Goal: Find specific page/section: Find specific page/section

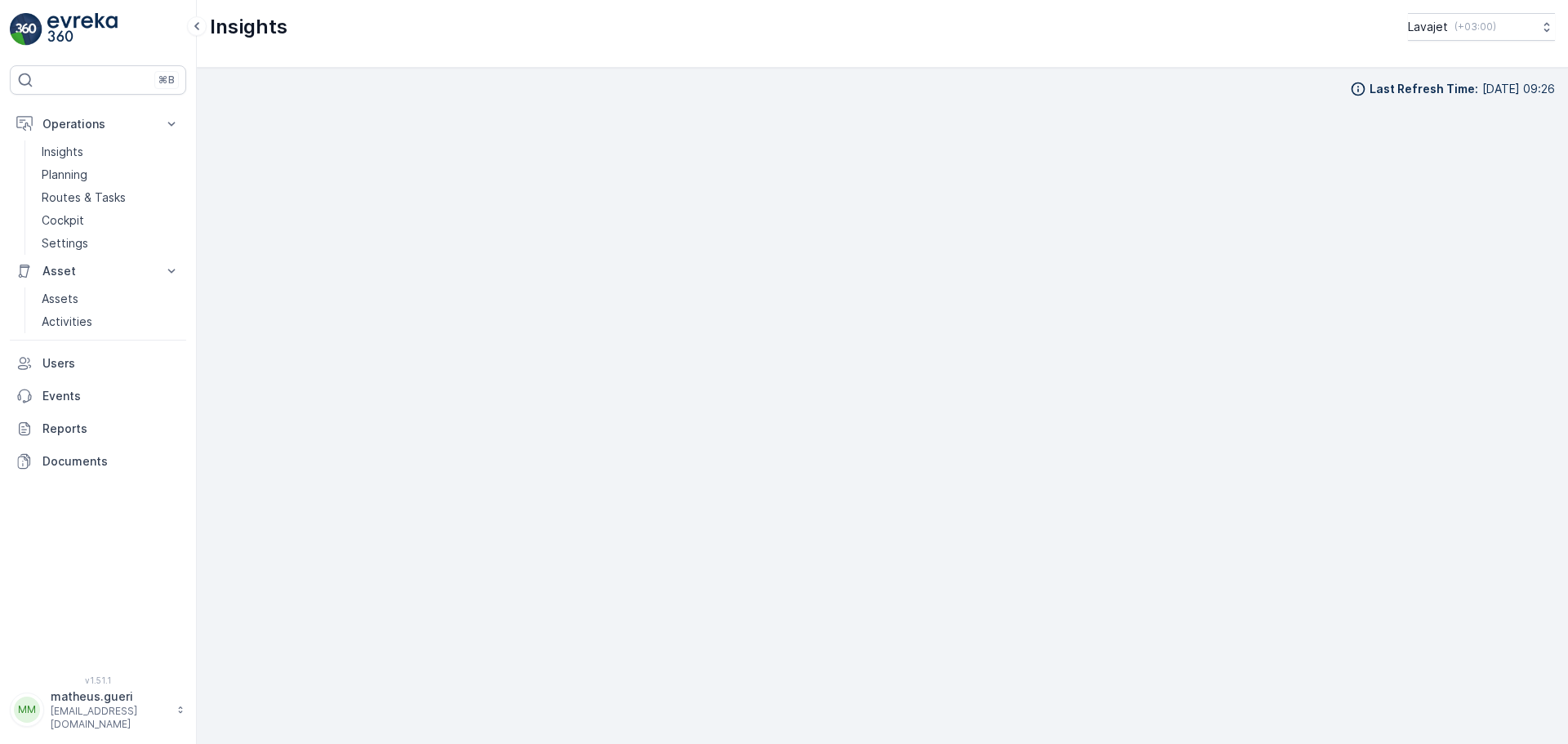
scroll to position [18, 0]
click at [65, 176] on p "Planning" at bounding box center [64, 174] width 46 height 16
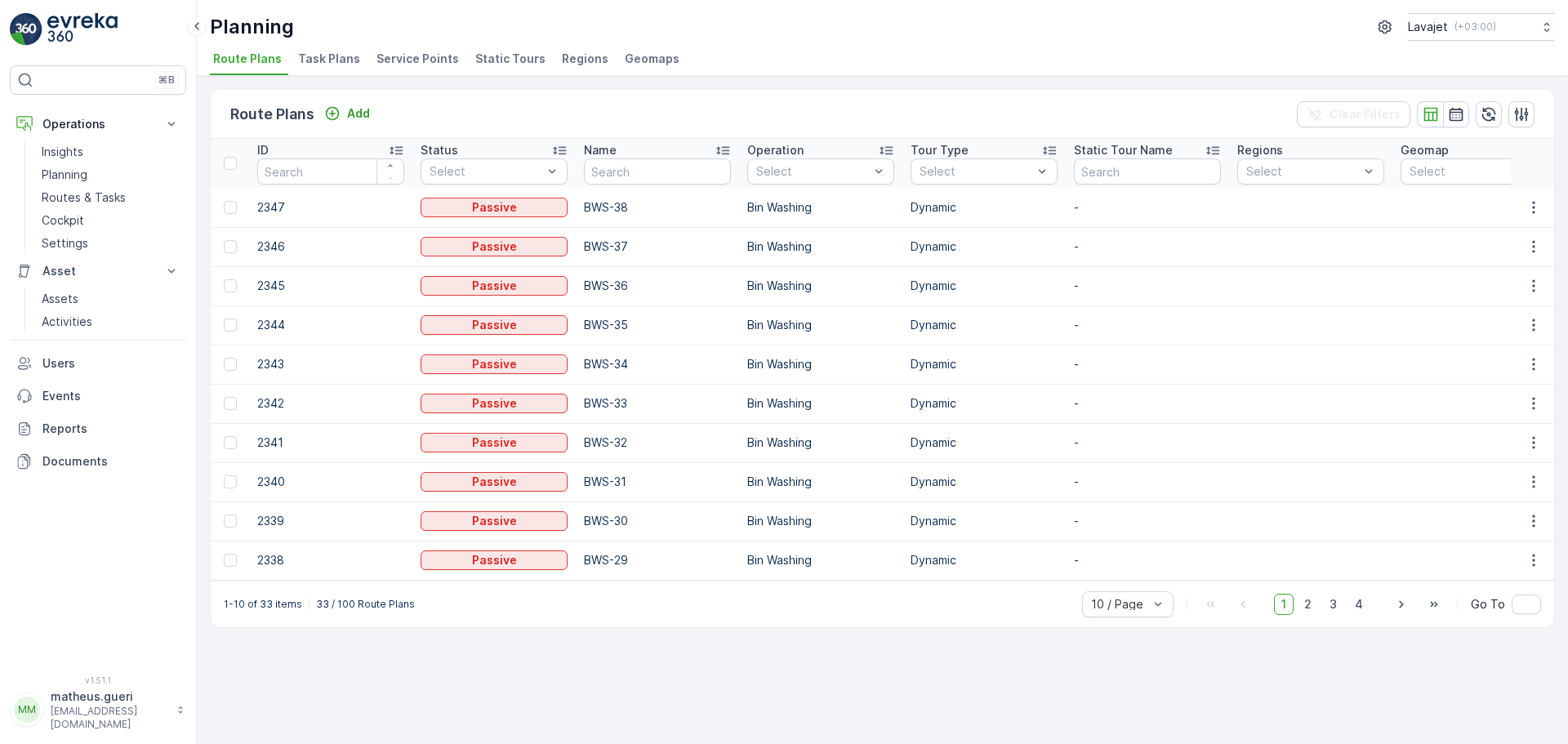
click at [443, 54] on span "Service Points" at bounding box center [417, 58] width 82 height 16
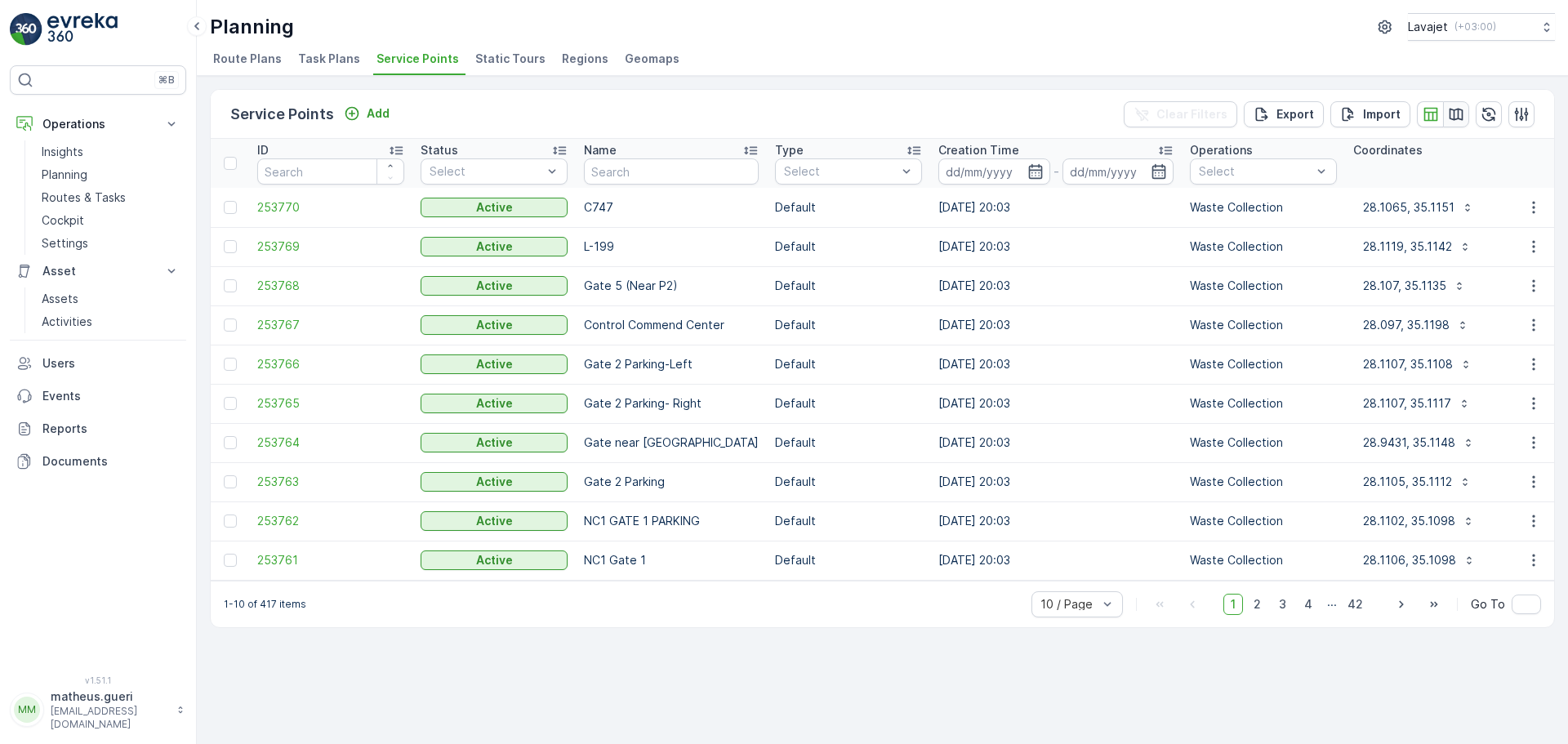
click at [1458, 115] on icon "button" at bounding box center [1457, 113] width 14 height 13
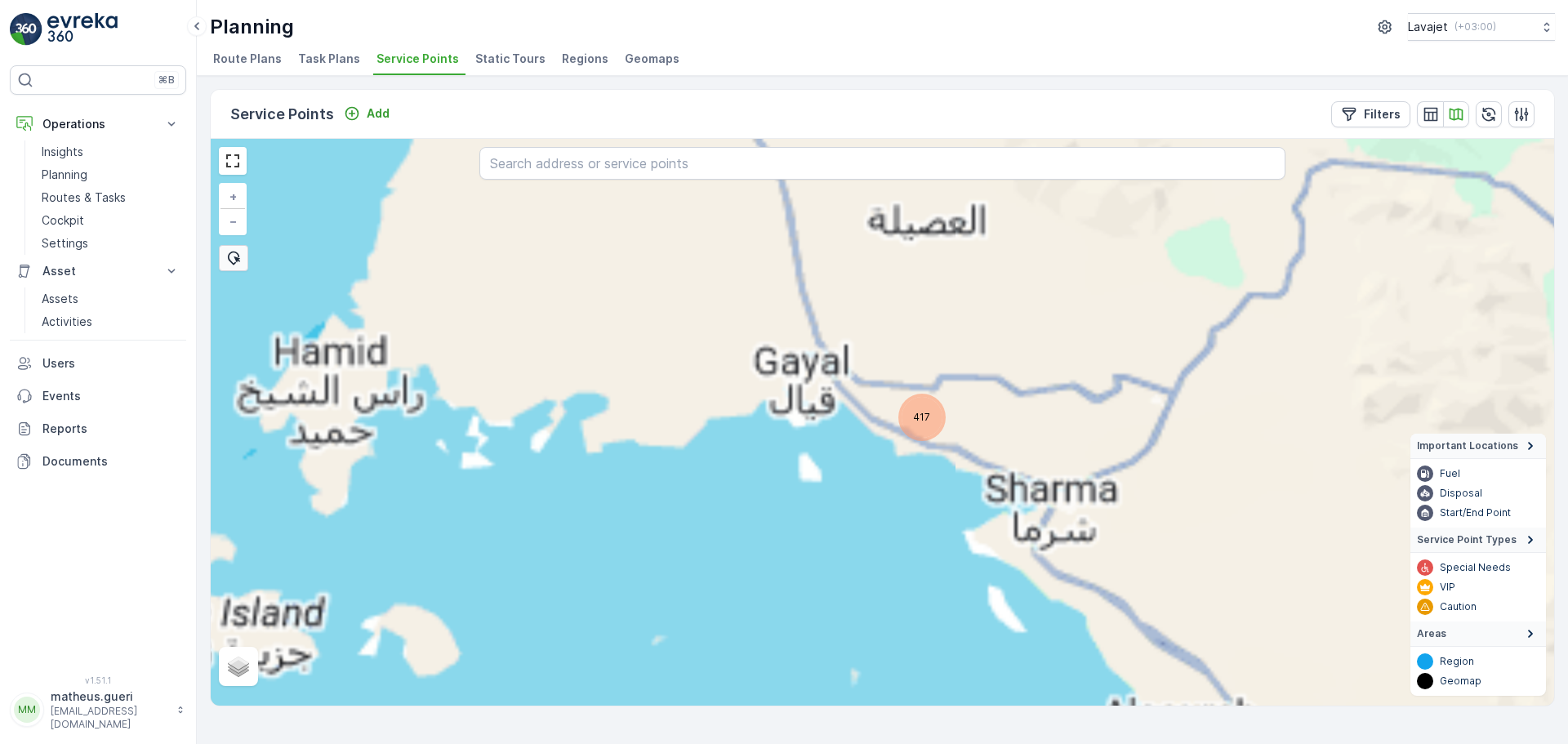
drag, startPoint x: 895, startPoint y: 535, endPoint x: 884, endPoint y: 511, distance: 26.4
click at [885, 514] on div "417 + − Satellite Roadmap Terrain Hybrid Leaflet Important Locations Fuel Dispo…" at bounding box center [882, 421] width 1343 height 567
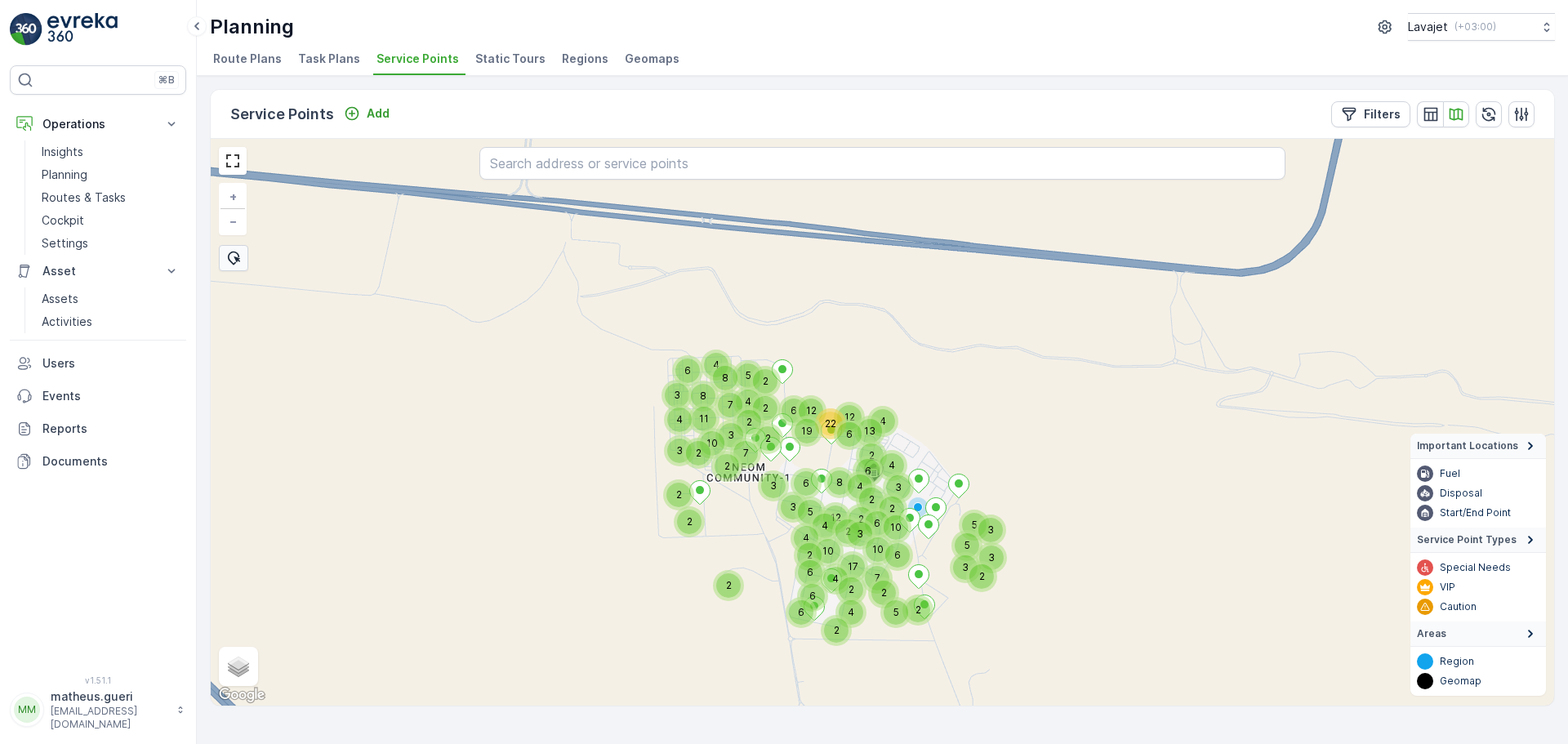
drag, startPoint x: 999, startPoint y: 436, endPoint x: 999, endPoint y: 450, distance: 14.0
click at [999, 450] on div "2 22 4 12 2 6 8 2 12 2 17 2 3 4 6 2 4 13 2 6 7 10 2 4 2 4 10 3 6 5 2 5 3 5 3 2 …" at bounding box center [882, 421] width 1343 height 567
click at [1393, 116] on p "Filters" at bounding box center [1382, 114] width 37 height 16
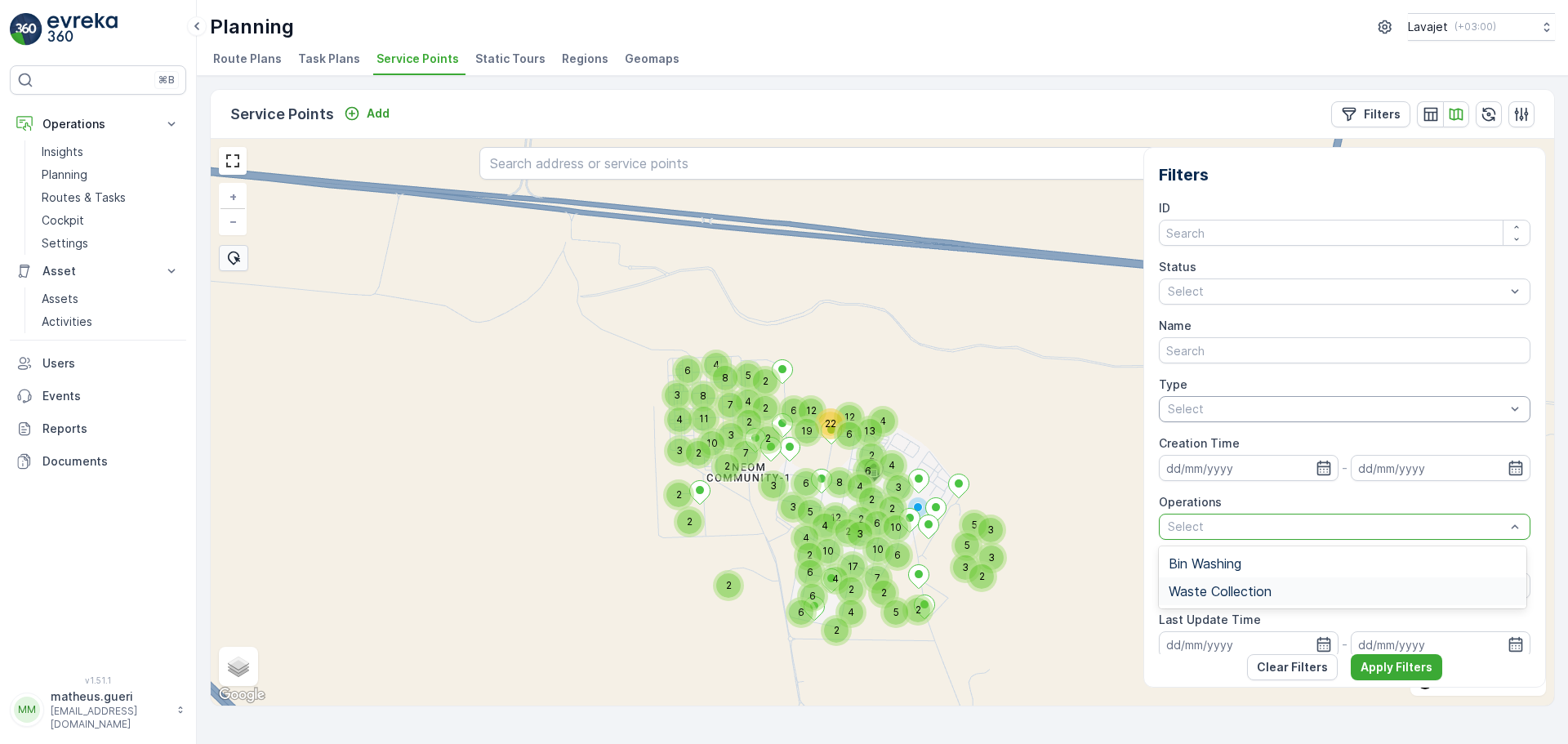
click at [1269, 587] on span "Waste Collection" at bounding box center [1220, 591] width 103 height 15
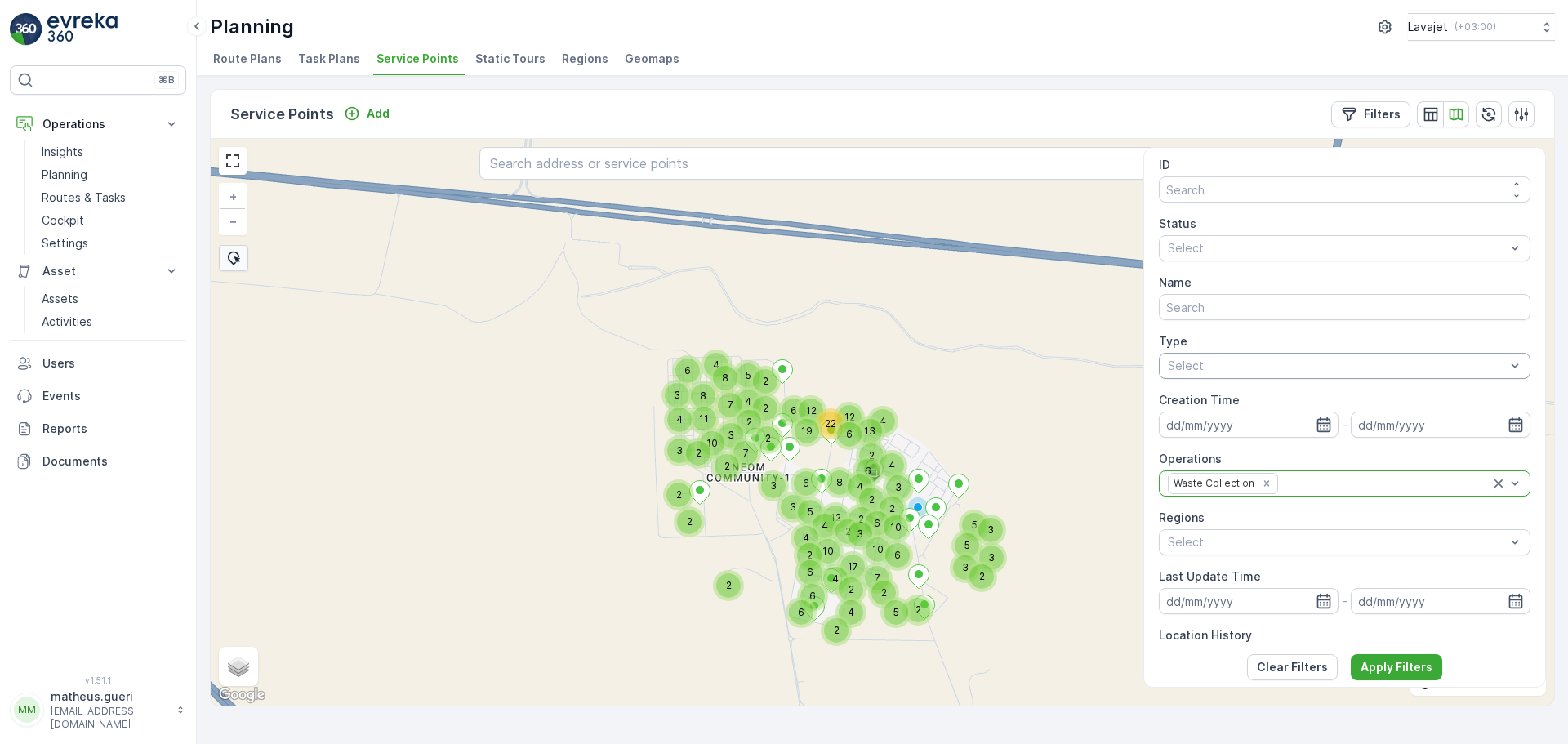
scroll to position [81, 0]
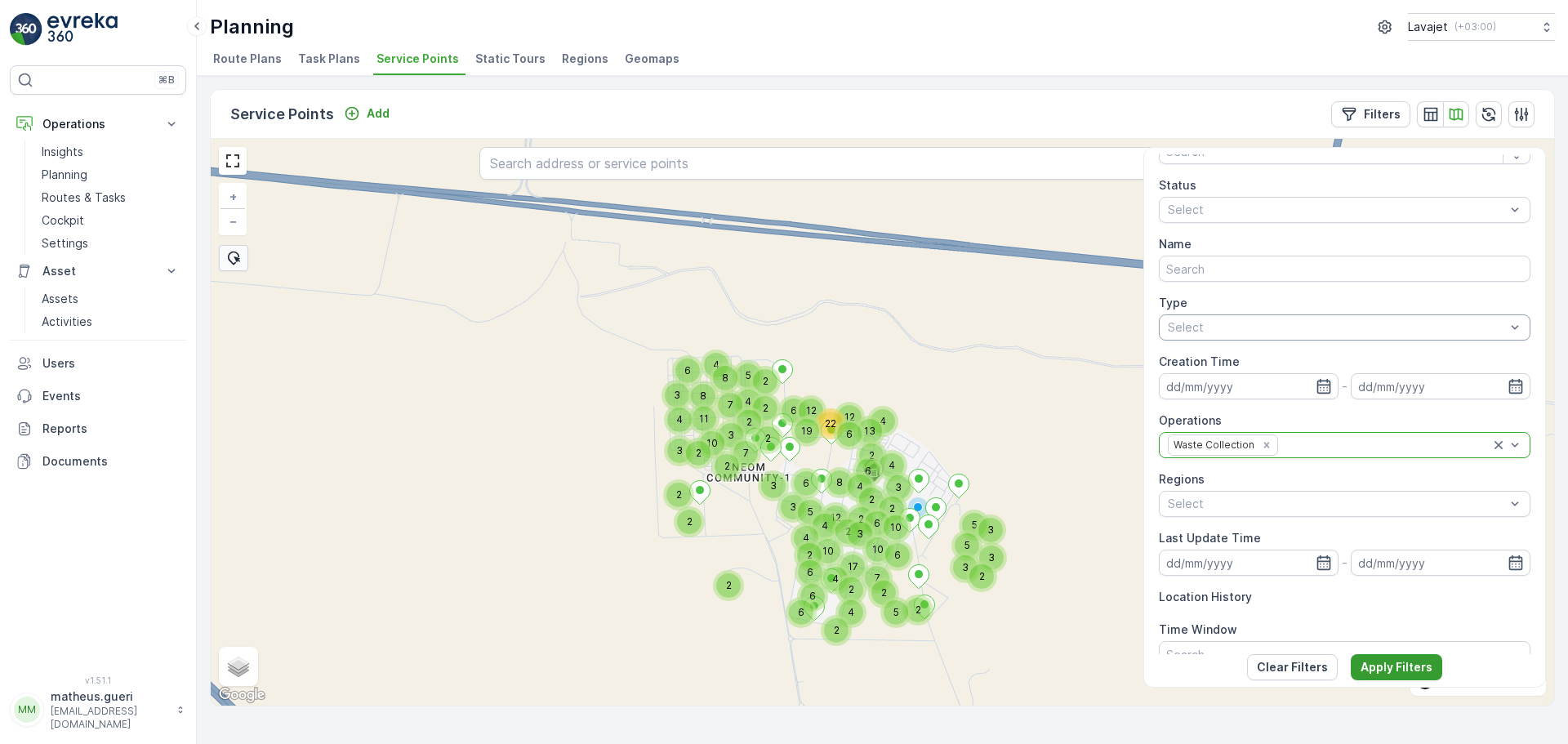
click at [1379, 670] on p "Apply Filters" at bounding box center [1397, 667] width 72 height 16
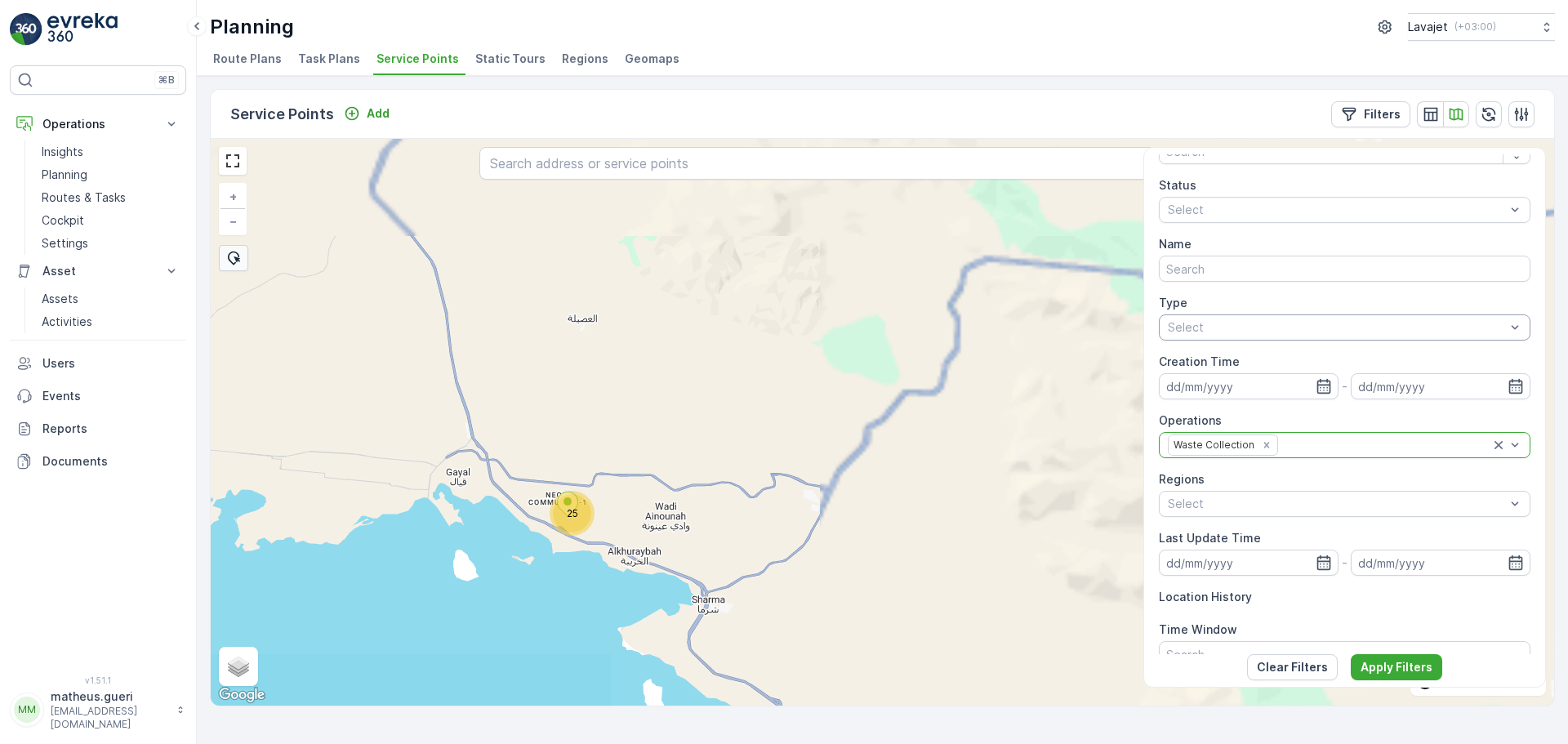
drag, startPoint x: 733, startPoint y: 538, endPoint x: 761, endPoint y: 518, distance: 34.4
click at [761, 519] on div "25 + − Satellite Roadmap Terrain Hybrid Leaflet Keyboard shortcuts Map Data Map…" at bounding box center [882, 421] width 1343 height 567
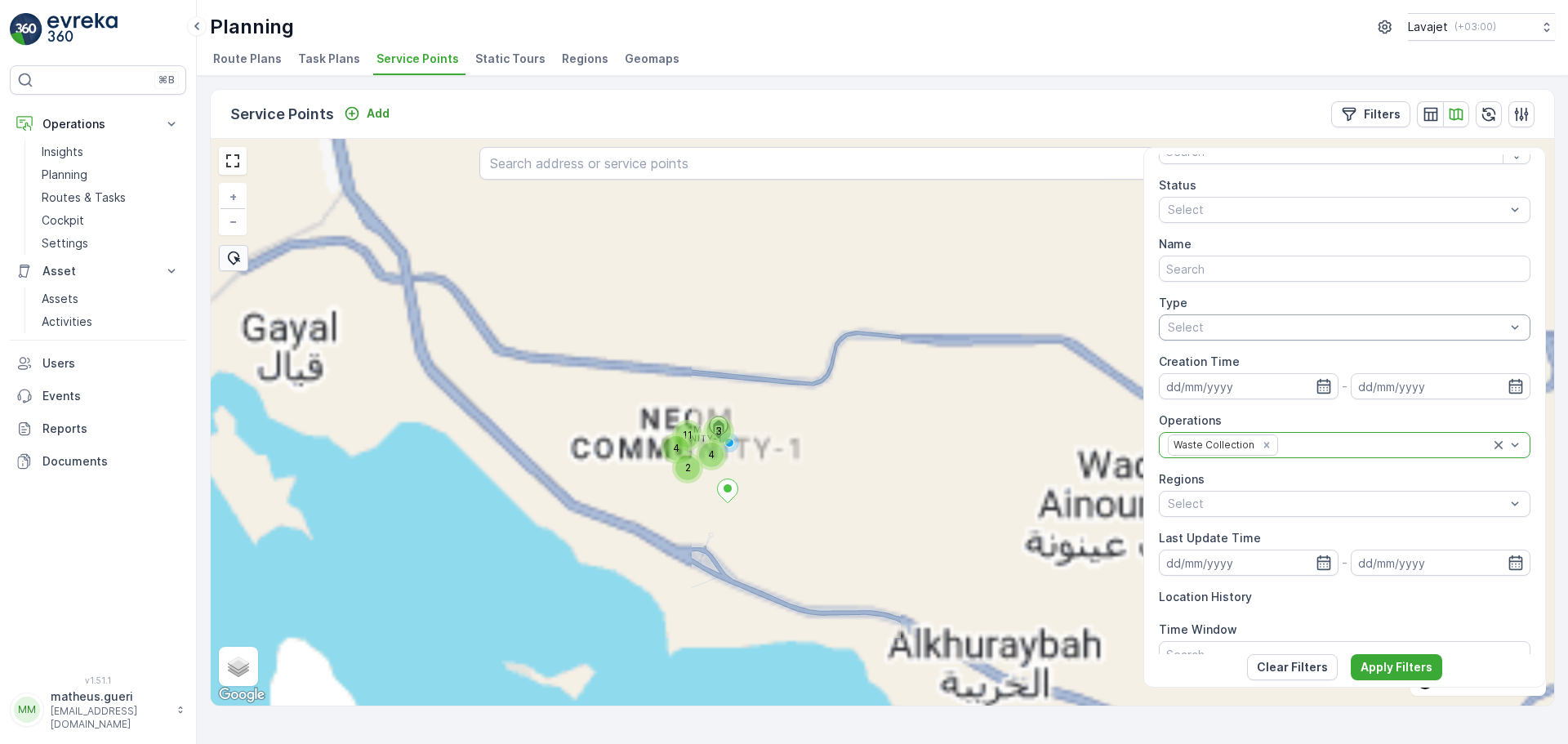
drag, startPoint x: 638, startPoint y: 427, endPoint x: 703, endPoint y: 478, distance: 82.6
click at [703, 478] on div "4 3 11 2 4 + − Satellite Roadmap Terrain Hybrid Leaflet Keyboard shortcuts Map …" at bounding box center [882, 421] width 1343 height 567
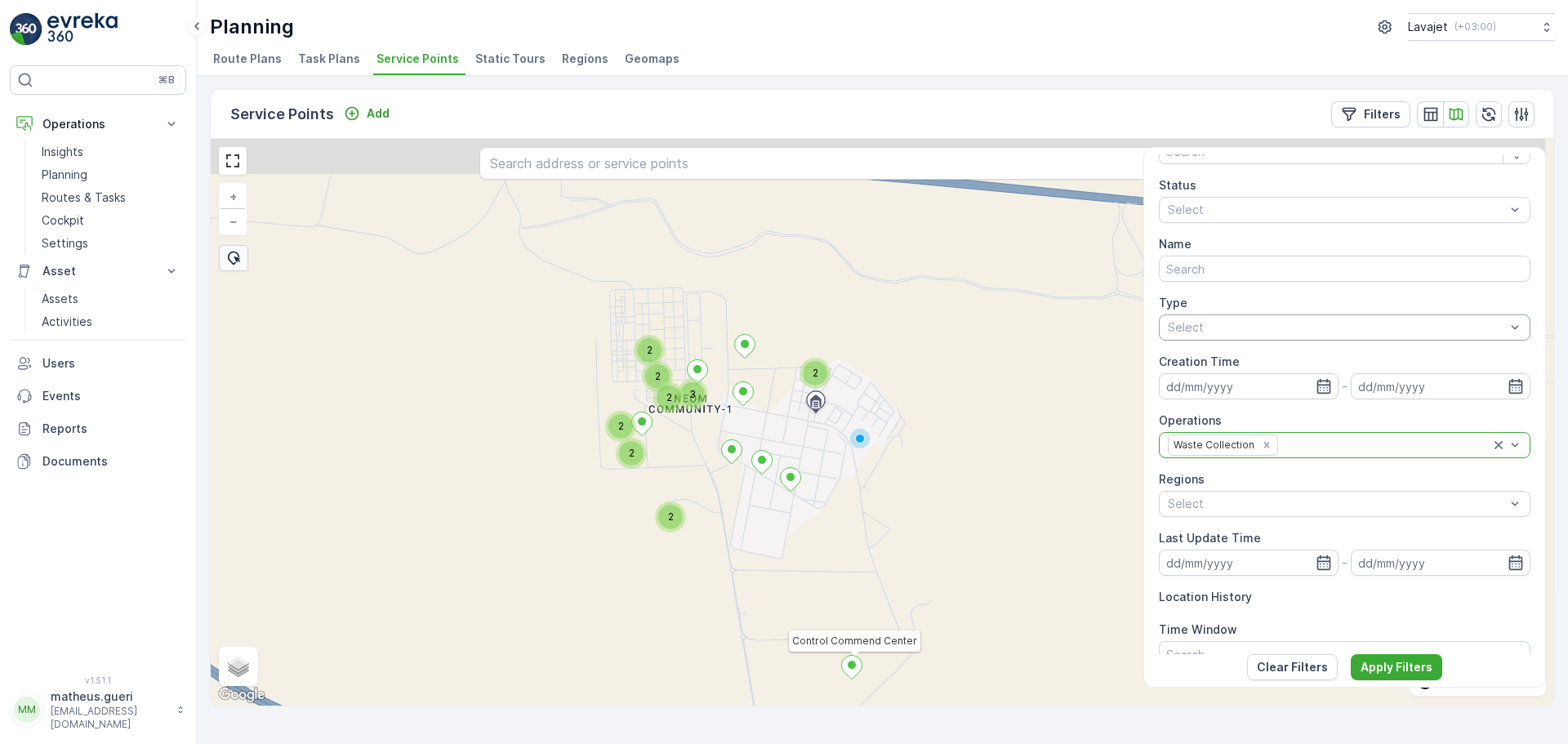
drag, startPoint x: 726, startPoint y: 498, endPoint x: 767, endPoint y: 562, distance: 76.0
click at [767, 562] on div "2 3 2 2 2 2 2 2 Control Commend Center + − Satellite Roadmap Terrain Hybrid Lea…" at bounding box center [882, 421] width 1343 height 567
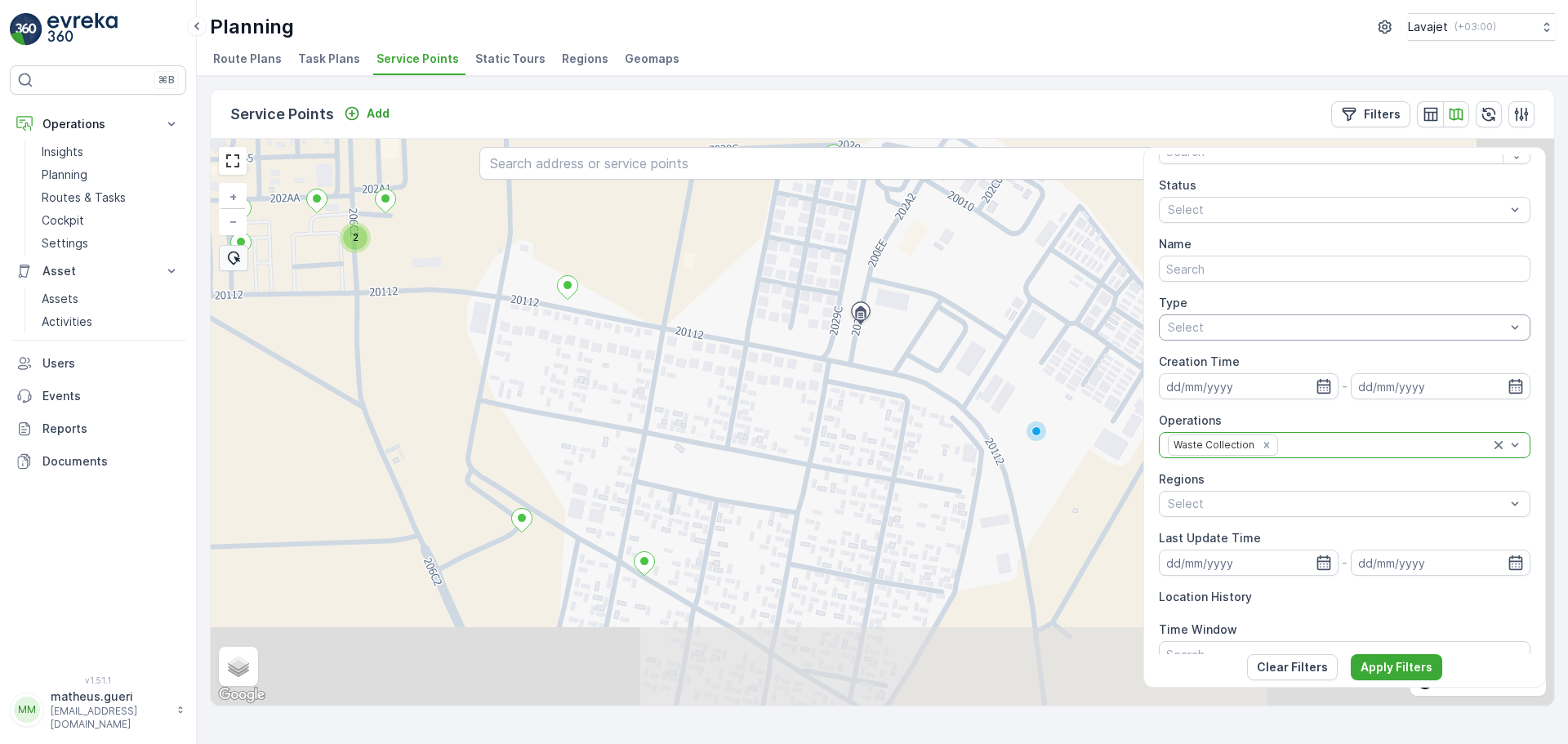
drag, startPoint x: 997, startPoint y: 545, endPoint x: 832, endPoint y: 467, distance: 182.5
click at [811, 462] on div "2 + − Satellite Roadmap Terrain Hybrid Leaflet Keyboard shortcuts Map Data Map …" at bounding box center [882, 421] width 1343 height 567
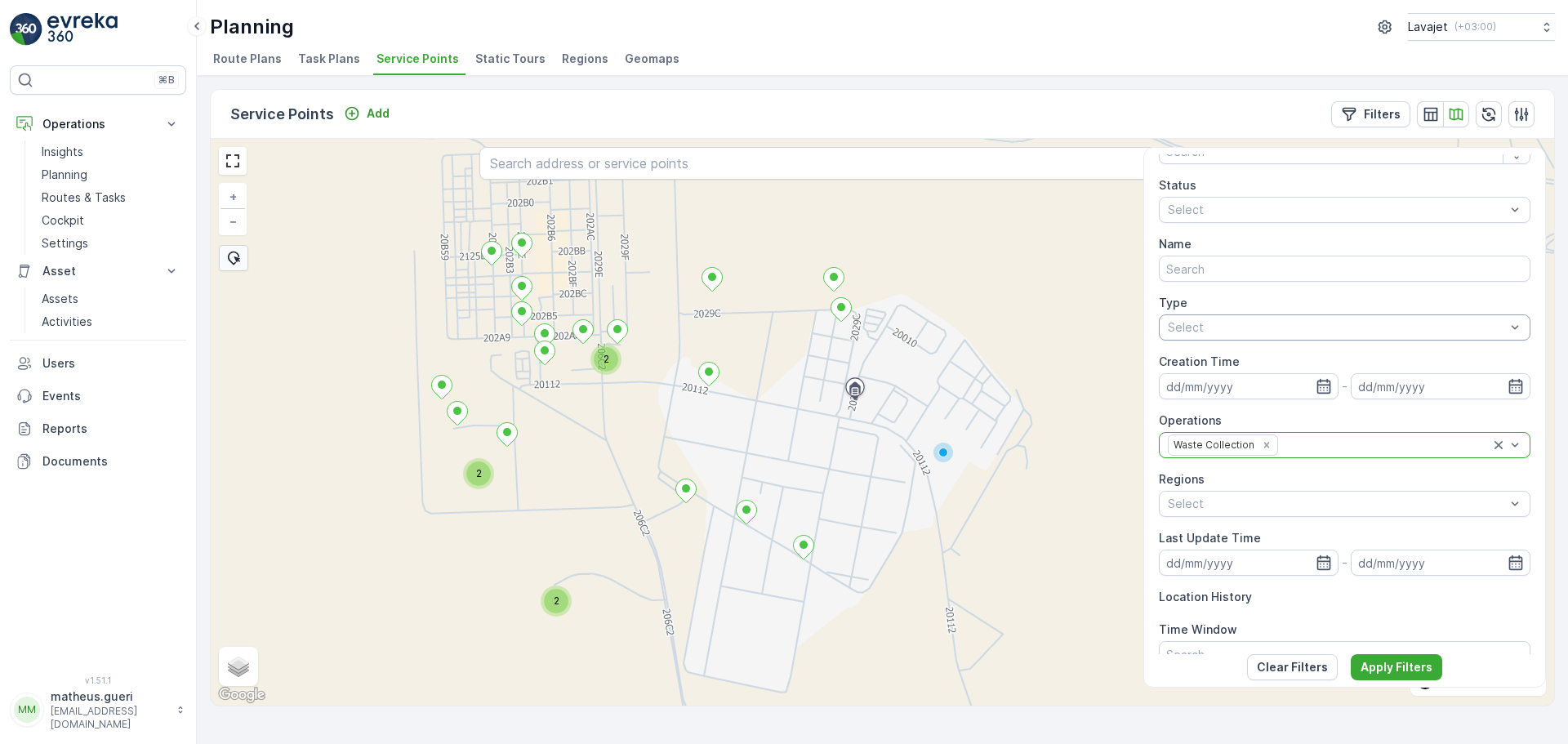
click at [613, 368] on div "2" at bounding box center [605, 358] width 24 height 24
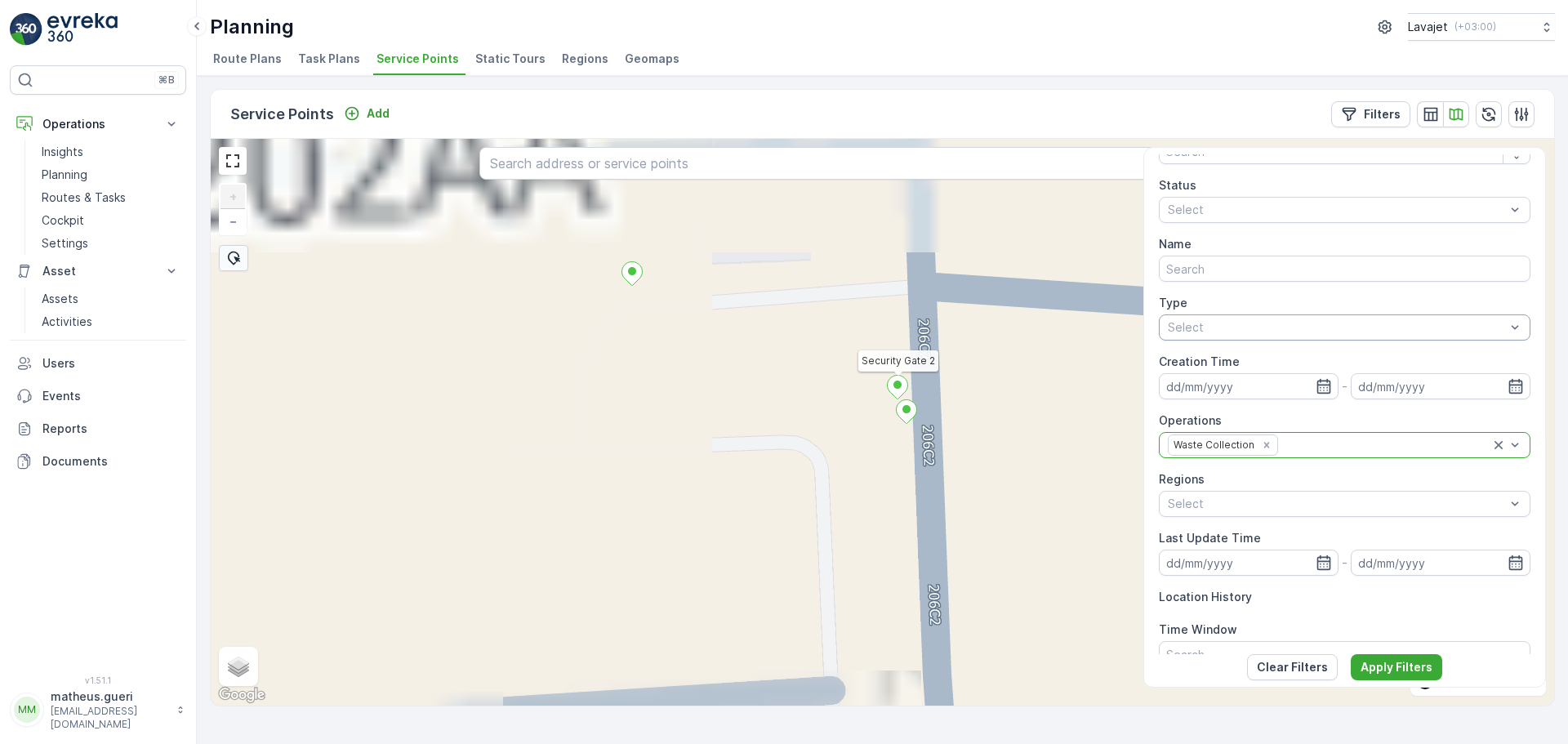
click at [894, 389] on icon at bounding box center [898, 388] width 20 height 23
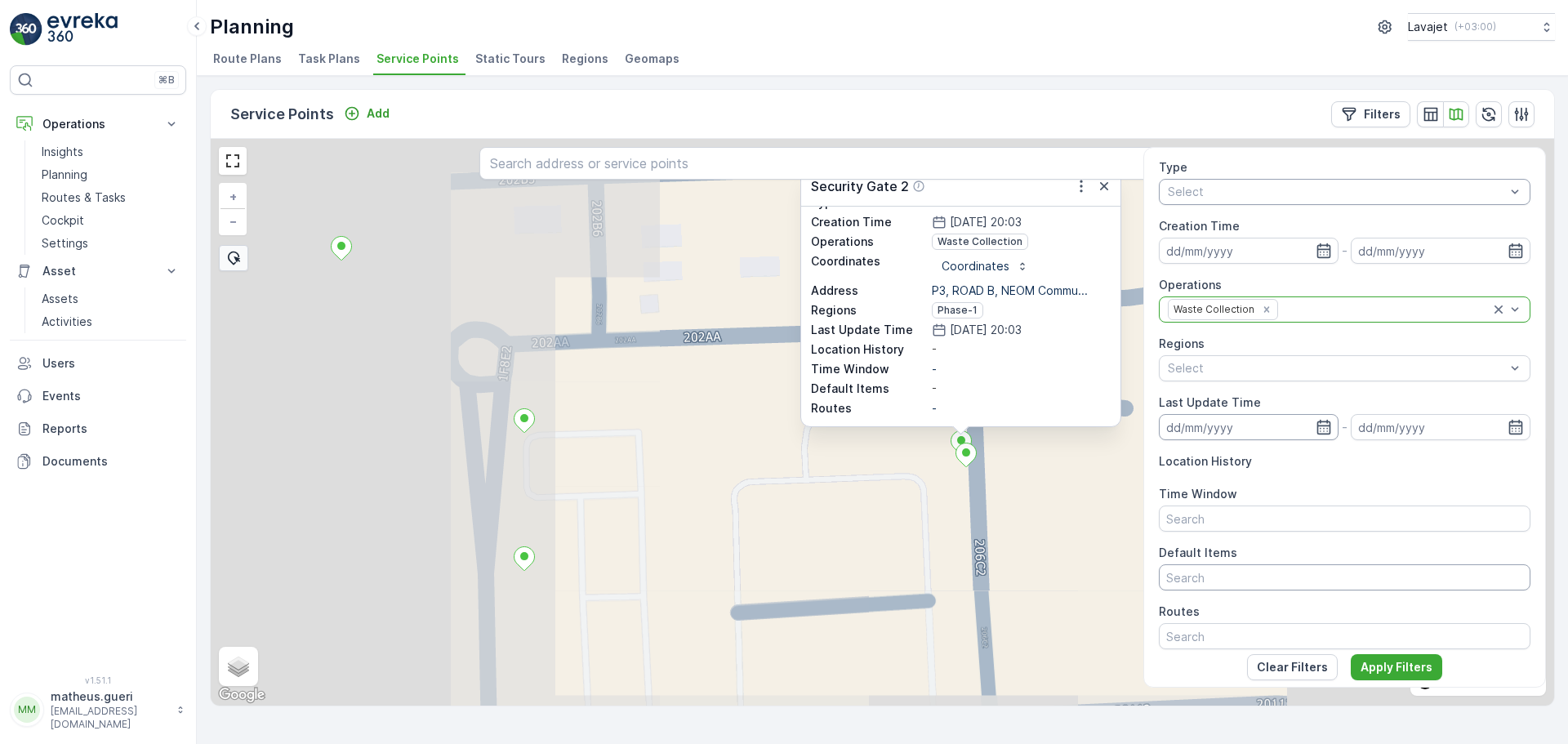
scroll to position [221, 0]
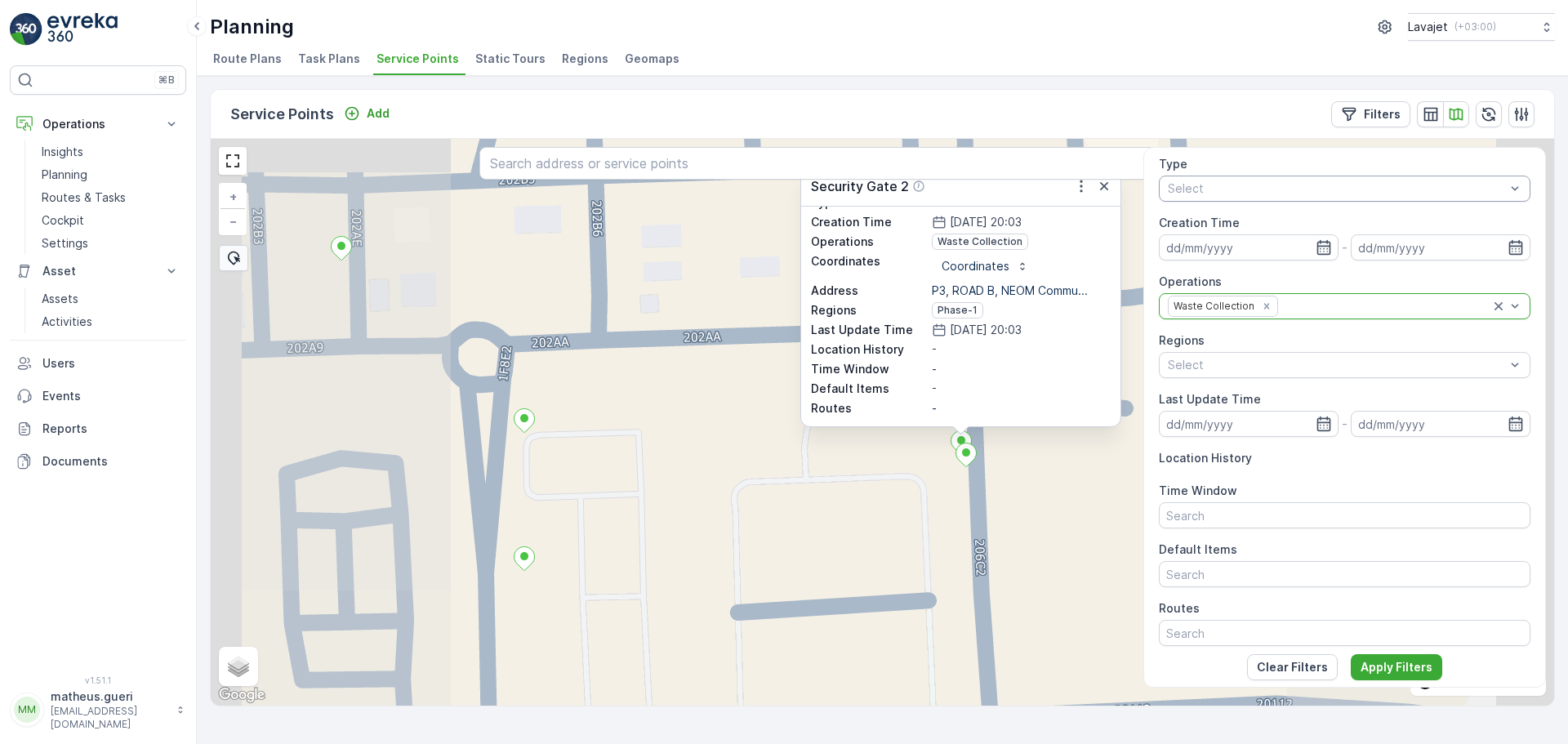
click at [1070, 550] on div "Security Gate 2 ID 253755 Status Active Name Security Gate 2 Type Default Creat…" at bounding box center [882, 421] width 1343 height 567
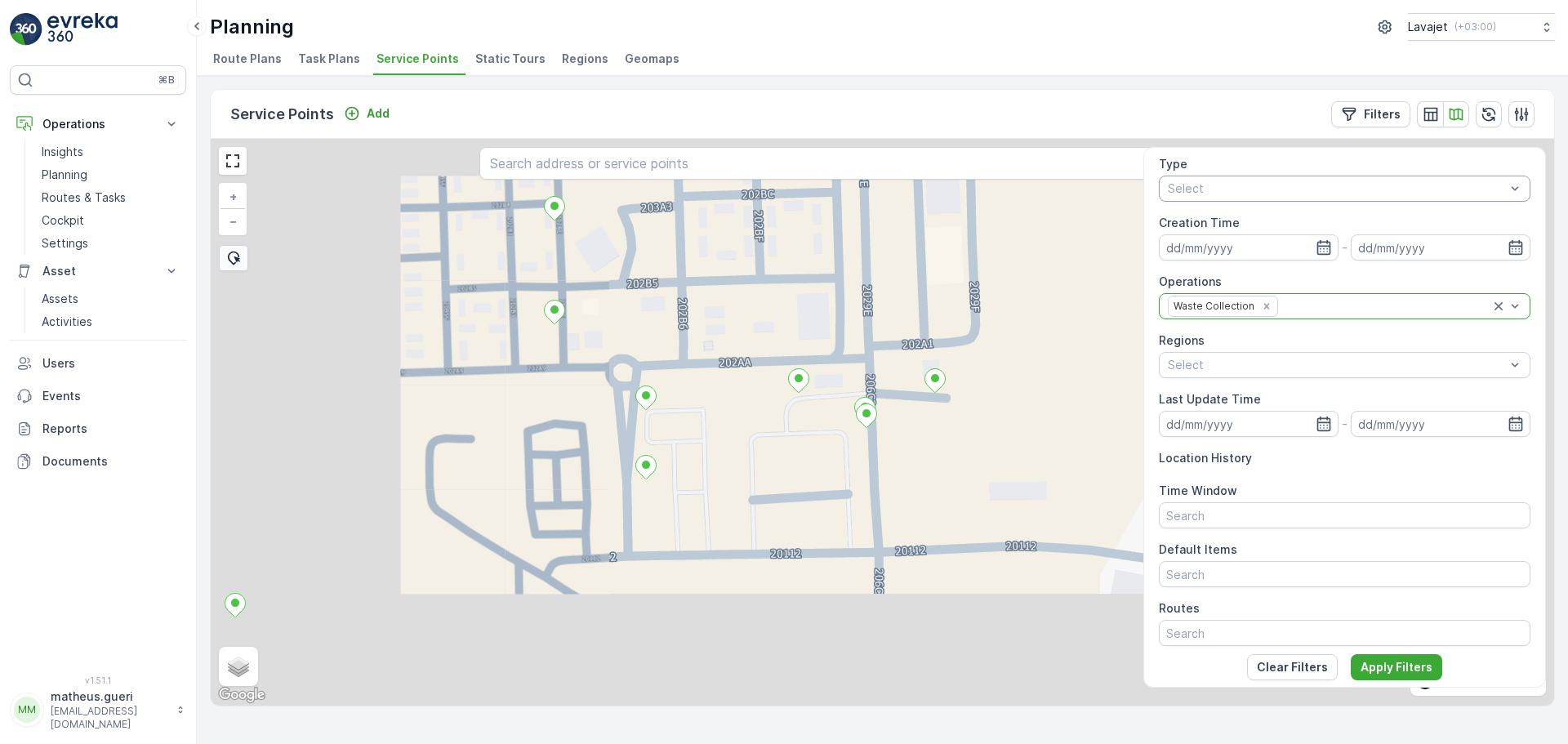
drag, startPoint x: 850, startPoint y: 495, endPoint x: 736, endPoint y: 429, distance: 131.7
click at [736, 429] on div "+ − Satellite Roadmap Terrain Hybrid Leaflet Keyboard shortcuts Map Data Map da…" at bounding box center [882, 421] width 1343 height 567
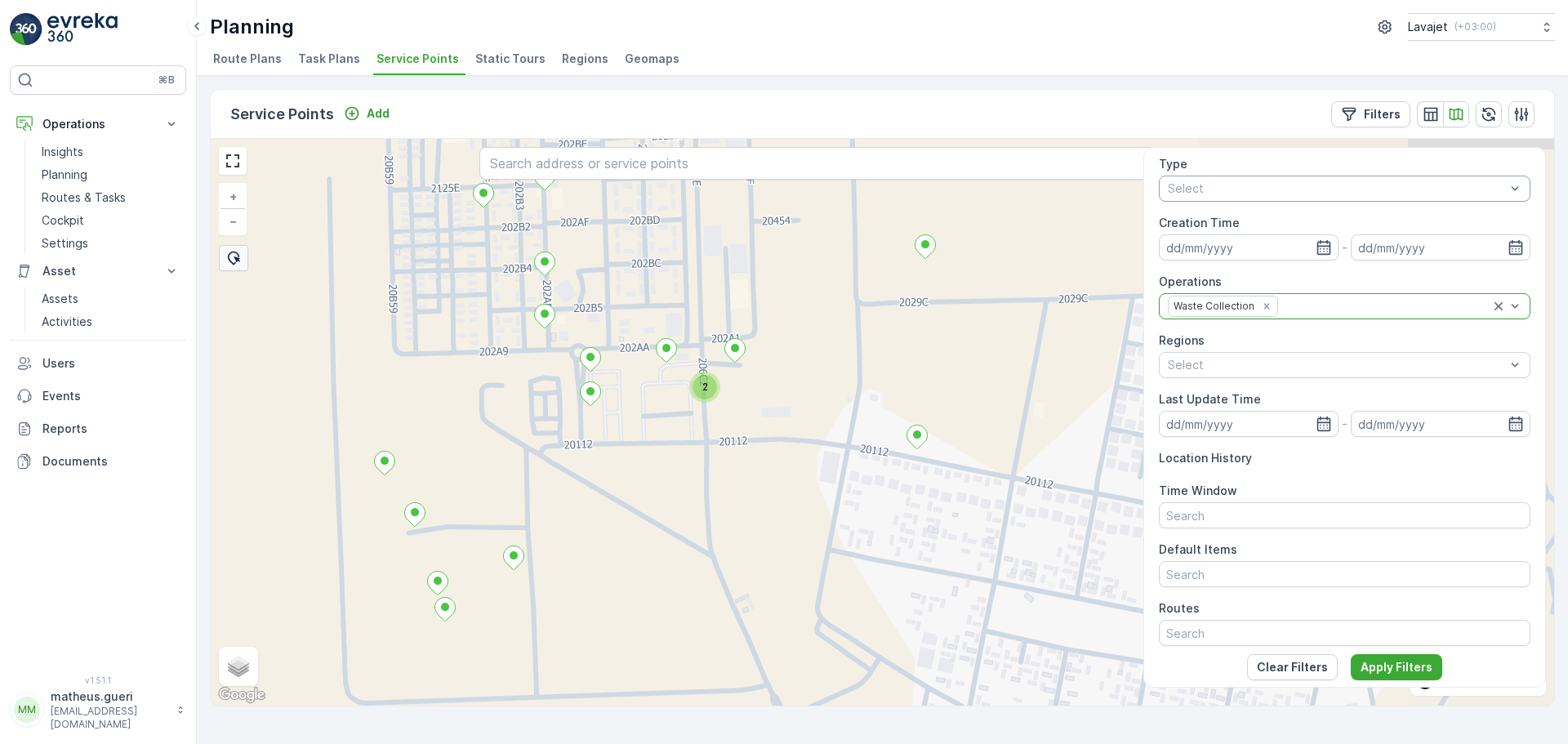
drag, startPoint x: 868, startPoint y: 493, endPoint x: 708, endPoint y: 414, distance: 178.4
click at [706, 414] on div "2 + − Satellite Roadmap Terrain Hybrid Leaflet Keyboard shortcuts Map Data Map …" at bounding box center [882, 421] width 1343 height 567
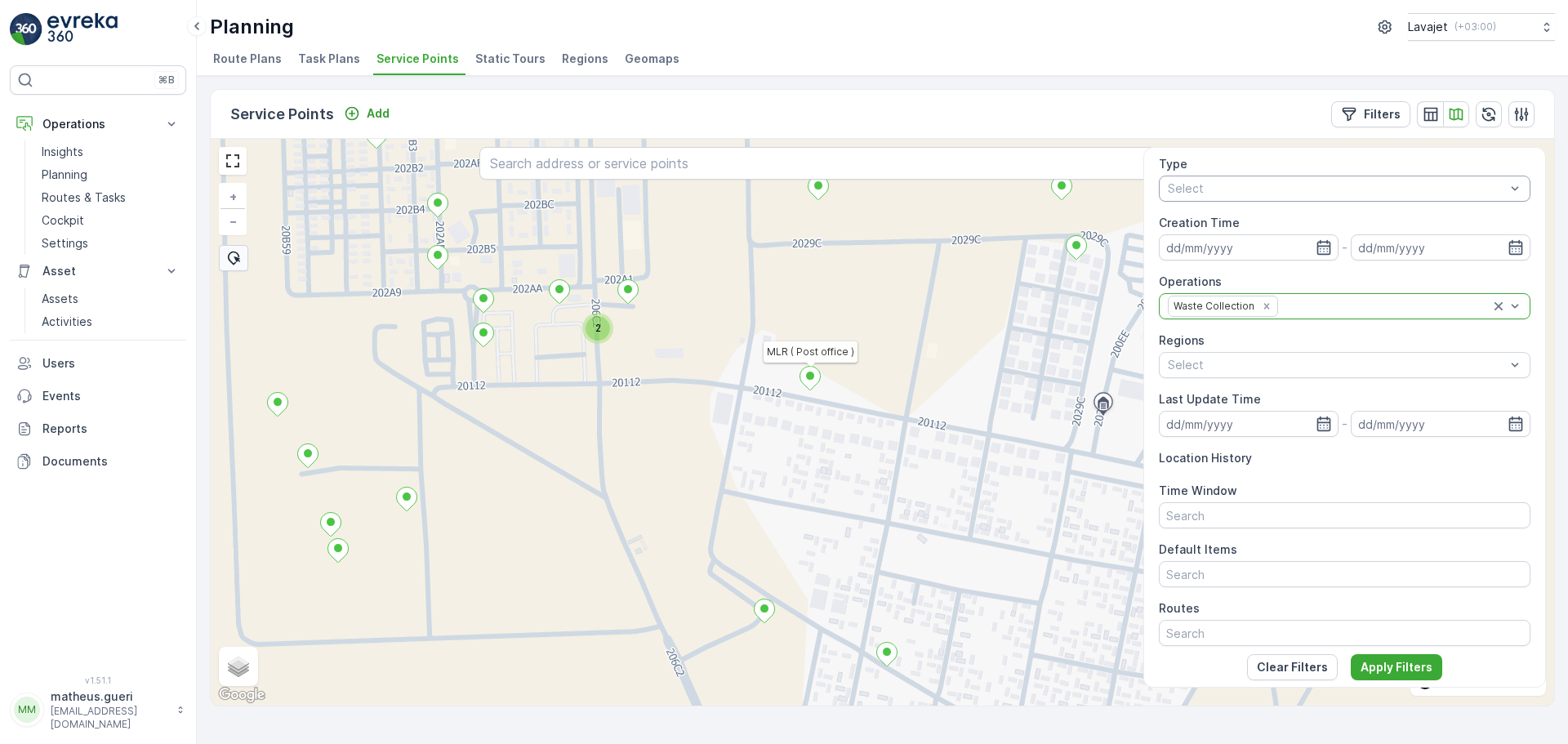
click at [811, 385] on icon at bounding box center [811, 379] width 20 height 23
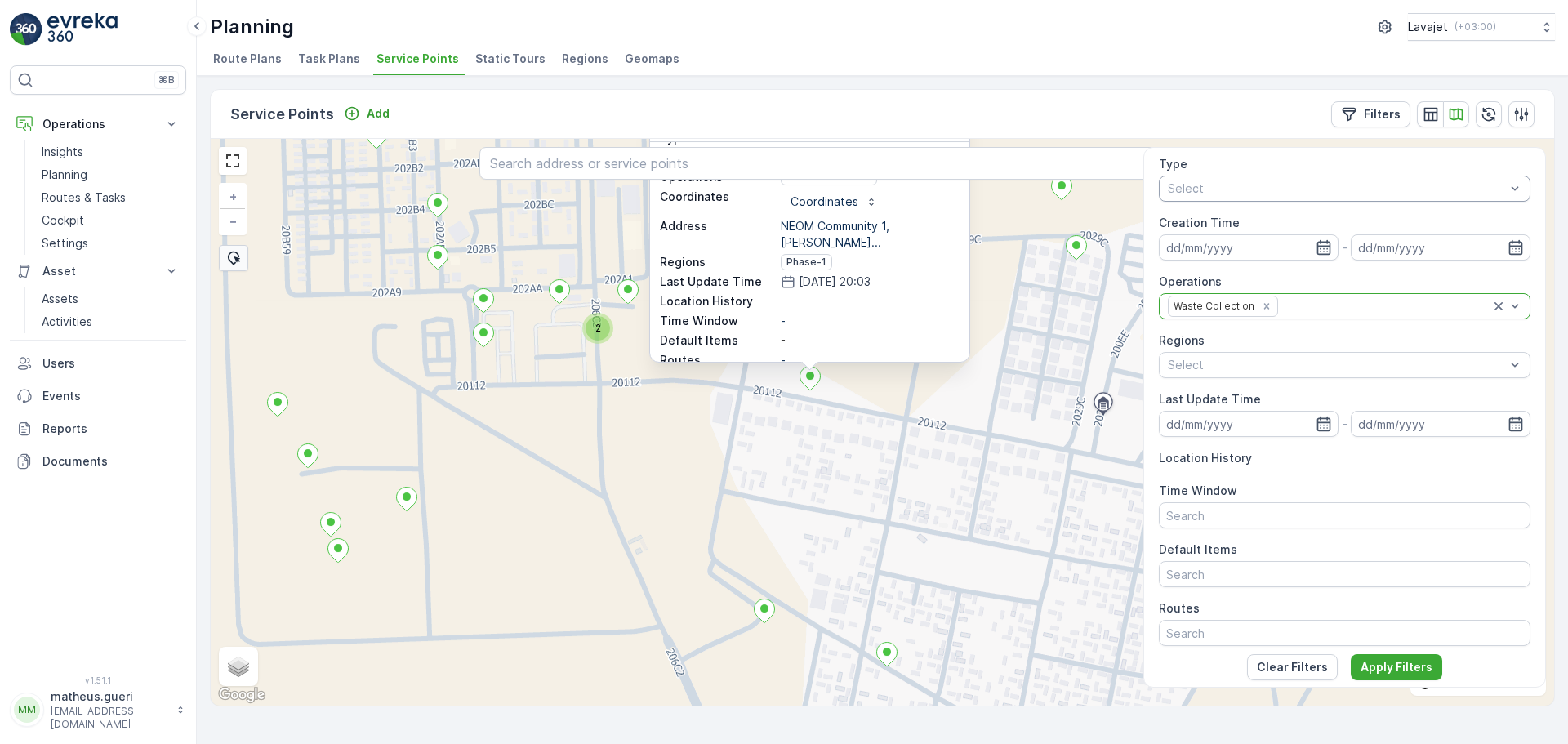
scroll to position [0, 0]
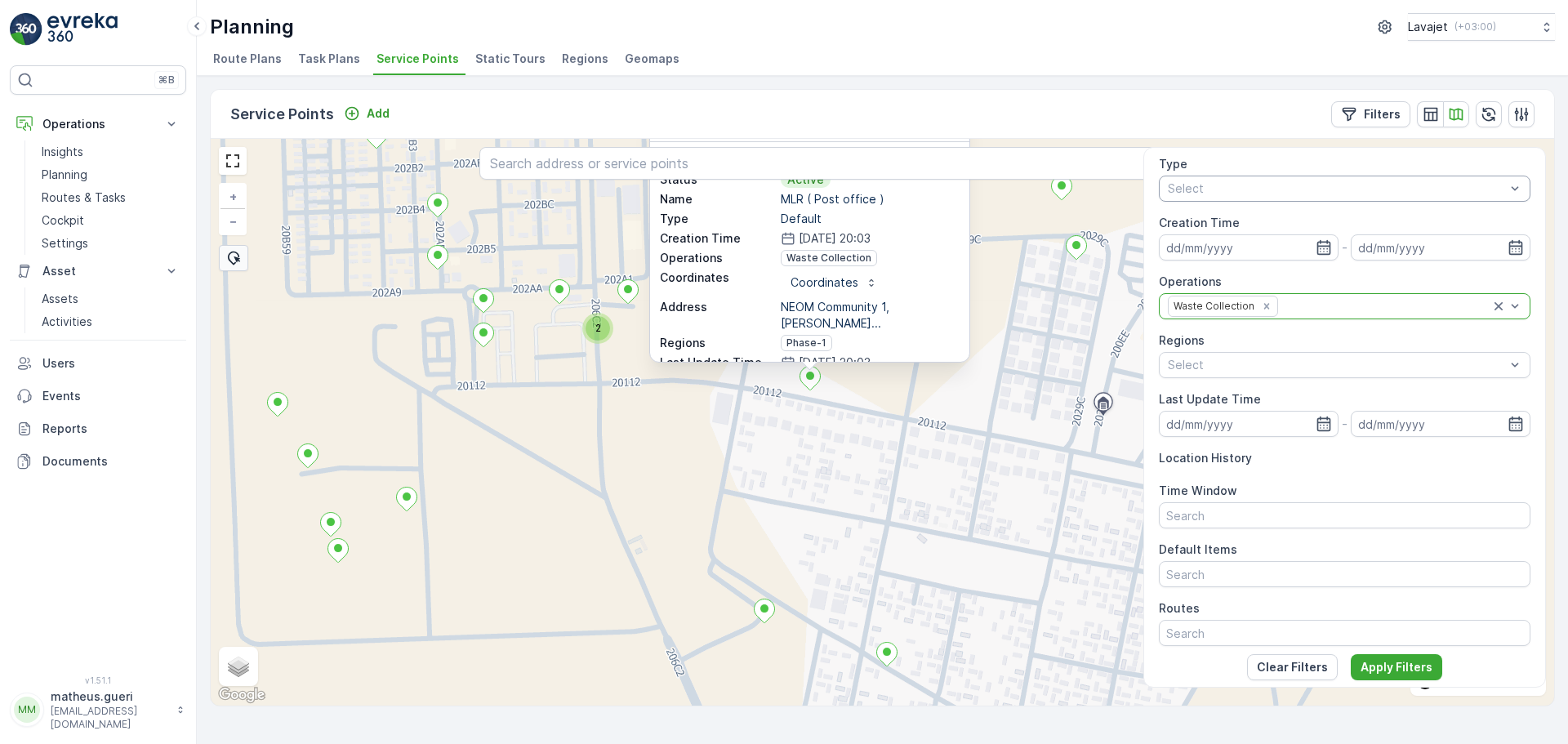
click at [870, 431] on div "2 MLR ( Post office ) ID 253759 Status Active Name MLR ( Post office ) Type Def…" at bounding box center [882, 421] width 1343 height 567
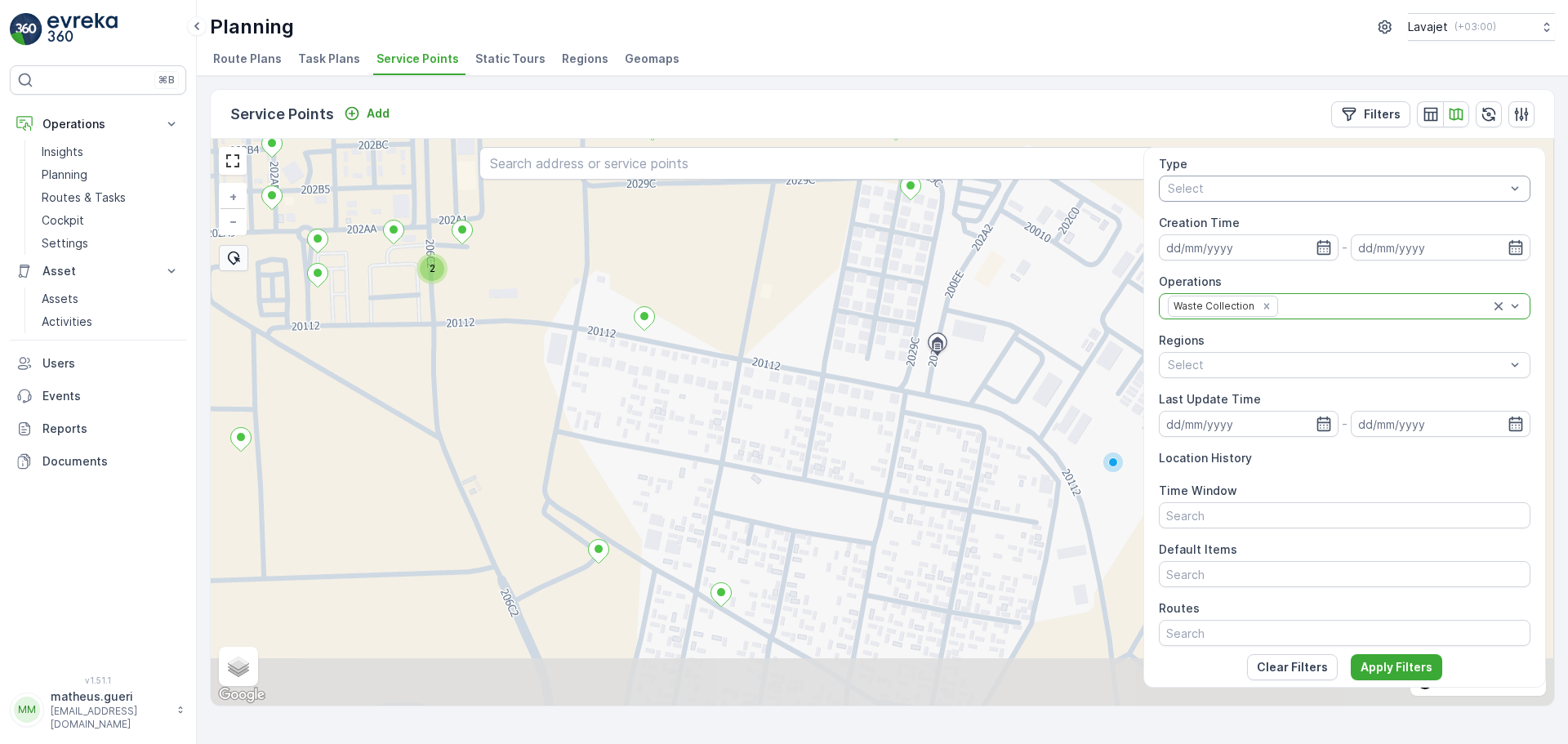
drag, startPoint x: 909, startPoint y: 450, endPoint x: 743, endPoint y: 389, distance: 176.9
click at [743, 389] on div "2 + − Satellite Roadmap Terrain Hybrid Leaflet Keyboard shortcuts Map Data Map …" at bounding box center [882, 421] width 1343 height 567
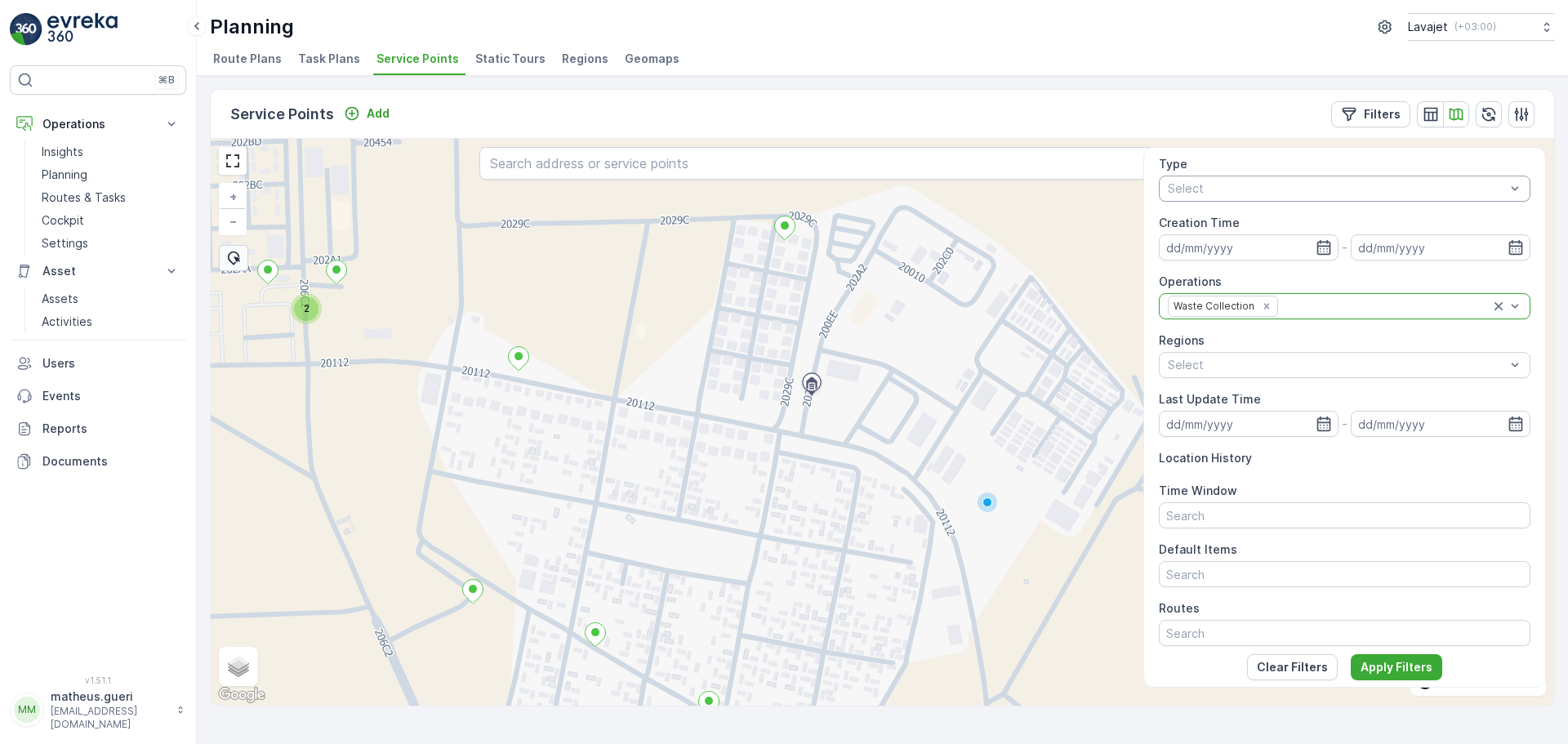
drag, startPoint x: 900, startPoint y: 409, endPoint x: 896, endPoint y: 424, distance: 15.5
click at [896, 424] on div "2 + − Satellite Roadmap Terrain Hybrid Leaflet Keyboard shortcuts Map Data Map …" at bounding box center [882, 421] width 1343 height 567
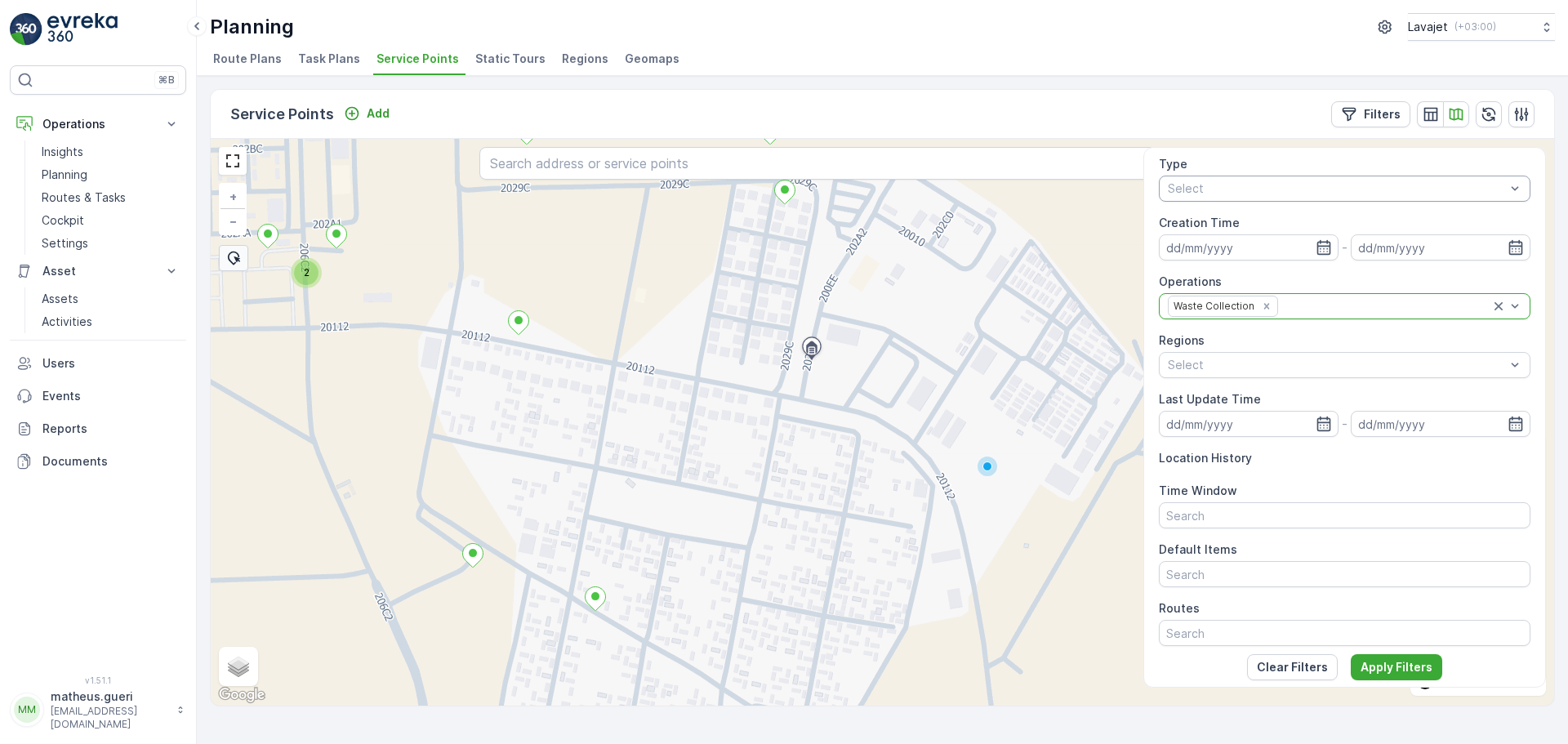
drag, startPoint x: 895, startPoint y: 423, endPoint x: 894, endPoint y: 385, distance: 38.0
click at [894, 385] on div "2 + − Satellite Roadmap Terrain Hybrid Leaflet Keyboard shortcuts Map Data Map …" at bounding box center [882, 421] width 1343 height 567
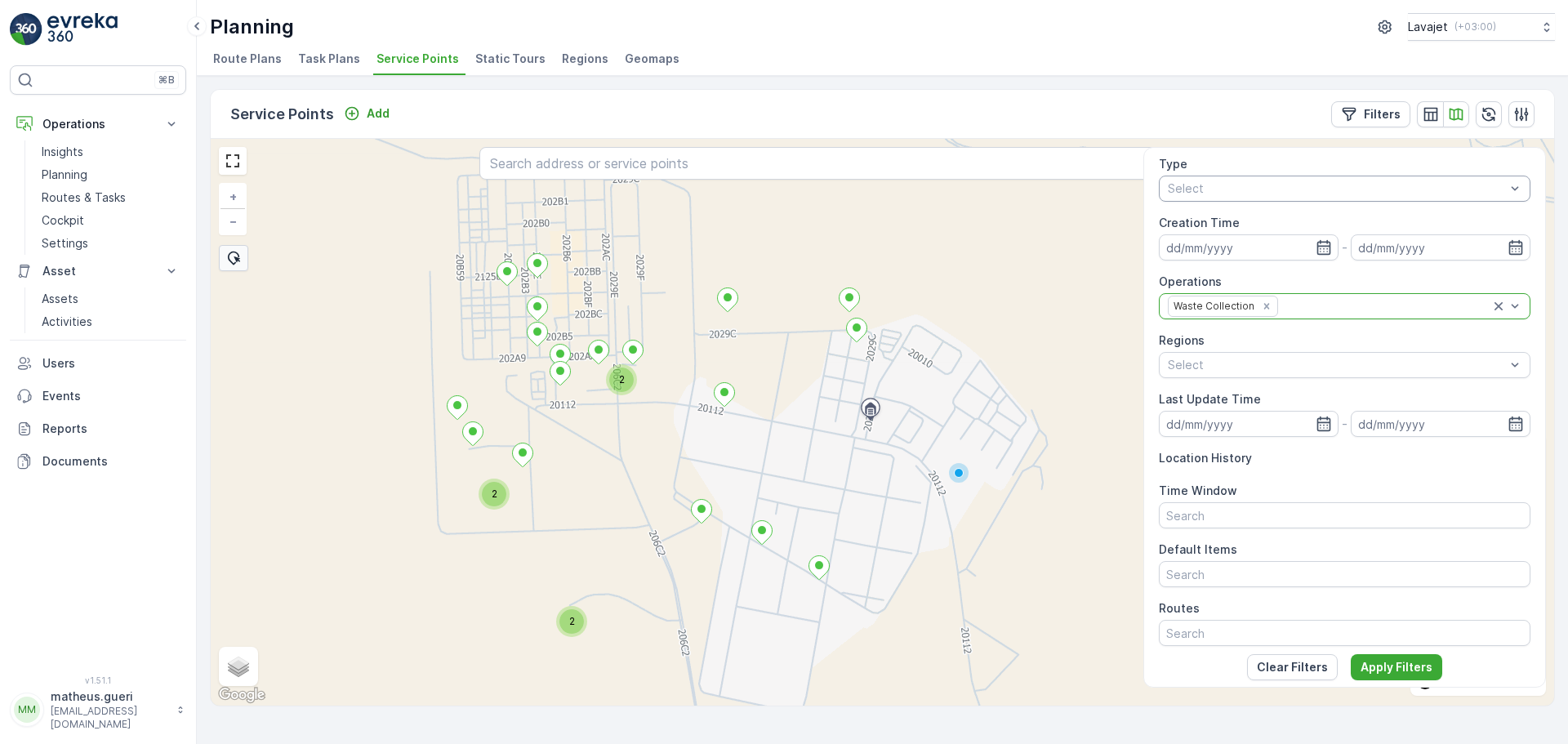
click at [623, 390] on div "2" at bounding box center [621, 380] width 24 height 24
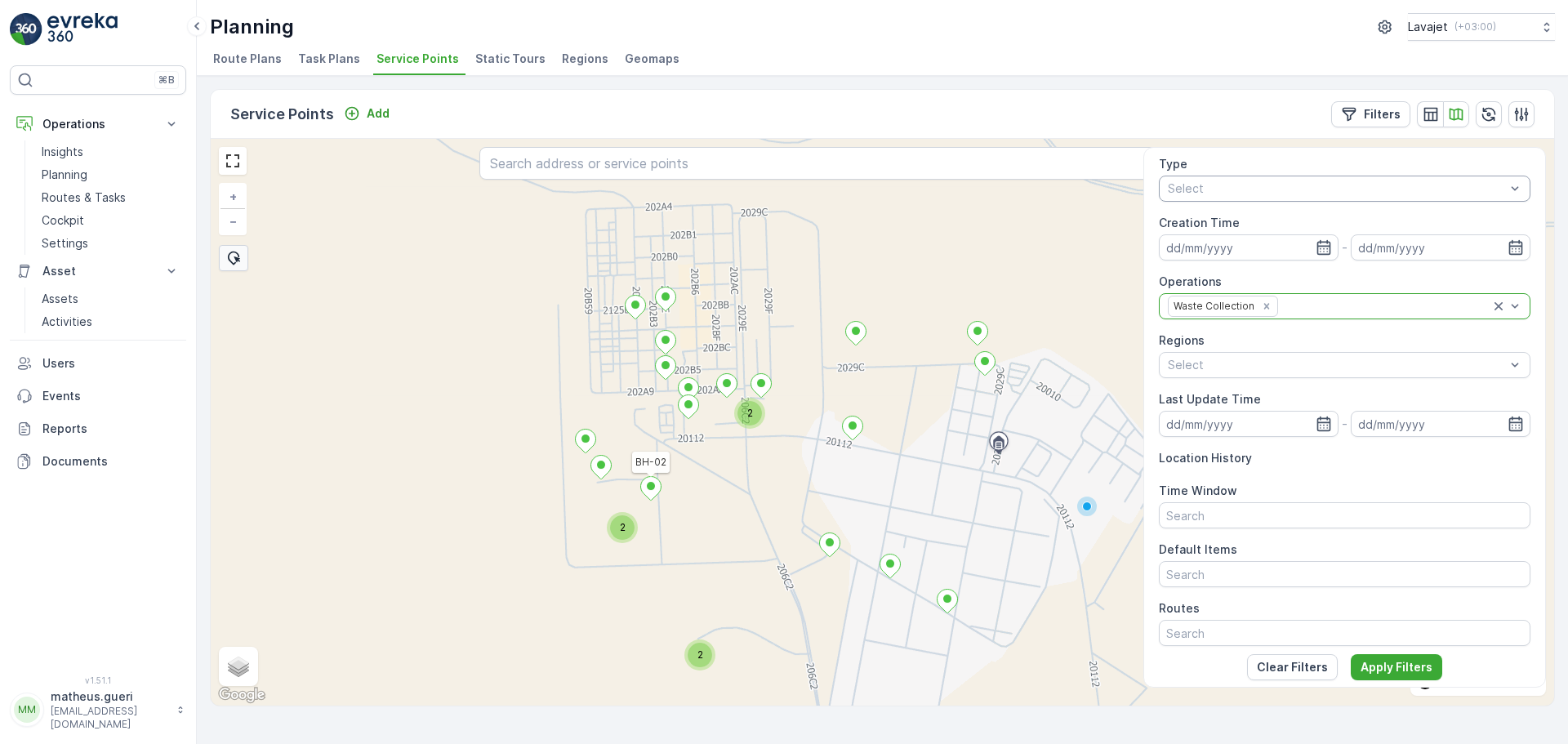
click at [652, 494] on icon at bounding box center [651, 489] width 20 height 23
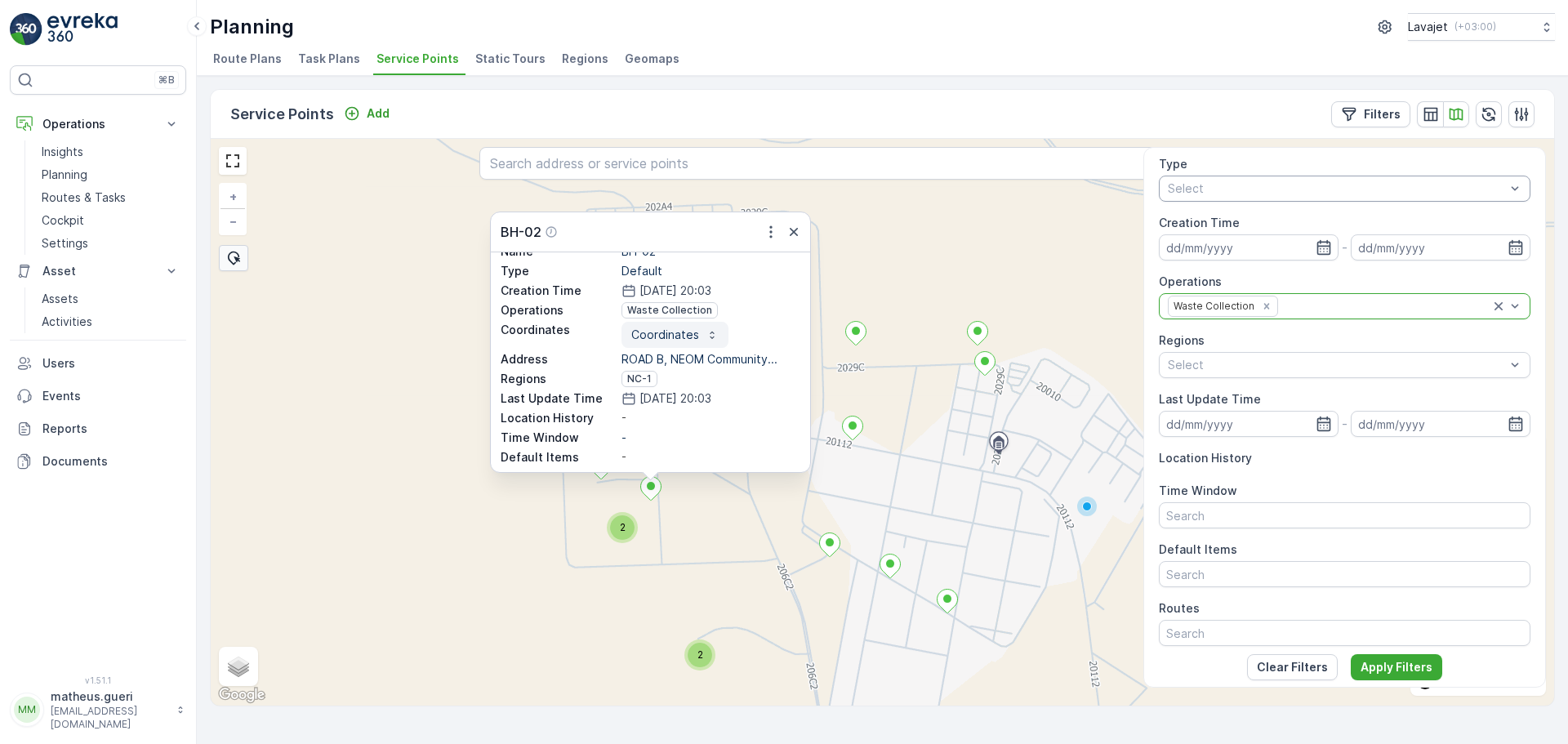
scroll to position [80, 0]
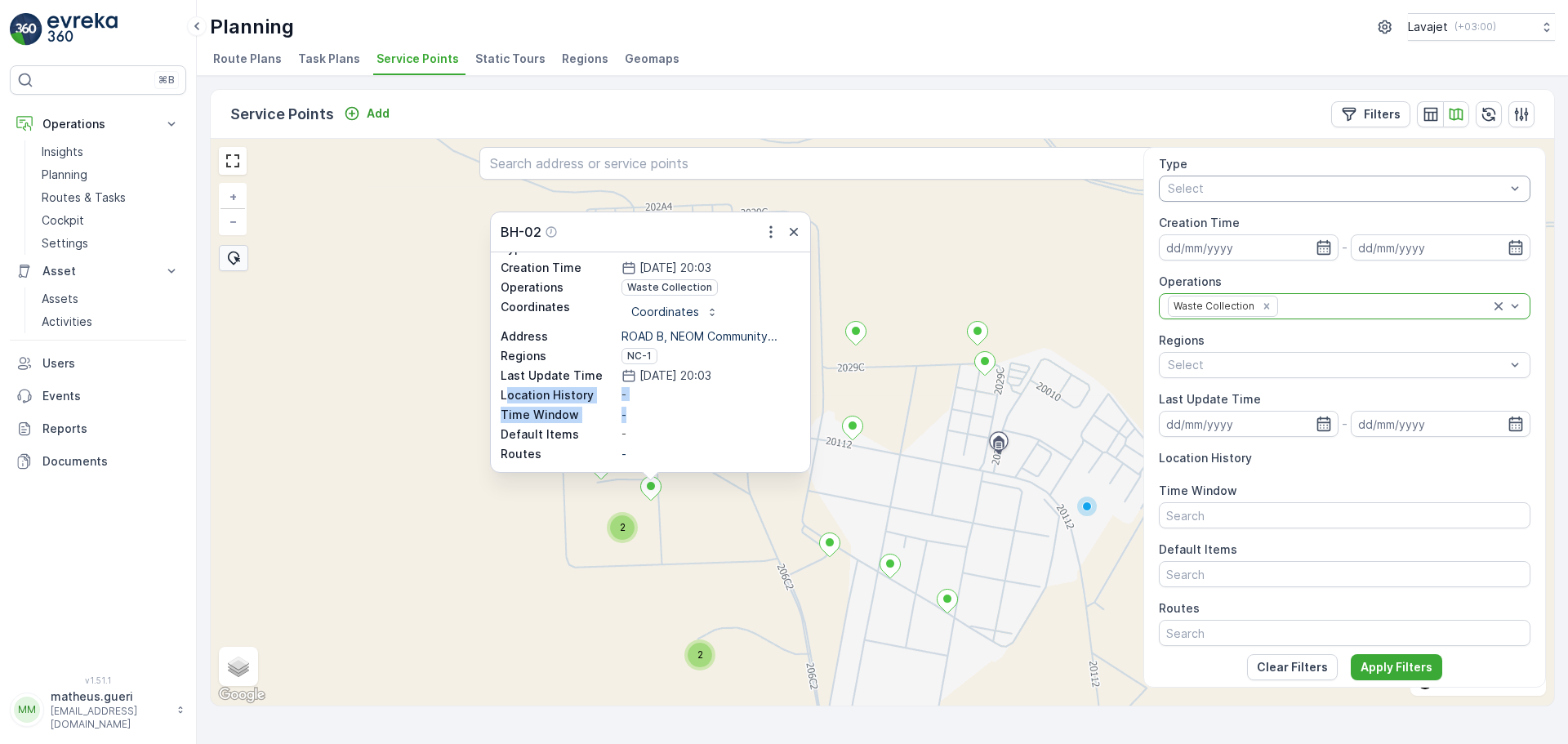
drag, startPoint x: 507, startPoint y: 396, endPoint x: 644, endPoint y: 417, distance: 138.6
click at [644, 417] on div "ID 253749 Status Active Name BH-02 Type Default Creation Time [DATE] 20:03 Oper…" at bounding box center [651, 322] width 300 height 281
click at [645, 435] on div "-" at bounding box center [711, 434] width 179 height 16
drag, startPoint x: 540, startPoint y: 415, endPoint x: 635, endPoint y: 418, distance: 95.0
click at [635, 418] on div "Time Window -" at bounding box center [651, 415] width 300 height 16
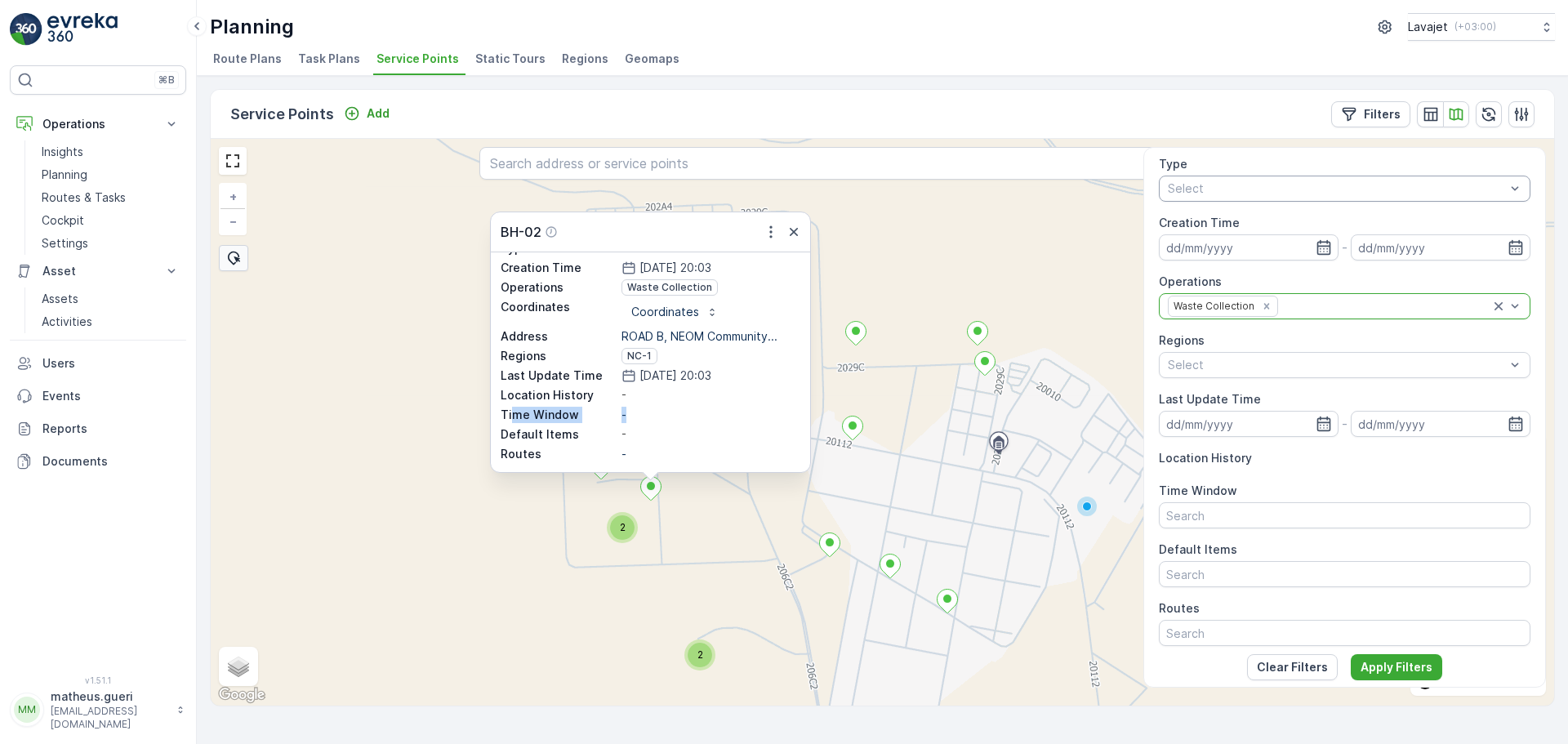
click at [953, 563] on div "2 2 2 BH-02 ID 253749 Status Active Name BH-02 Type Default Creation Time [DATE…" at bounding box center [882, 421] width 1343 height 567
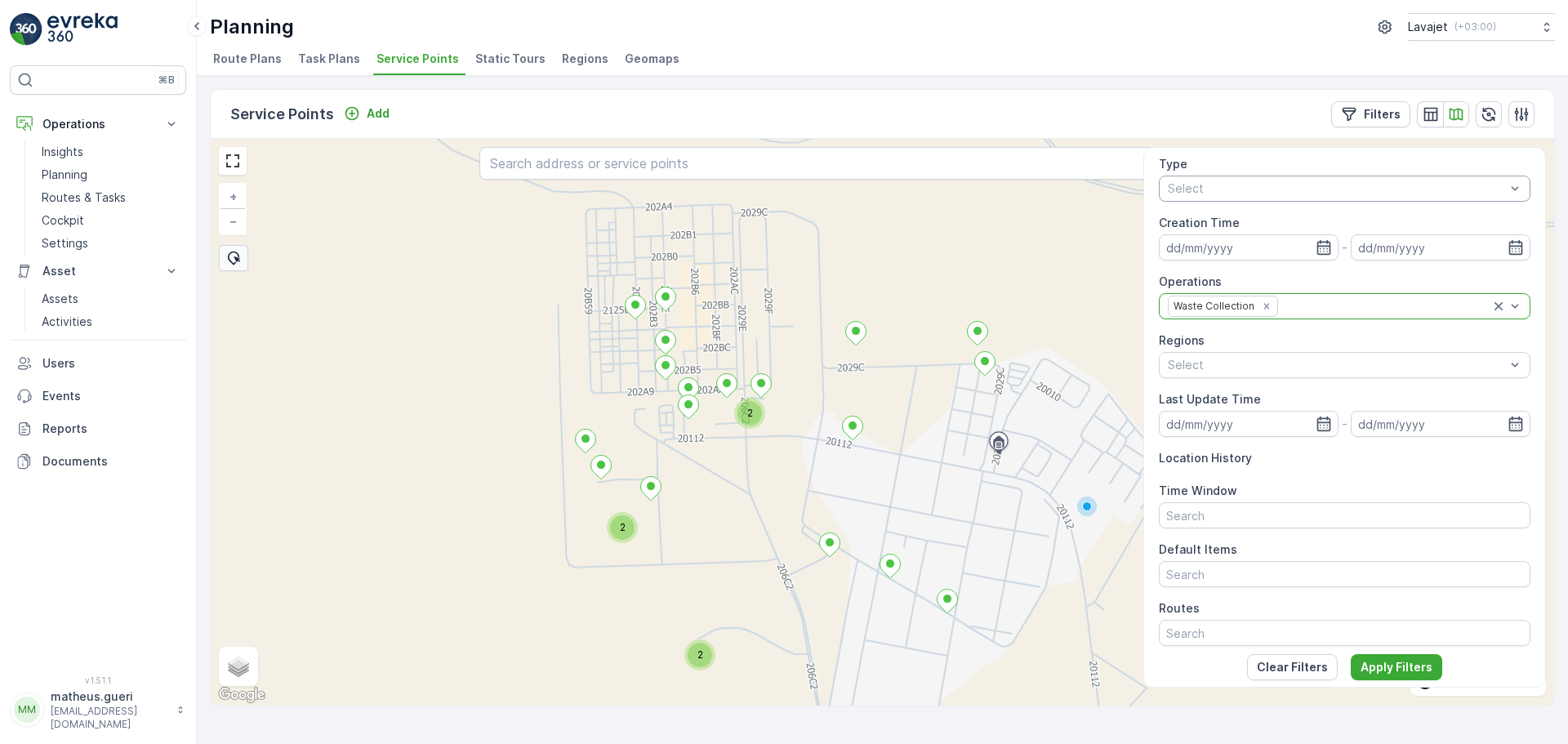
click at [258, 60] on span "Route Plans" at bounding box center [247, 58] width 69 height 16
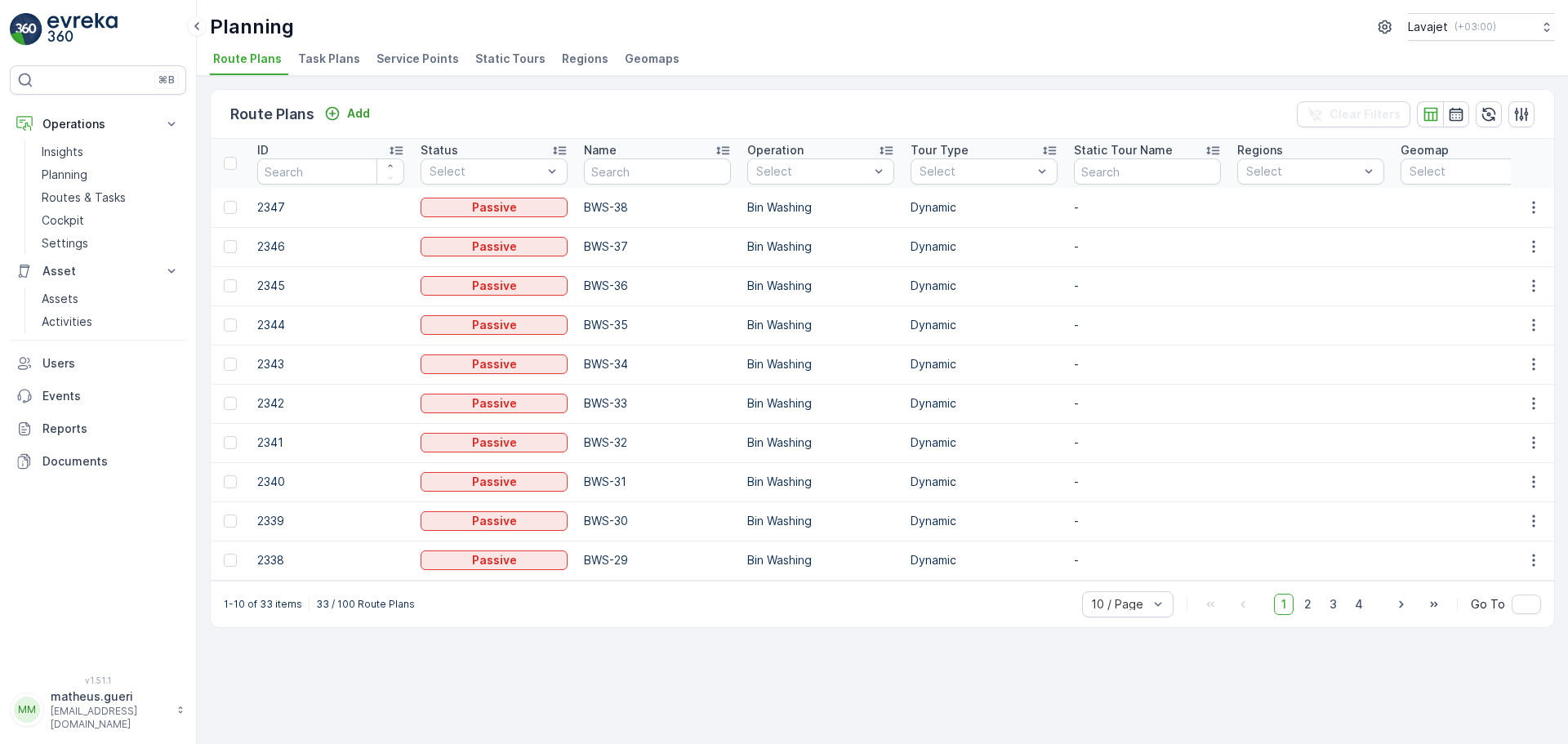
click at [335, 63] on span "Task Plans" at bounding box center [329, 58] width 62 height 16
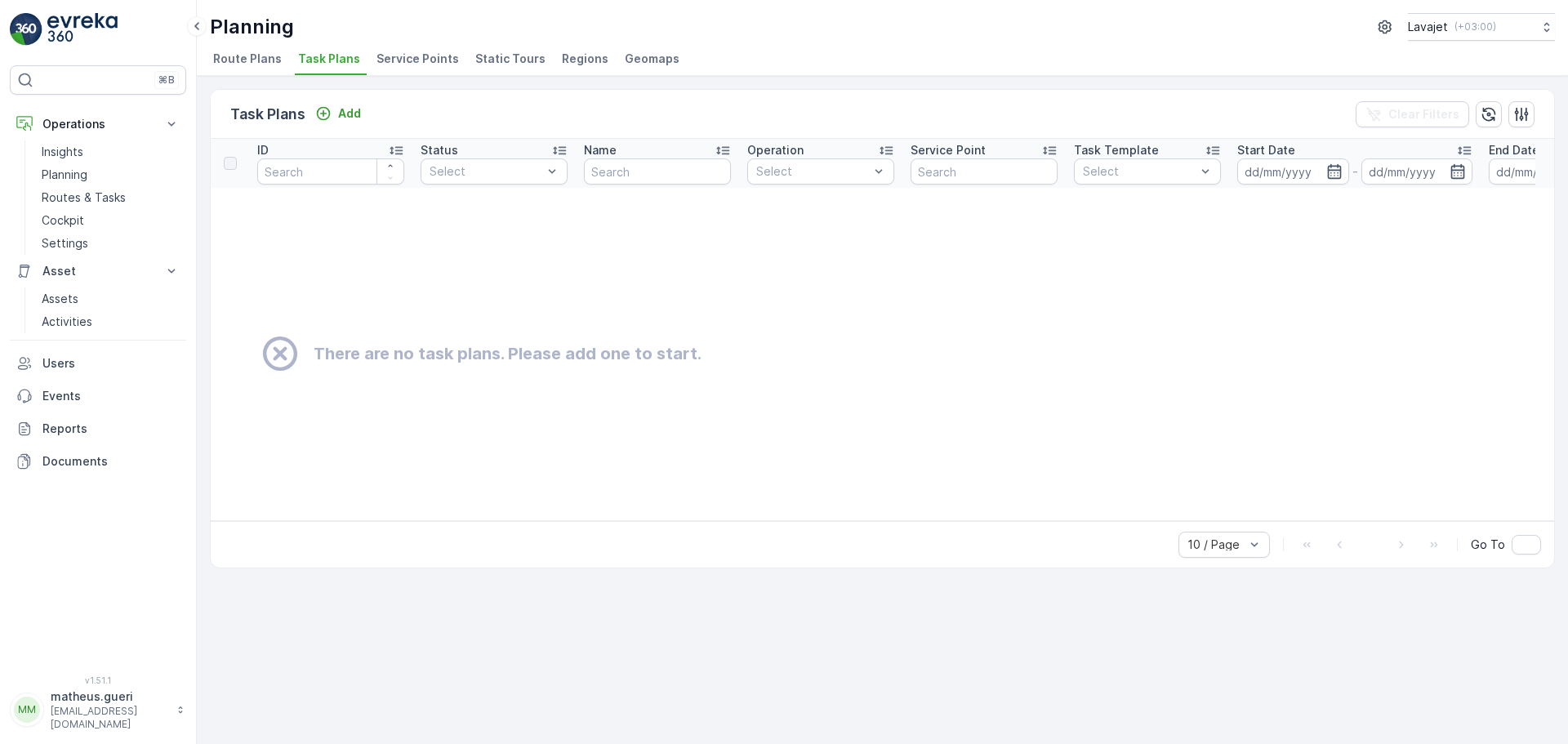
click at [406, 60] on span "Service Points" at bounding box center [417, 58] width 82 height 16
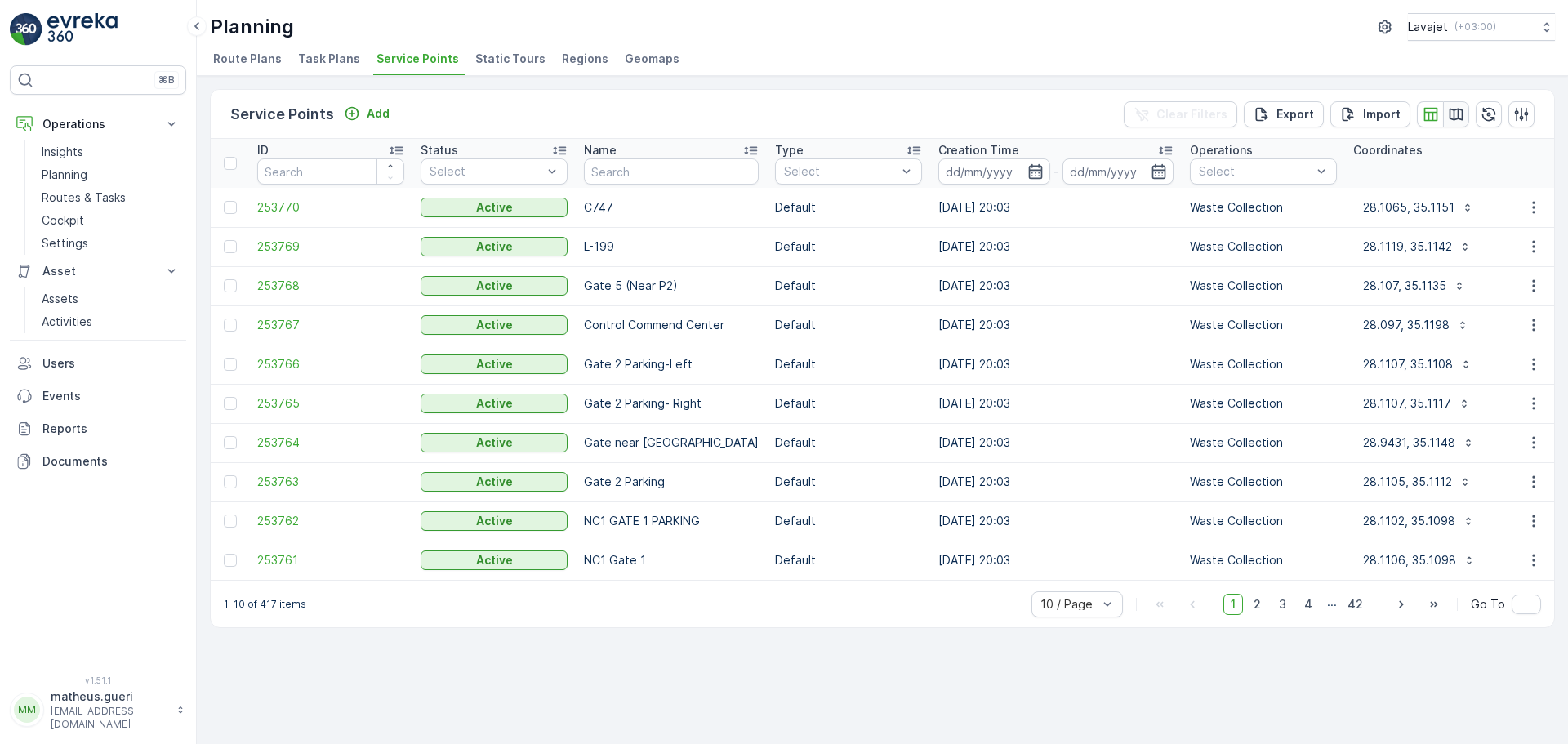
click at [1457, 121] on icon "button" at bounding box center [1456, 114] width 16 height 16
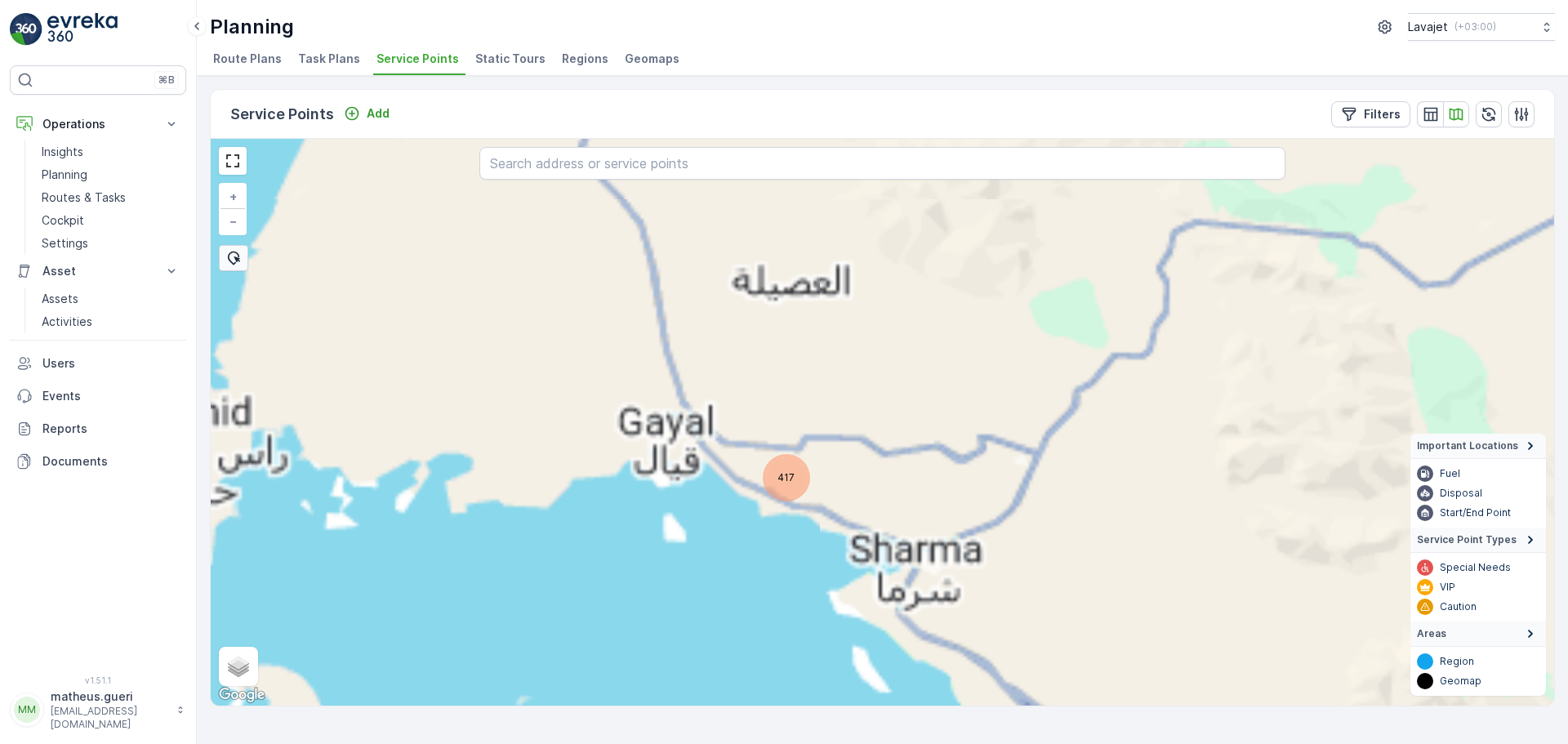
drag, startPoint x: 874, startPoint y: 535, endPoint x: 866, endPoint y: 478, distance: 57.6
click at [866, 478] on div "417 + − Satellite Roadmap Terrain Hybrid Leaflet Keyboard shortcuts Map Data Ma…" at bounding box center [882, 421] width 1343 height 567
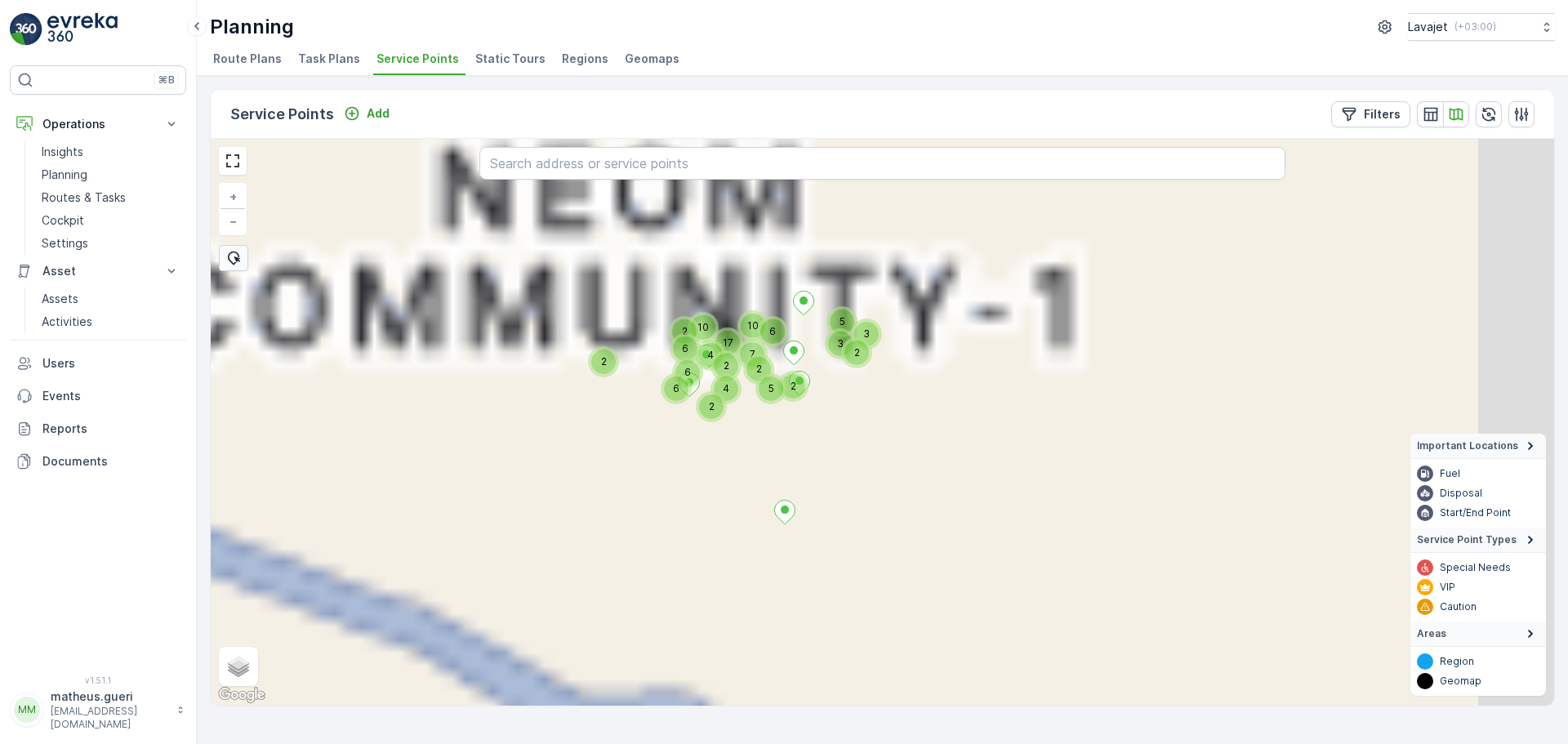
drag, startPoint x: 876, startPoint y: 398, endPoint x: 612, endPoint y: 553, distance: 306.1
click at [612, 553] on div "2 4 2 2 17 4 7 10 2 6 5 2 5 3 2 3 2 6 6 6 10 + − Satellite Roadmap Terrain Hybr…" at bounding box center [882, 421] width 1343 height 567
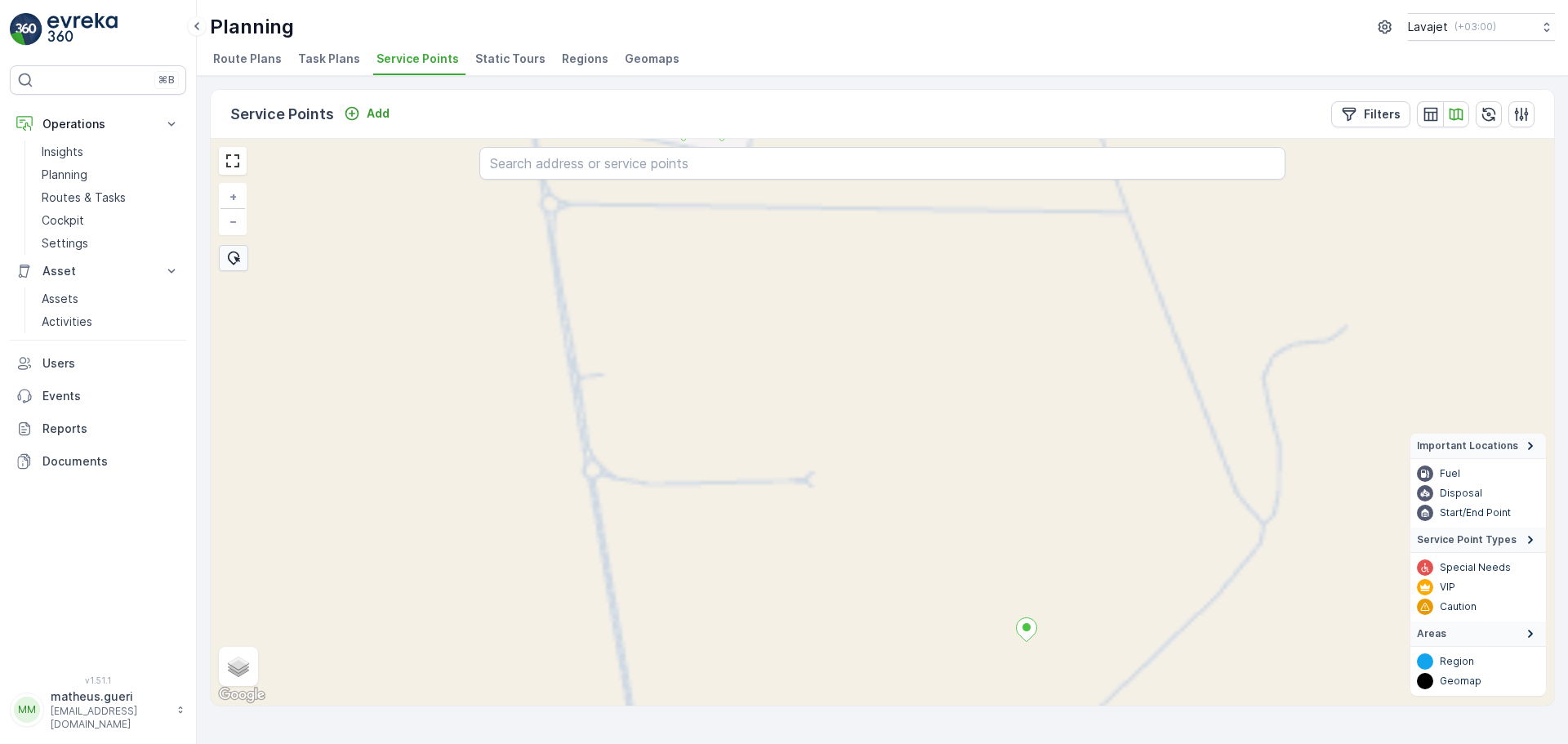
drag, startPoint x: 755, startPoint y: 382, endPoint x: 686, endPoint y: 666, distance: 292.3
click at [686, 666] on div "+ − Satellite Roadmap Terrain Hybrid Leaflet Keyboard shortcuts Map Data Map da…" at bounding box center [882, 421] width 1343 height 567
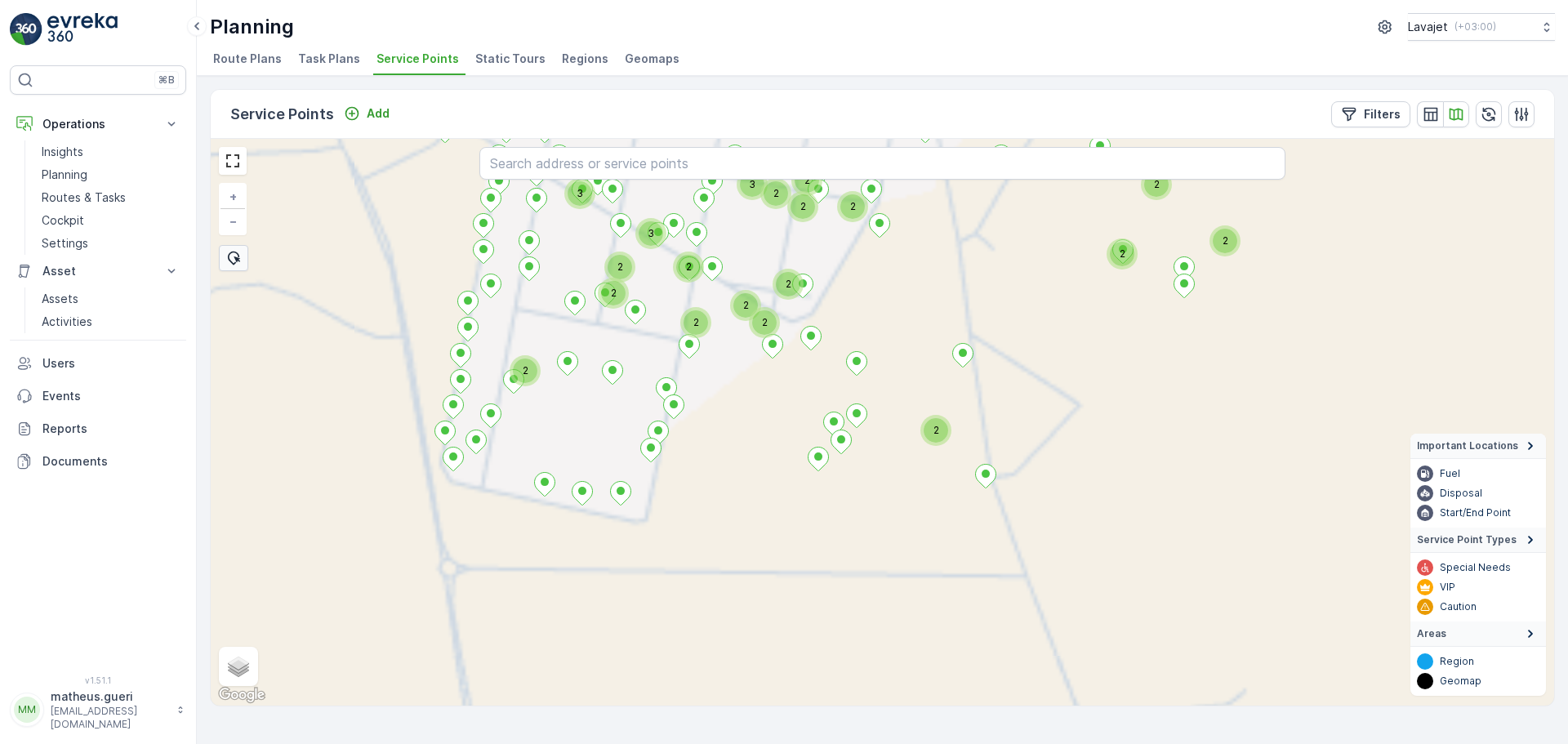
drag, startPoint x: 723, startPoint y: 525, endPoint x: 733, endPoint y: 641, distance: 116.4
click at [732, 654] on div "2 2 2 2 2 2 2 2 2 2 2 2 3 2 2 3 2 3 2 + − Satellite Roadmap Terrain Hybrid Leaf…" at bounding box center [882, 421] width 1343 height 567
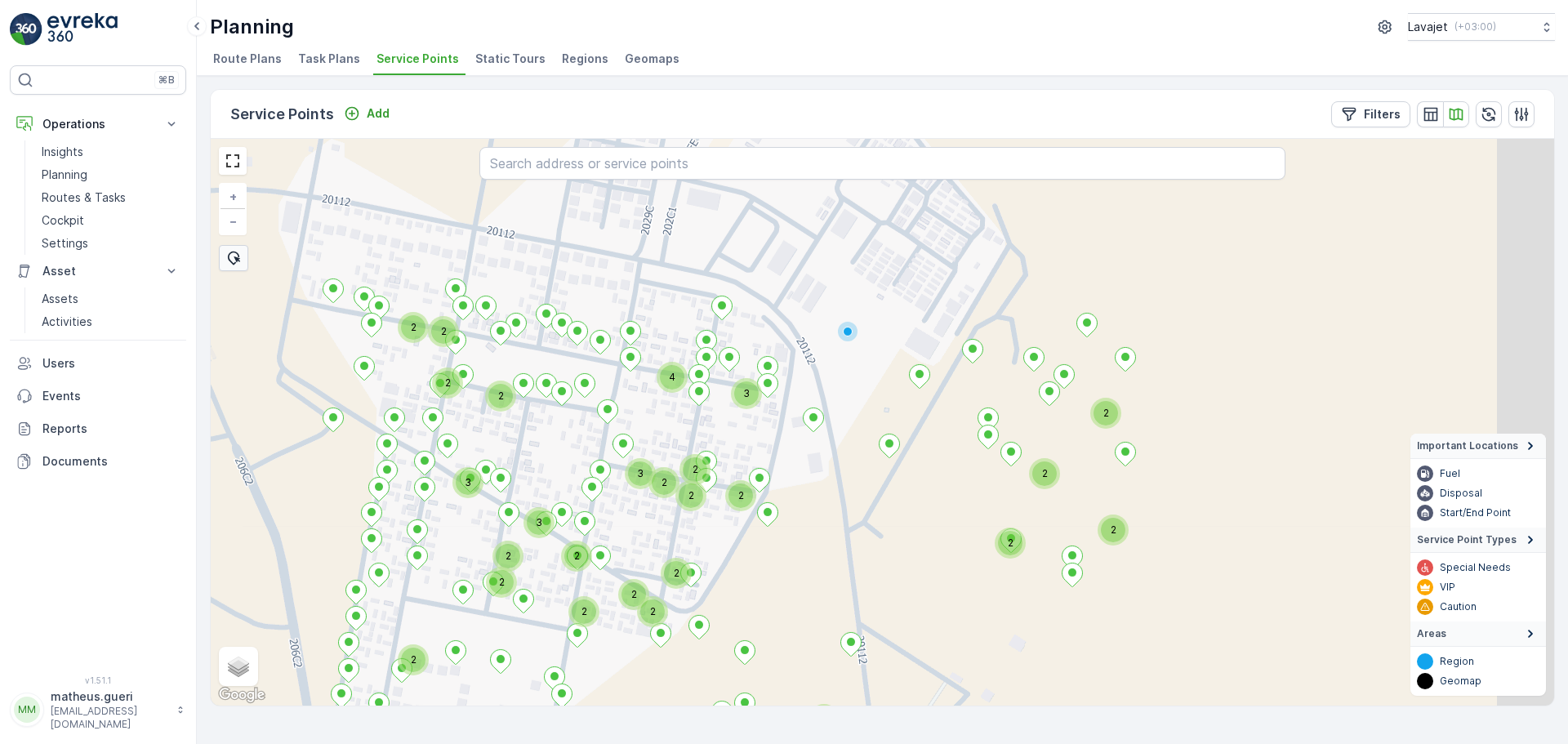
drag, startPoint x: 859, startPoint y: 400, endPoint x: 797, endPoint y: 530, distance: 144.0
click at [723, 596] on div "2 2 2 2 2 2 2 2 2 2 2 2 3 2 2 3 2 3 2 2 2 4 3 2 2 2 + − Satellite Roadmap Terra…" at bounding box center [882, 421] width 1343 height 567
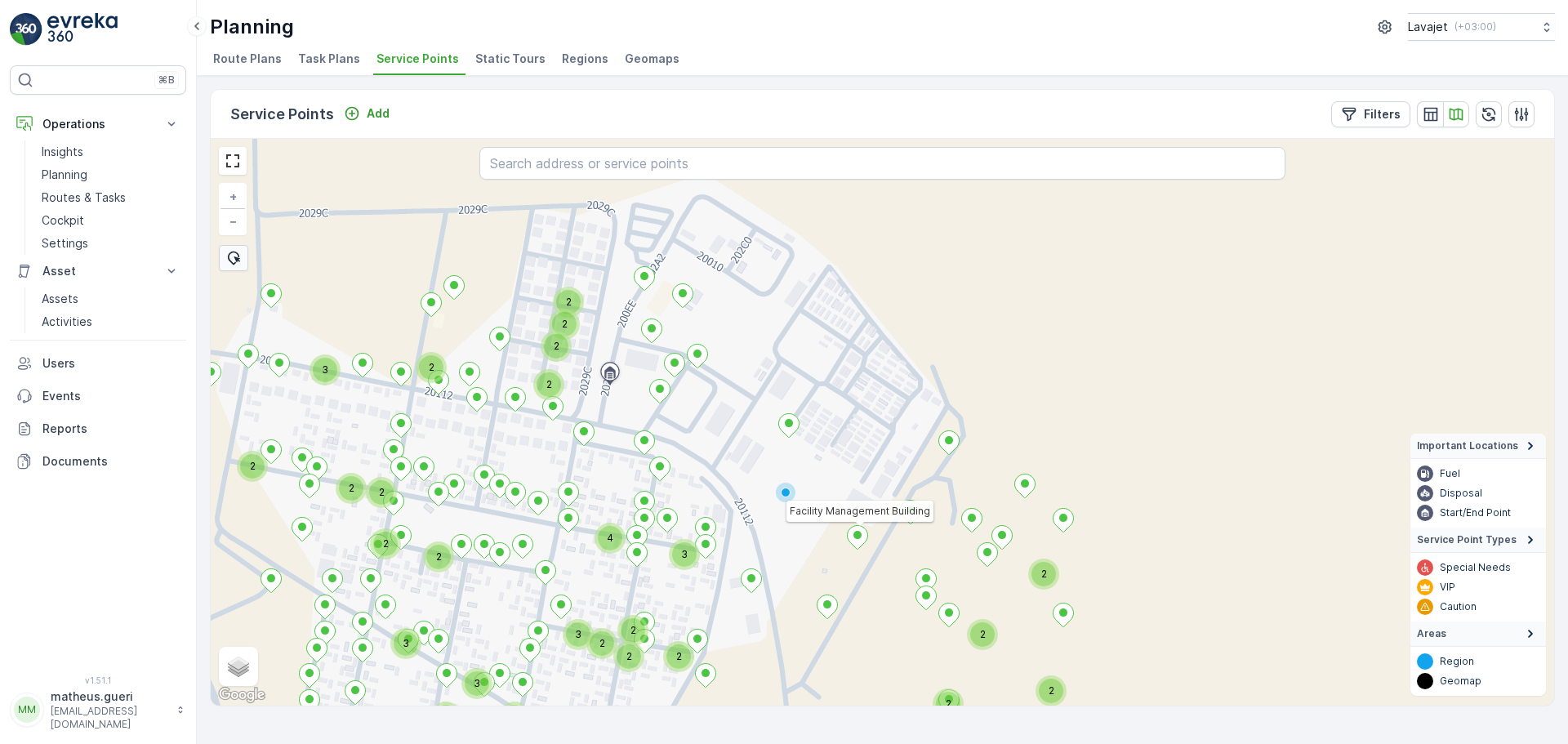
drag, startPoint x: 803, startPoint y: 336, endPoint x: 771, endPoint y: 445, distance: 113.6
click at [771, 445] on div "2 2 2 2 2 2 2 2 2 2 2 3 2 2 3 2 3 2 2 2 4 3 2 2 2 2 2 2 2 2 3 2 Facility Manage…" at bounding box center [882, 421] width 1343 height 567
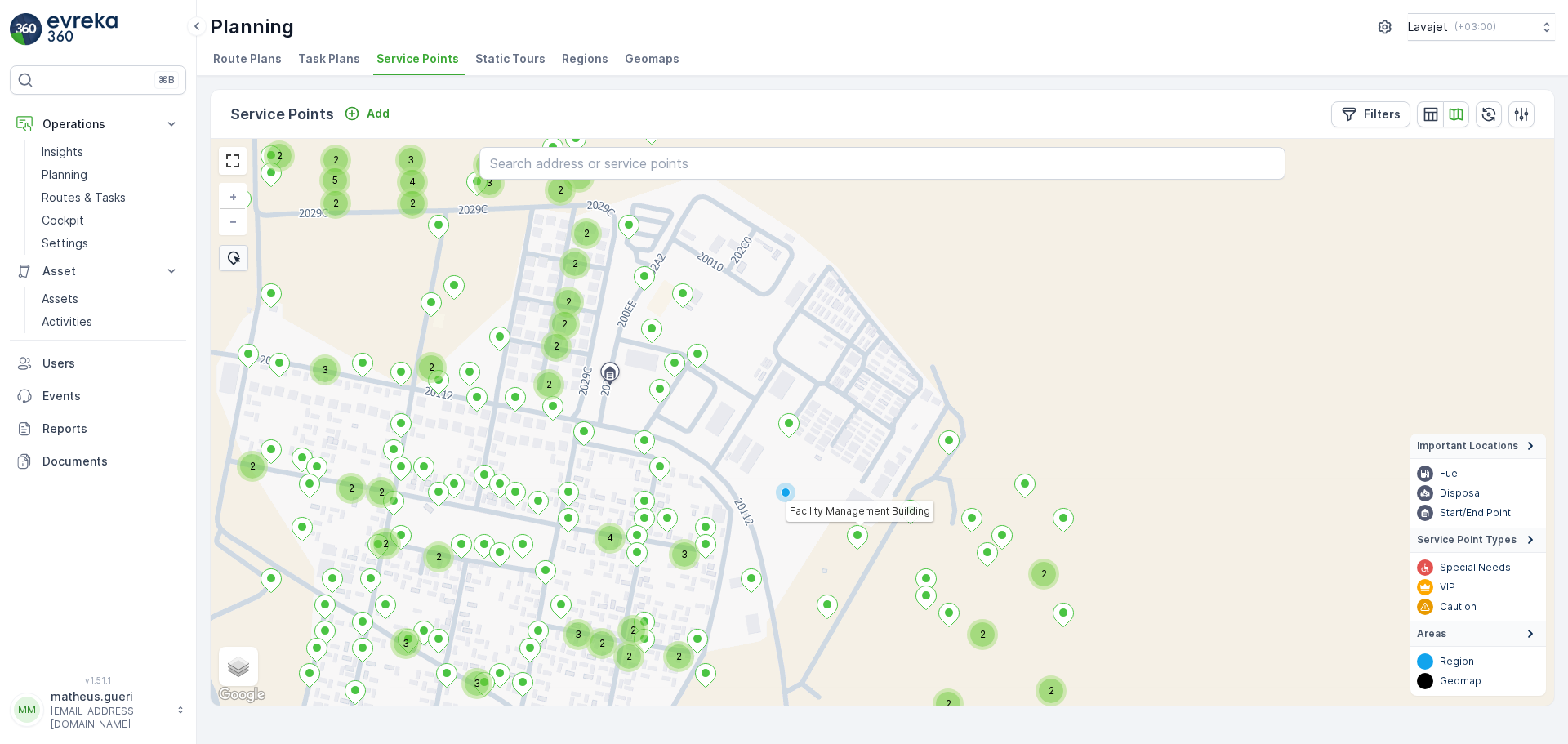
drag, startPoint x: 744, startPoint y: 462, endPoint x: 753, endPoint y: 501, distance: 40.0
click at [753, 501] on div "2 2 2 2 2 2 2 3 3 3 2 2 4 3 2 2 2 2 2 2 2 2 3 2 2 2 2 2 3 2 4 3 2 2 2 2 5 Facil…" at bounding box center [882, 421] width 1343 height 567
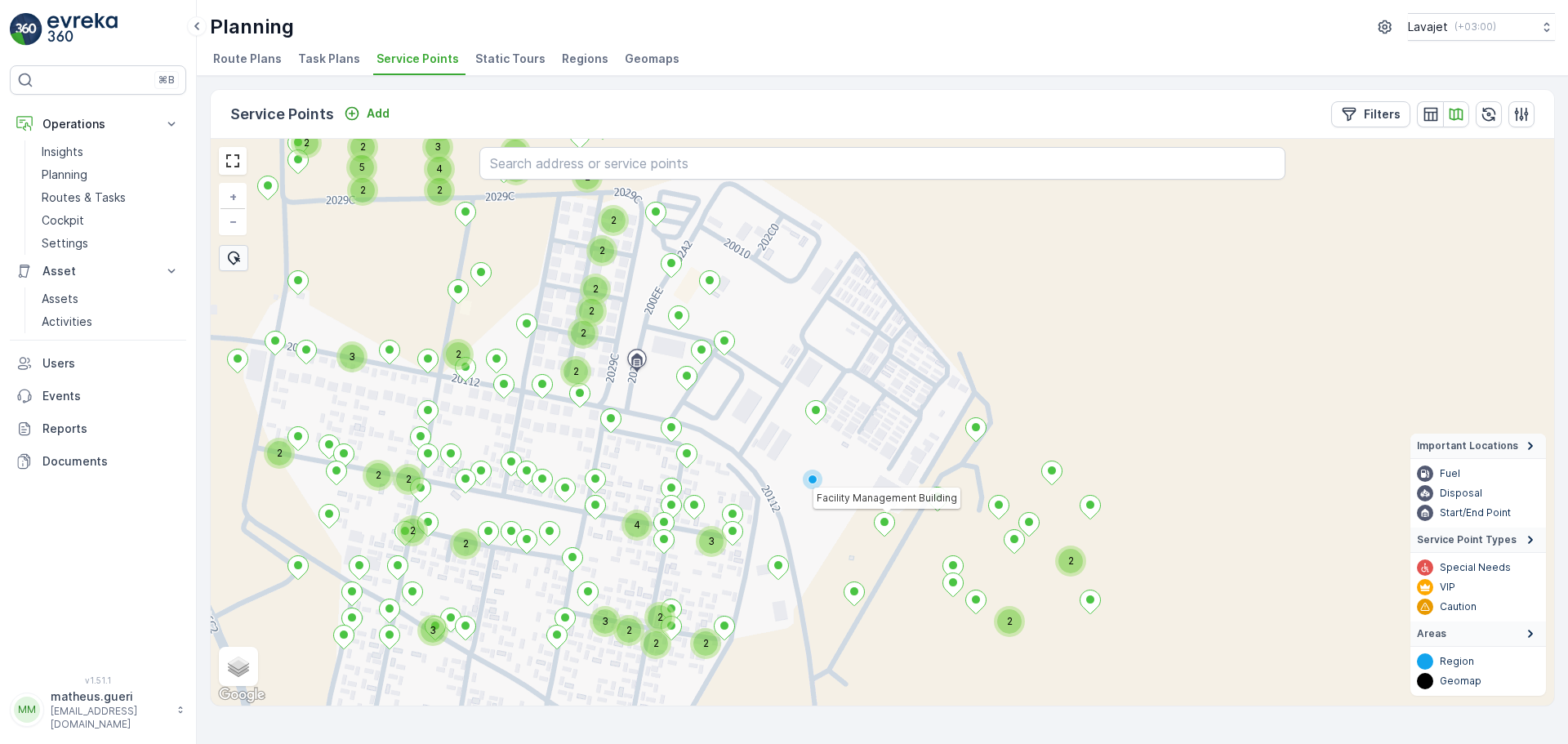
drag, startPoint x: 727, startPoint y: 488, endPoint x: 744, endPoint y: 436, distance: 54.7
click at [744, 436] on div "2 2 2 2 2 3 3 2 2 4 3 2 2 2 2 2 2 2 2 3 2 2 2 2 2 3 2 4 3 2 2 2 2 5 2 2 4 4 4 2…" at bounding box center [882, 421] width 1343 height 567
click at [639, 525] on div "4" at bounding box center [636, 525] width 24 height 24
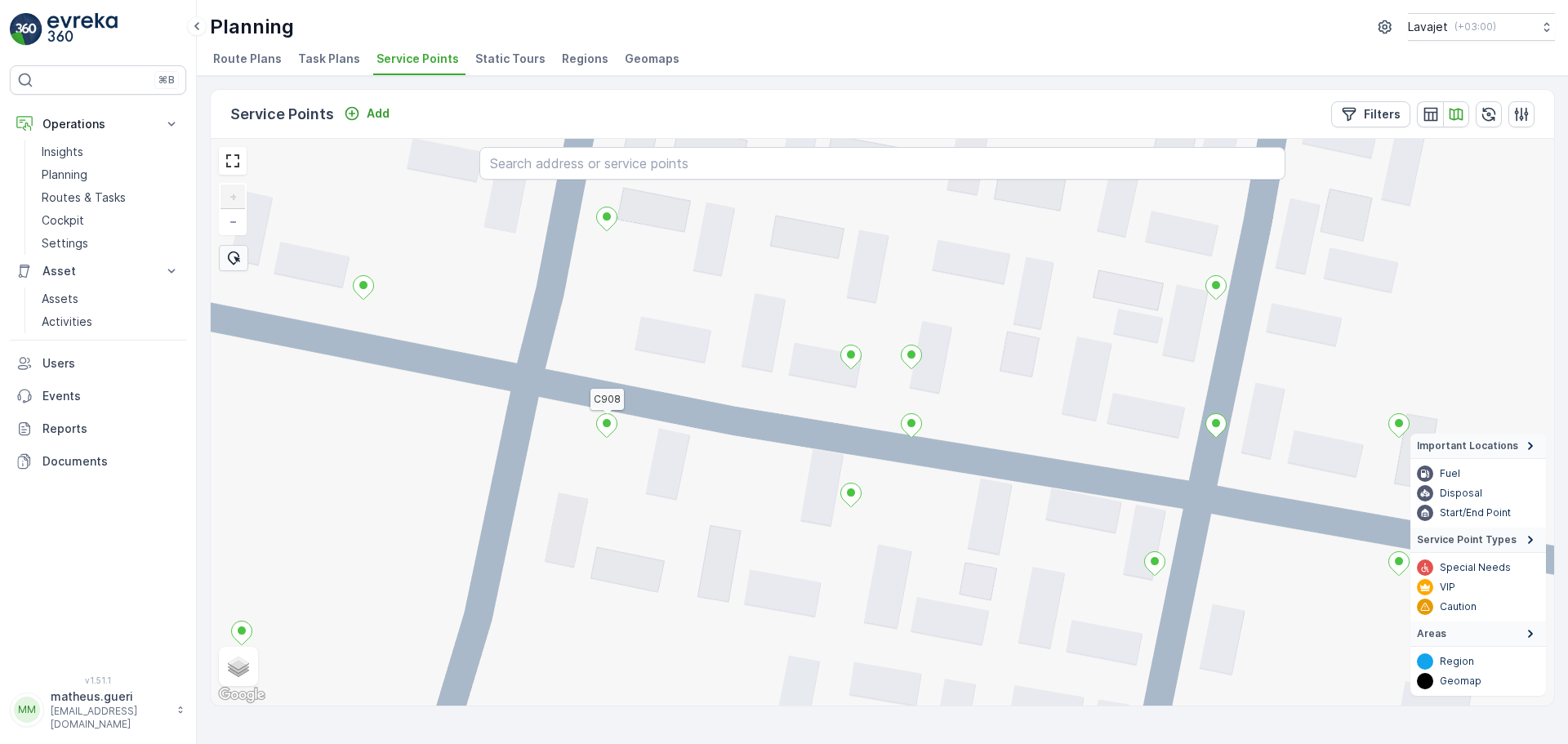
click at [614, 426] on icon at bounding box center [607, 426] width 20 height 23
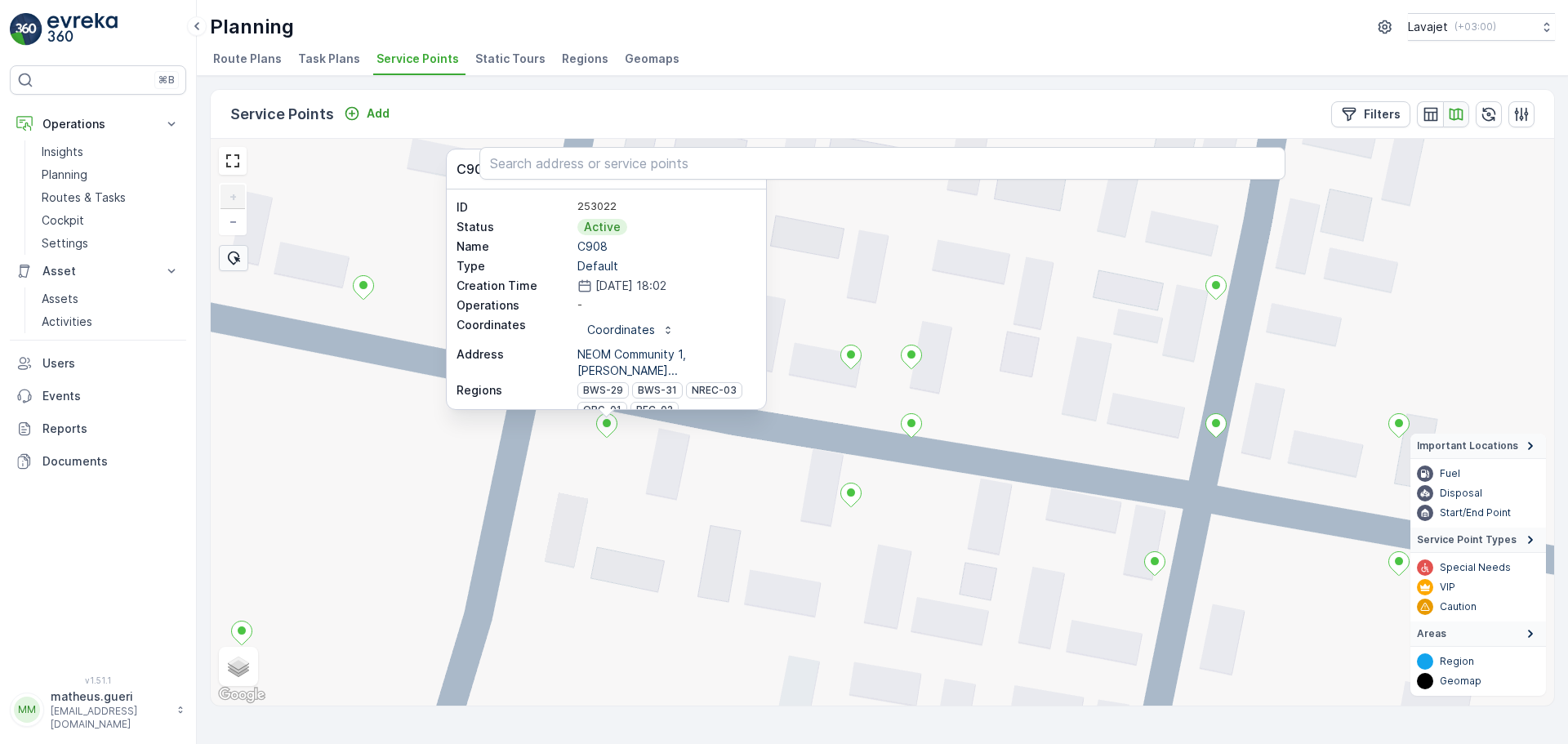
click at [1458, 125] on button "button" at bounding box center [1456, 114] width 26 height 26
click at [1458, 123] on button "button" at bounding box center [1456, 114] width 26 height 26
click at [1387, 118] on p "Filters" at bounding box center [1382, 114] width 37 height 16
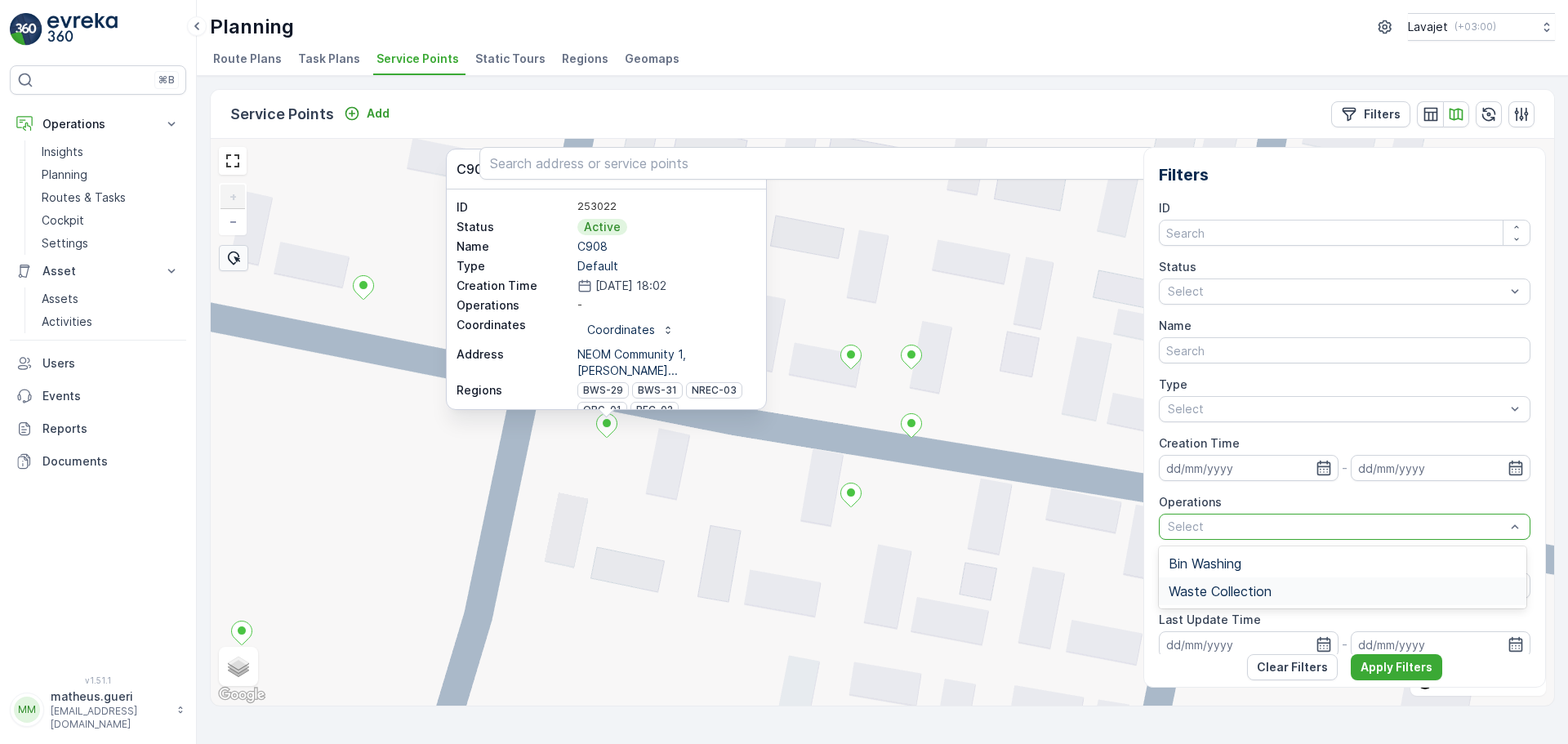
click at [1233, 594] on span "Waste Collection" at bounding box center [1220, 591] width 103 height 15
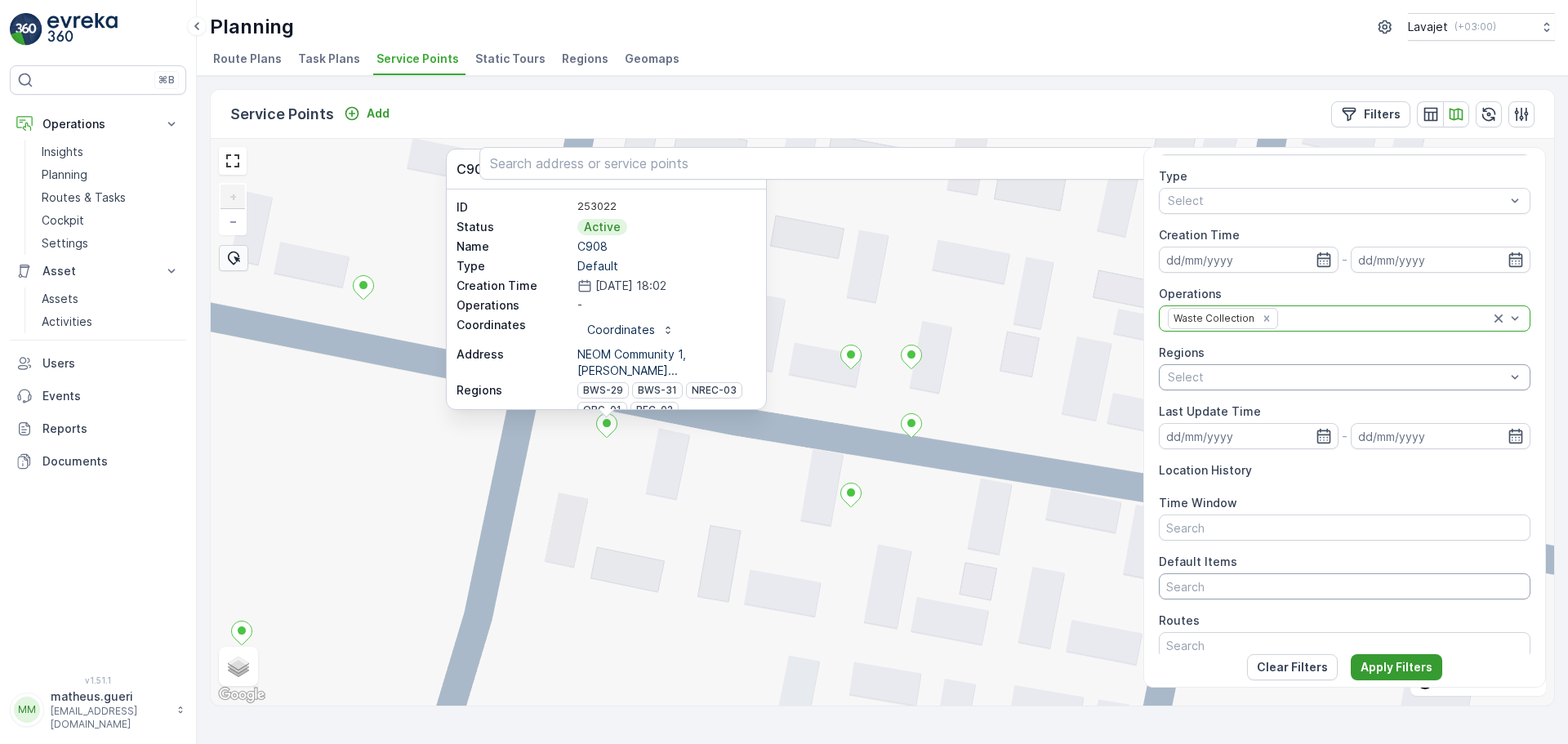
scroll to position [221, 0]
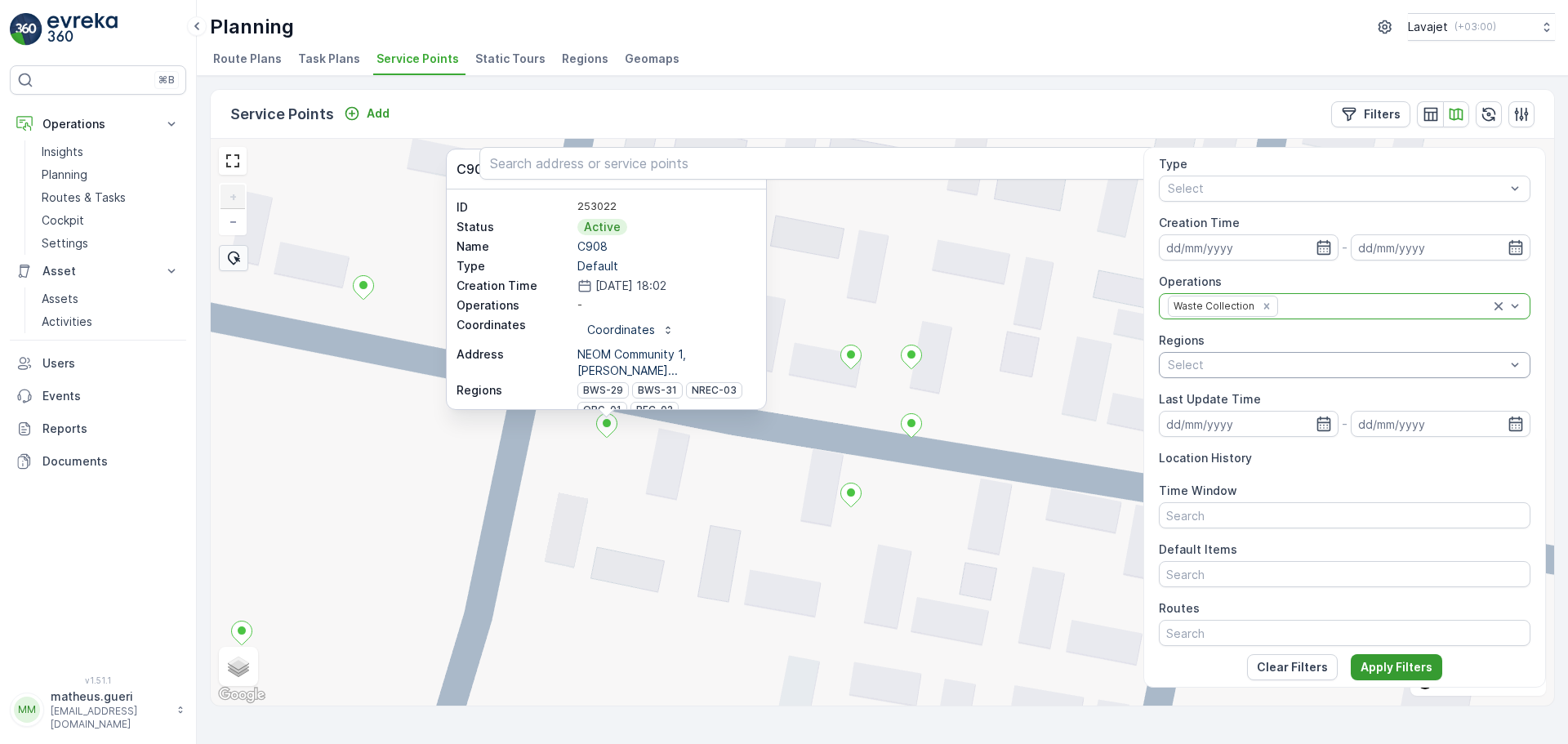
click at [1399, 665] on p "Apply Filters" at bounding box center [1397, 667] width 72 height 16
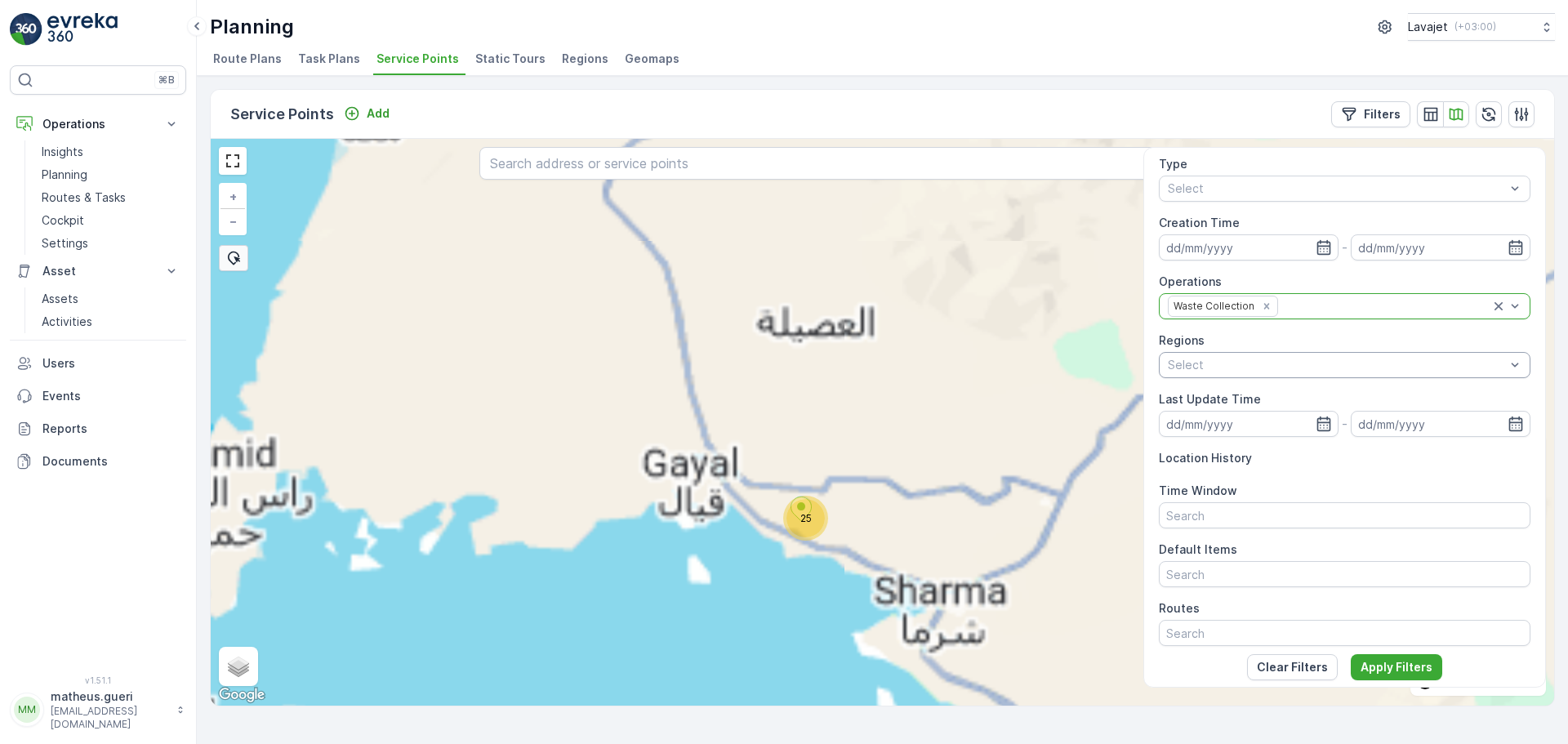
drag, startPoint x: 850, startPoint y: 540, endPoint x: 855, endPoint y: 509, distance: 31.4
click at [855, 509] on div "25 + − Satellite Roadmap Terrain Hybrid Leaflet Keyboard shortcuts Map Data Map…" at bounding box center [882, 421] width 1343 height 567
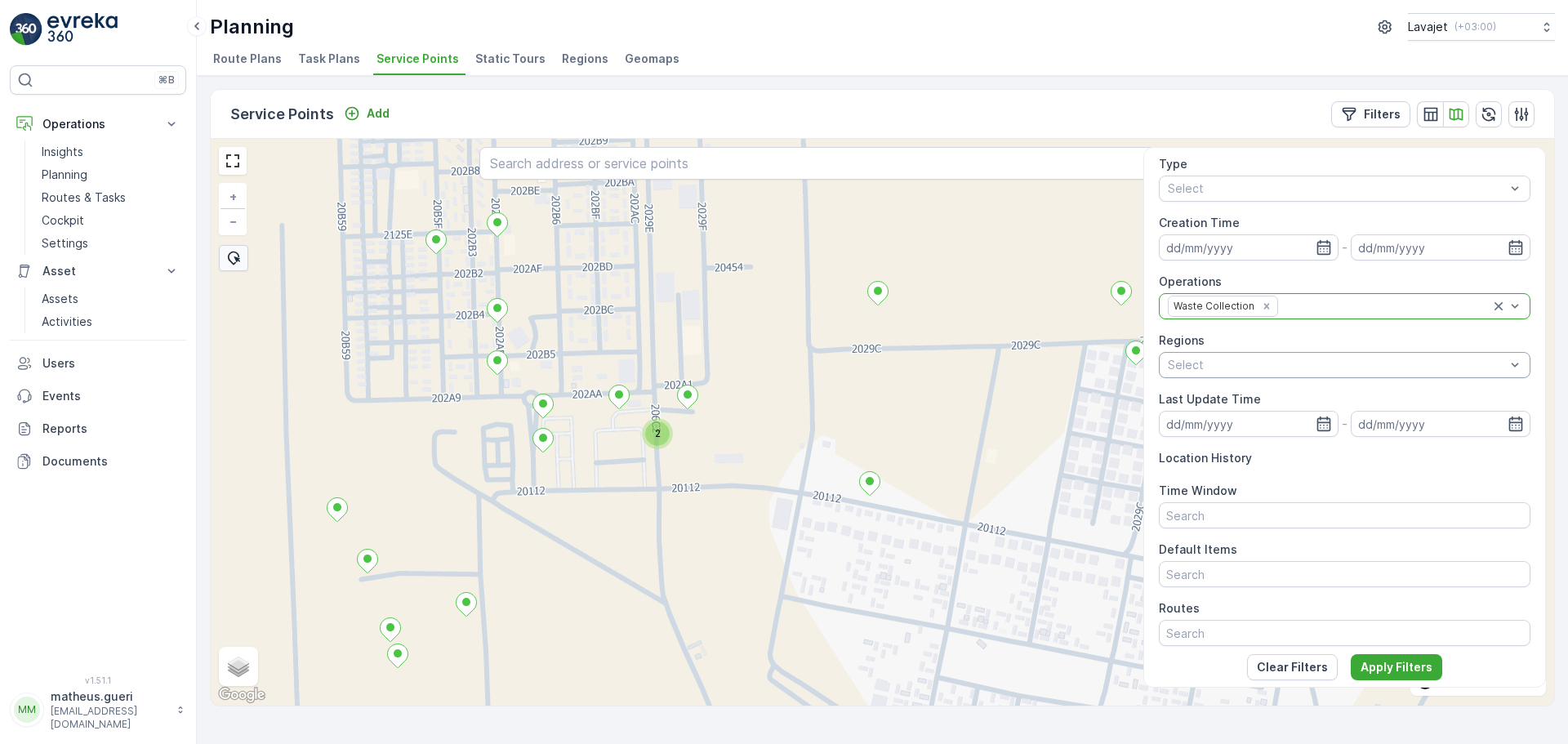
drag, startPoint x: 778, startPoint y: 415, endPoint x: 767, endPoint y: 394, distance: 23.7
click at [767, 394] on div "2 + − Satellite Roadmap Terrain Hybrid Leaflet Keyboard shortcuts Map Data Map …" at bounding box center [882, 421] width 1343 height 567
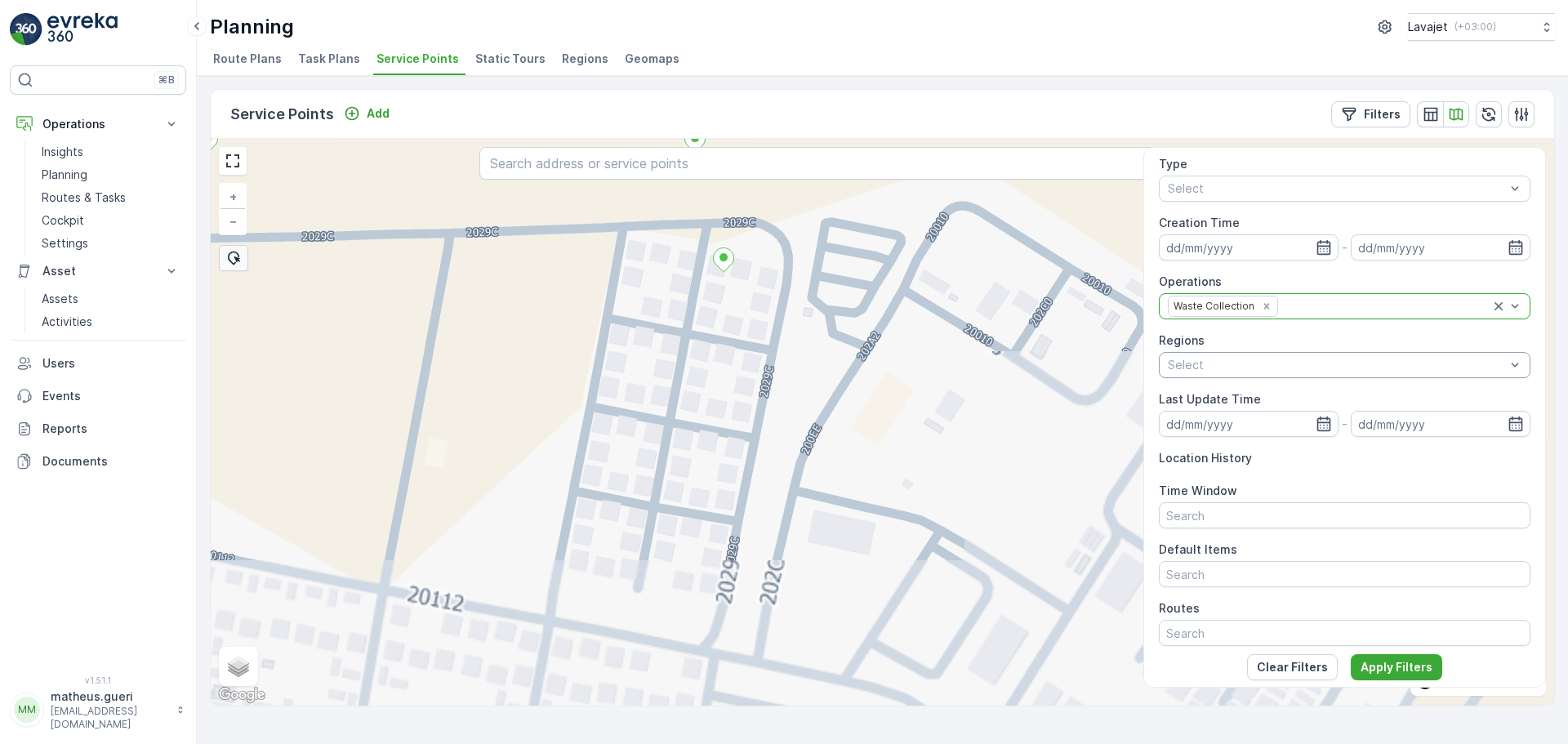
drag, startPoint x: 912, startPoint y: 528, endPoint x: 716, endPoint y: 296, distance: 303.7
click at [711, 304] on div "+ − Satellite Roadmap Terrain Hybrid Leaflet Keyboard shortcuts Map Data Map da…" at bounding box center [882, 421] width 1343 height 567
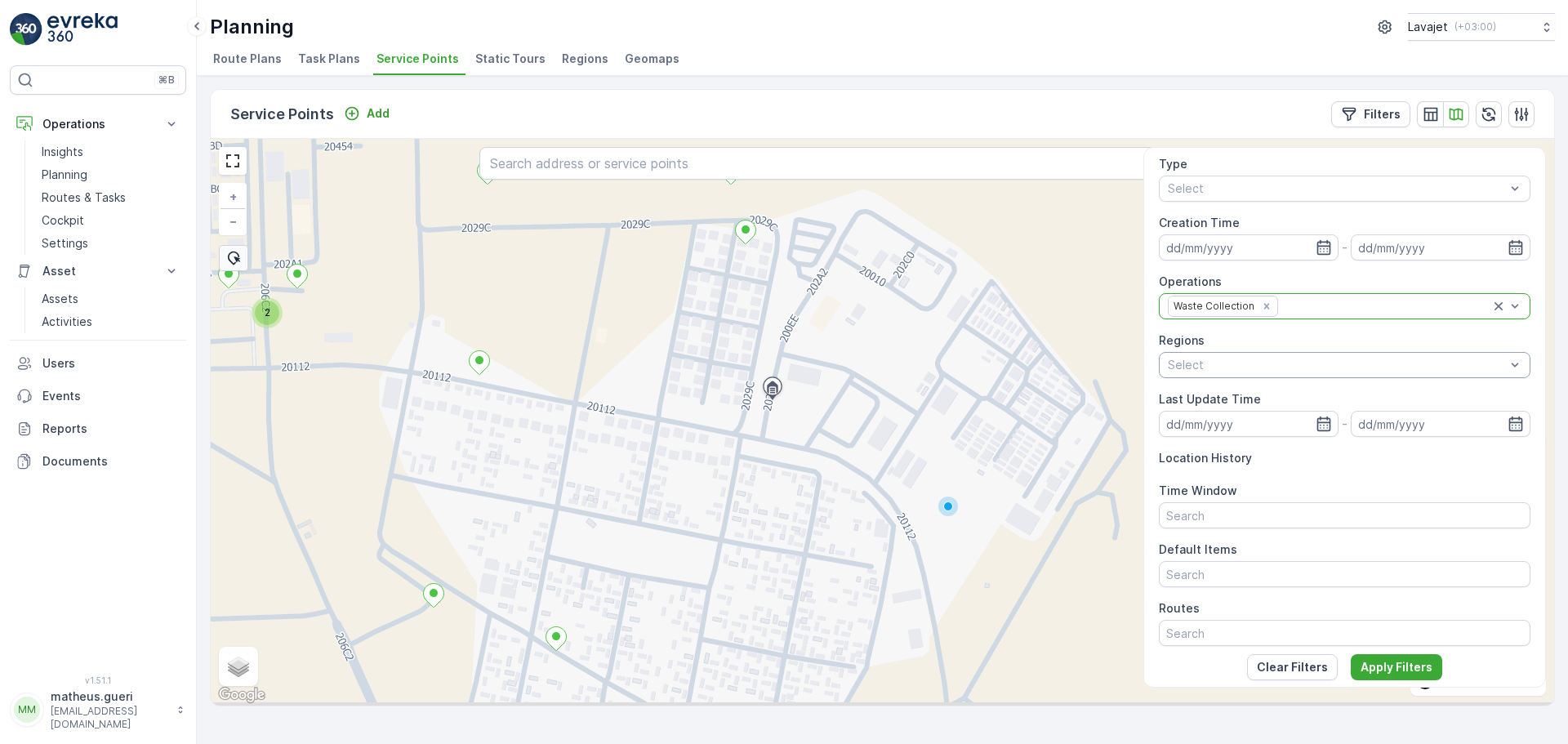
drag, startPoint x: 740, startPoint y: 354, endPoint x: 724, endPoint y: 330, distance: 28.8
click at [724, 330] on div "2 + − Satellite Roadmap Terrain Hybrid Leaflet Keyboard shortcuts Map Data Map …" at bounding box center [882, 421] width 1343 height 567
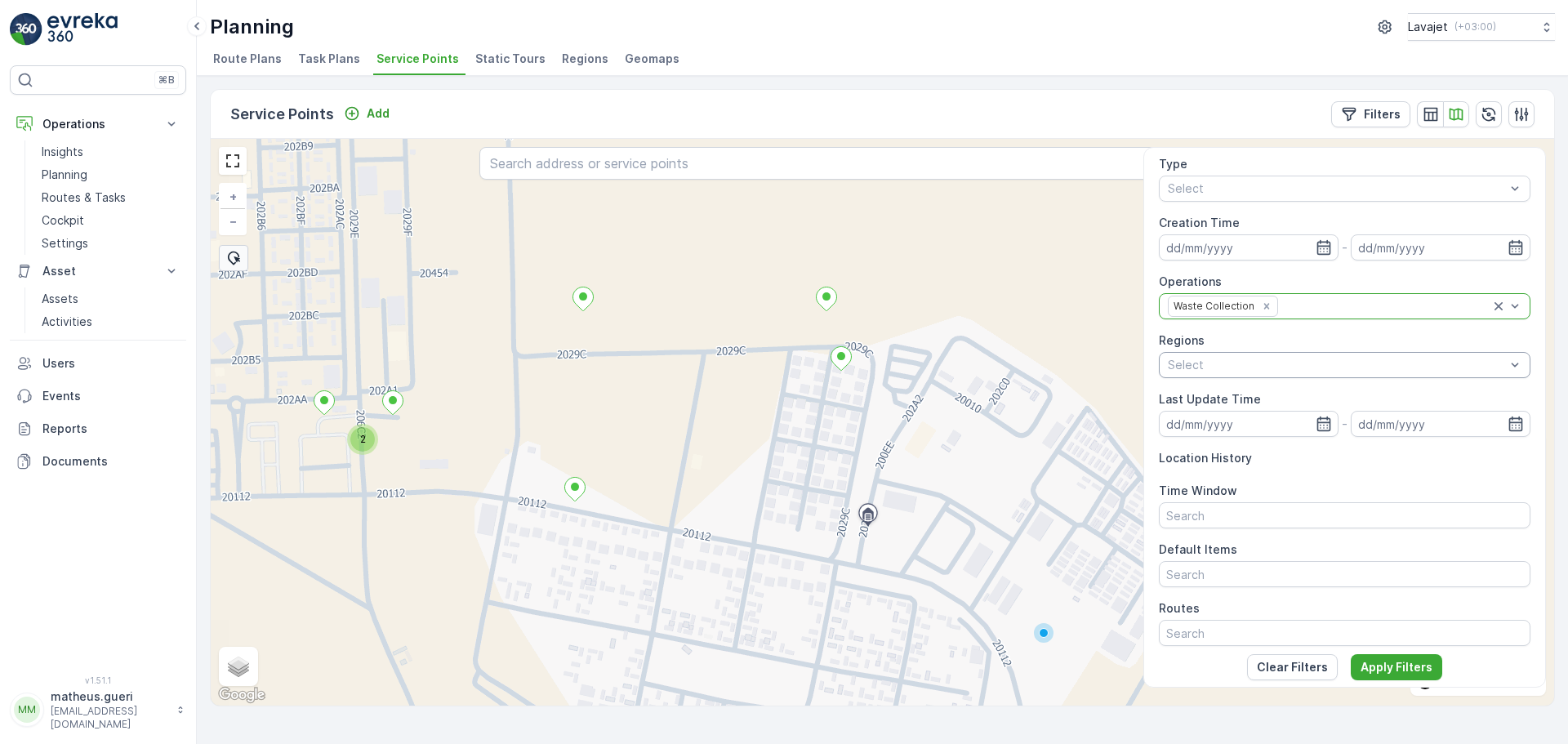
drag, startPoint x: 659, startPoint y: 284, endPoint x: 769, endPoint y: 435, distance: 186.8
click at [769, 435] on div "2 + − Satellite Roadmap Terrain Hybrid Leaflet Keyboard shortcuts Map Data Map …" at bounding box center [882, 421] width 1343 height 567
click at [830, 304] on icon at bounding box center [826, 298] width 20 height 23
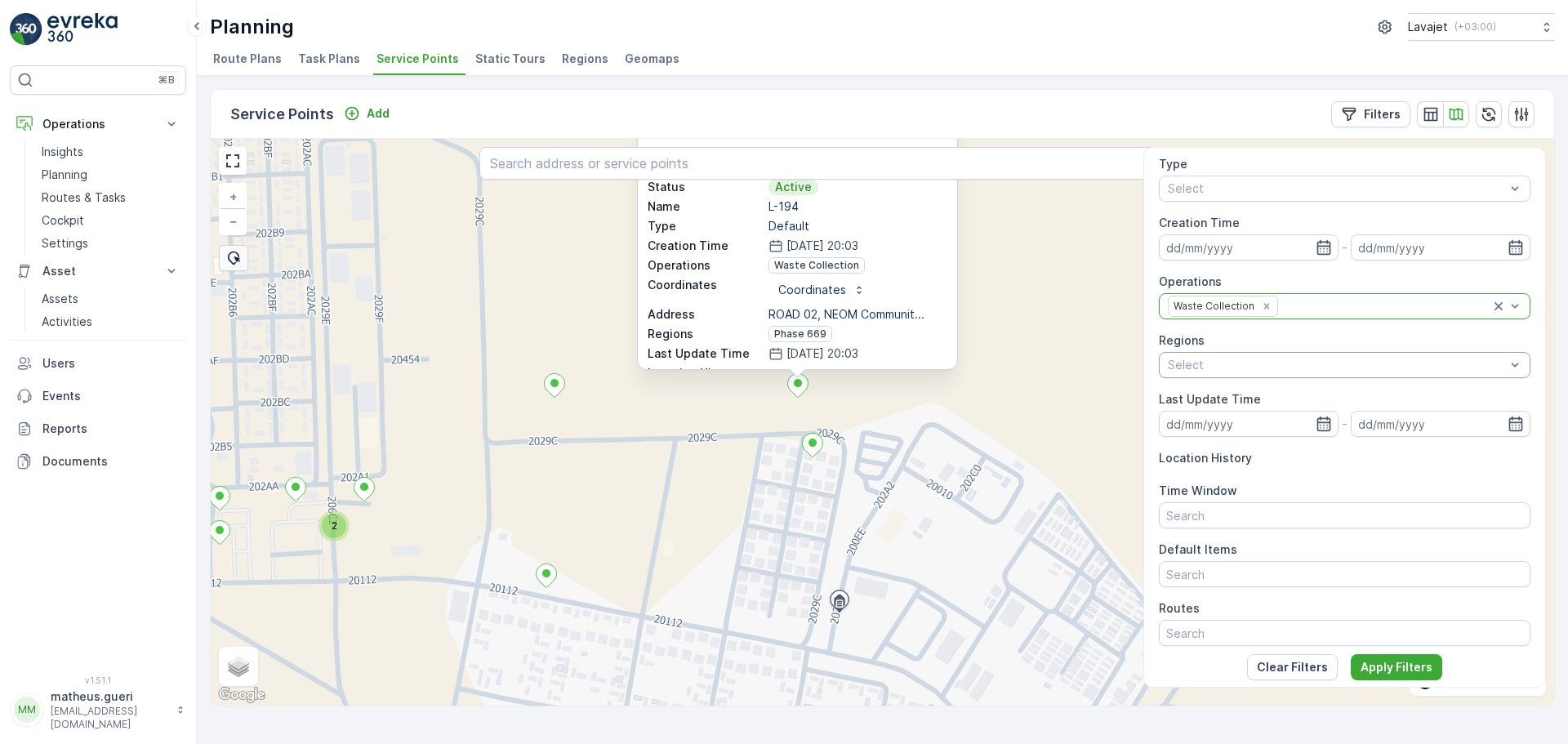
drag, startPoint x: 773, startPoint y: 332, endPoint x: 753, endPoint y: 420, distance: 90.2
click at [742, 429] on div "2 L-194 ID 253747 Status Active Name L-194 Type Default Creation Time [DATE] 20…" at bounding box center [882, 421] width 1343 height 567
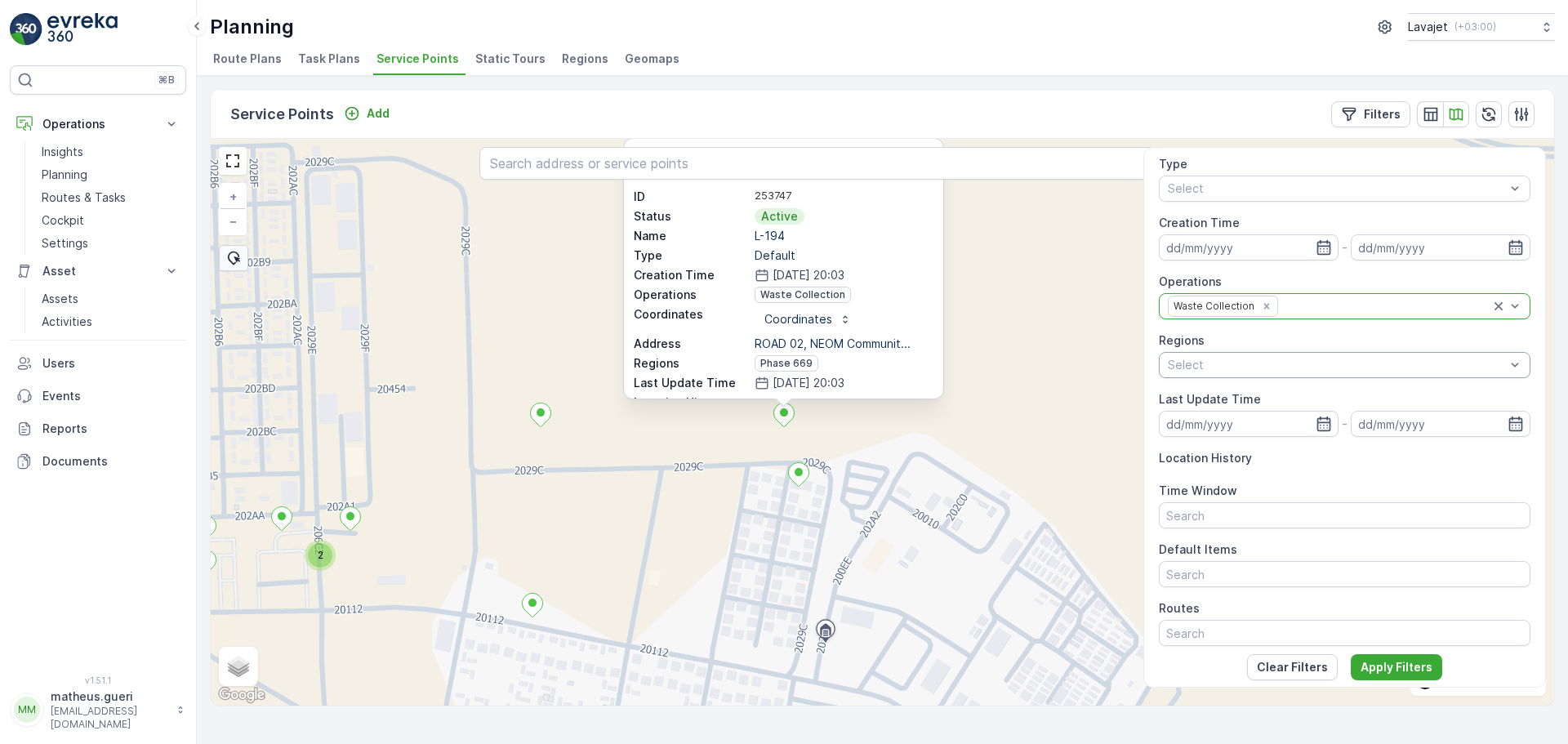
drag, startPoint x: 753, startPoint y: 541, endPoint x: 743, endPoint y: 572, distance: 32.6
click at [743, 572] on div "2 L-194 ID 253747 Status Active Name L-194 Type Default Creation Time [DATE] 20…" at bounding box center [882, 421] width 1343 height 567
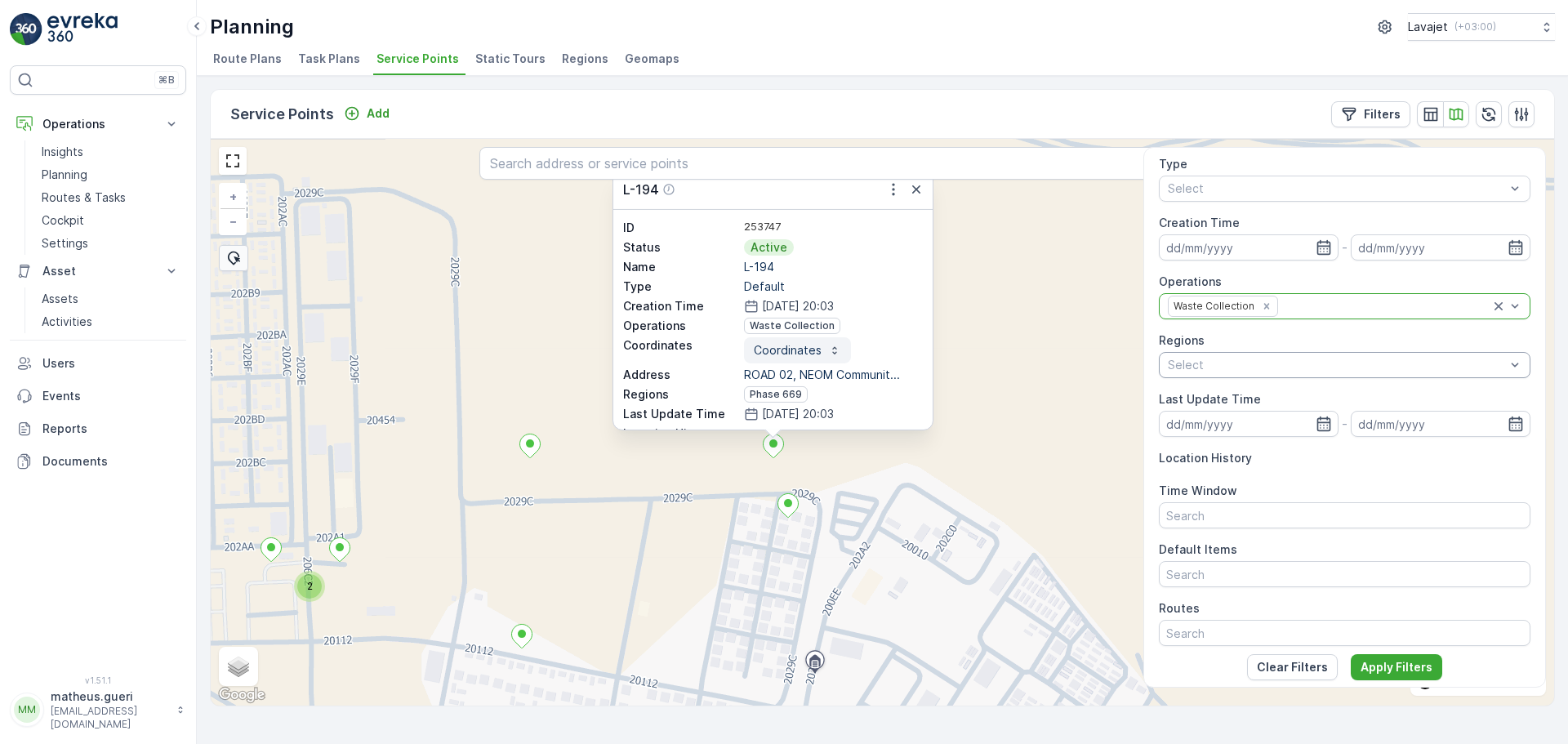
click at [818, 351] on div "Coordinates" at bounding box center [797, 350] width 87 height 16
drag, startPoint x: 740, startPoint y: 268, endPoint x: 784, endPoint y: 267, distance: 44.0
click at [784, 267] on div "Name L-194" at bounding box center [773, 266] width 300 height 16
click at [786, 267] on p "L-194" at bounding box center [833, 266] width 179 height 16
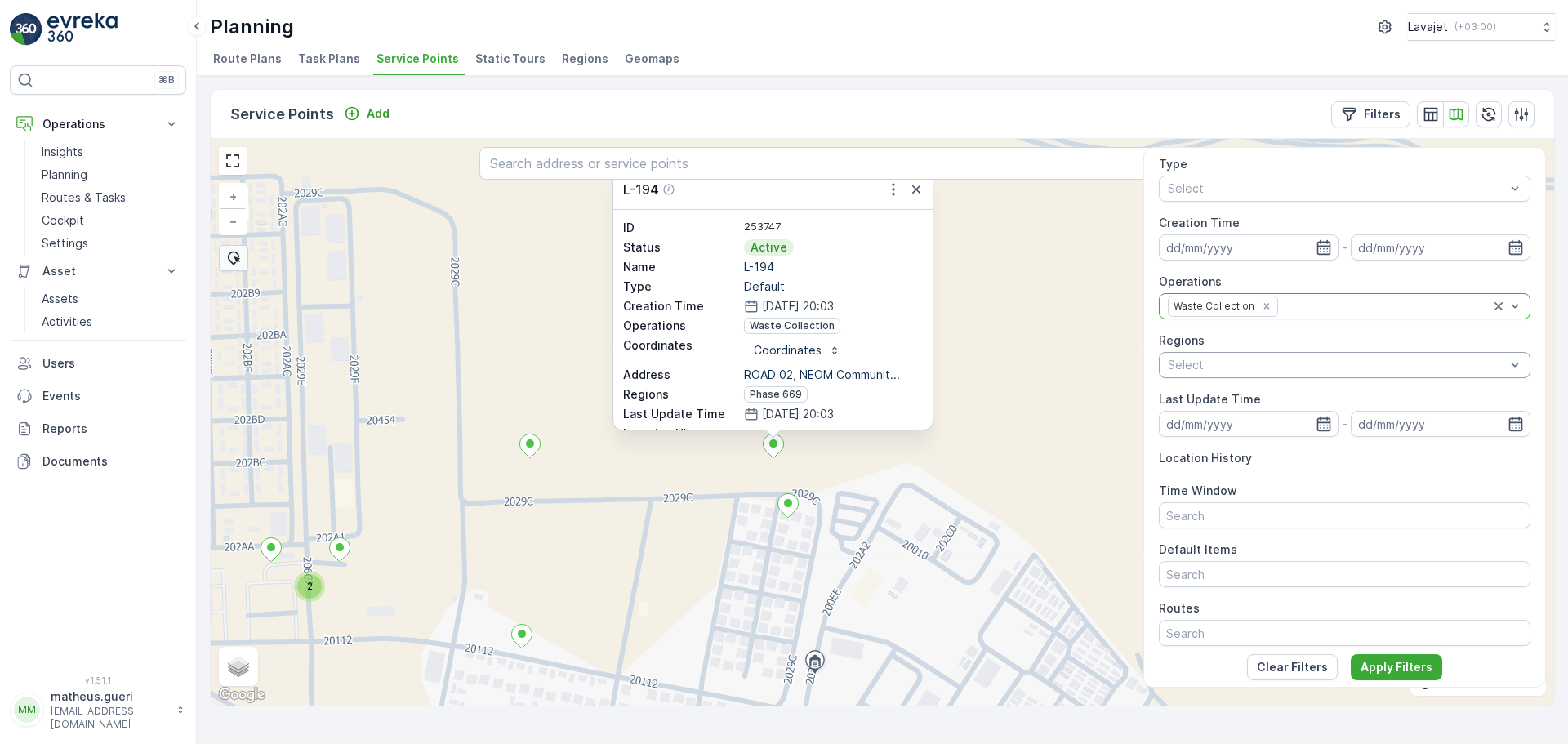
click at [498, 58] on span "Static Tours" at bounding box center [510, 58] width 71 height 16
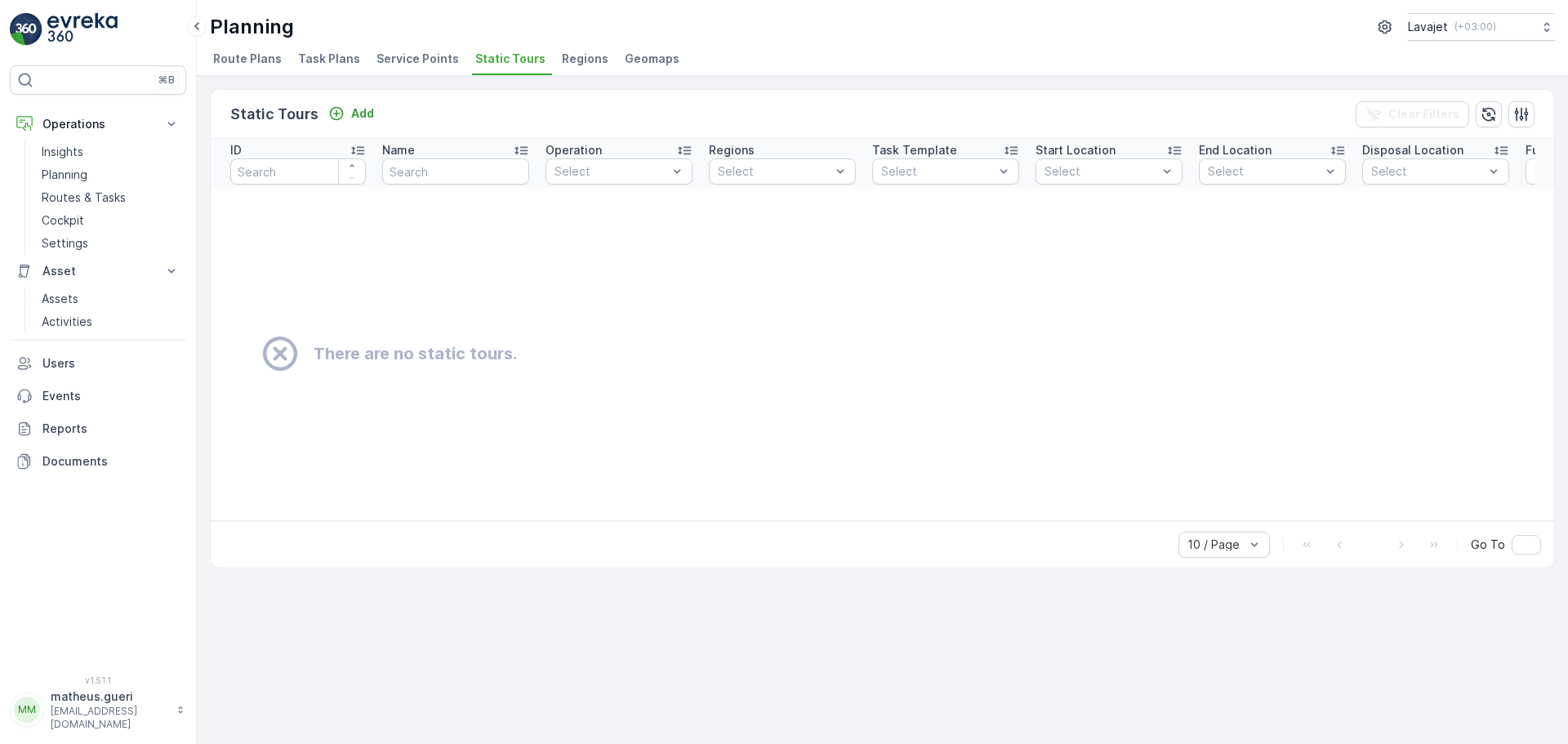
click at [573, 51] on span "Regions" at bounding box center [585, 58] width 46 height 16
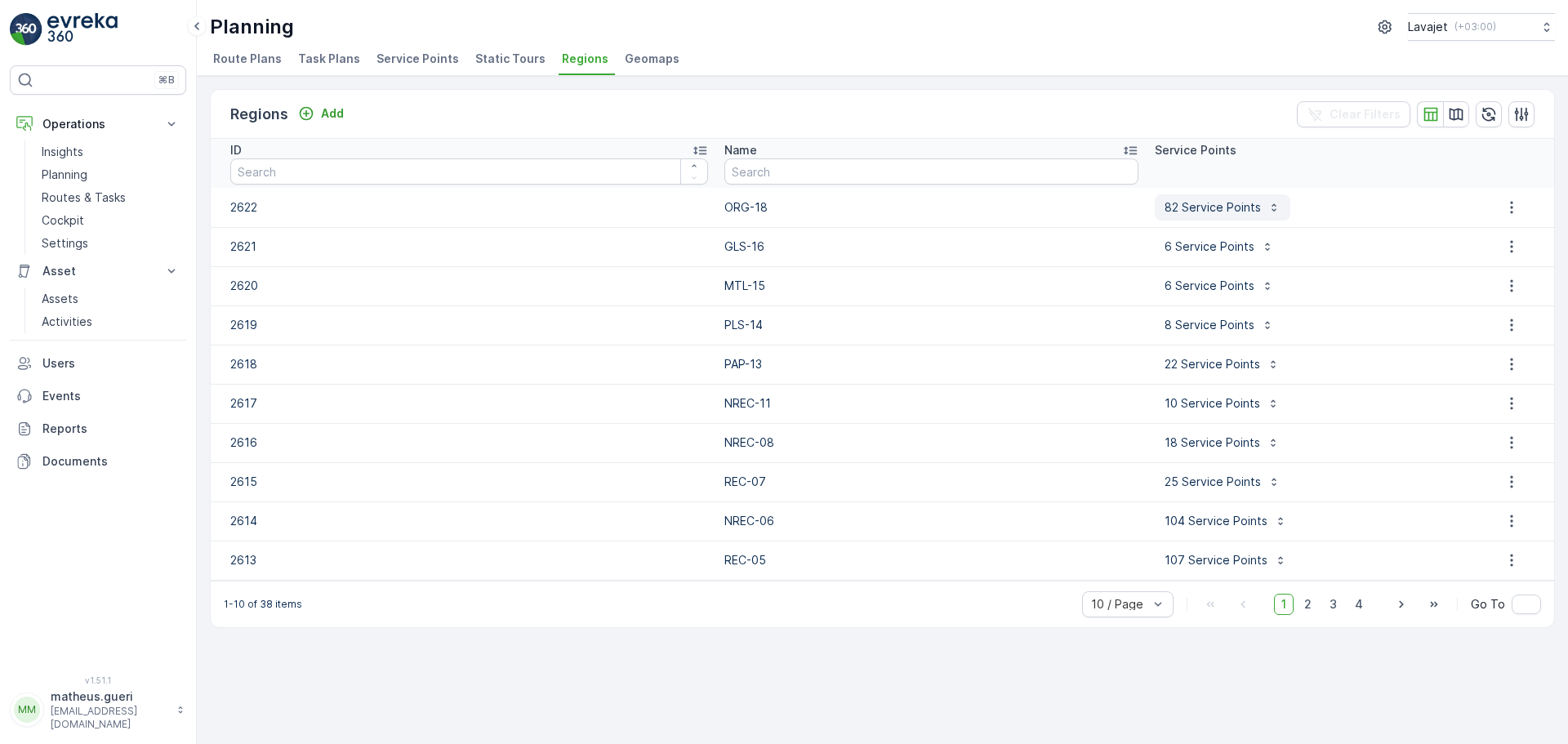
click at [1197, 206] on p "82 Service Points" at bounding box center [1214, 207] width 97 height 16
click at [1154, 241] on span "L-005" at bounding box center [1230, 238] width 181 height 17
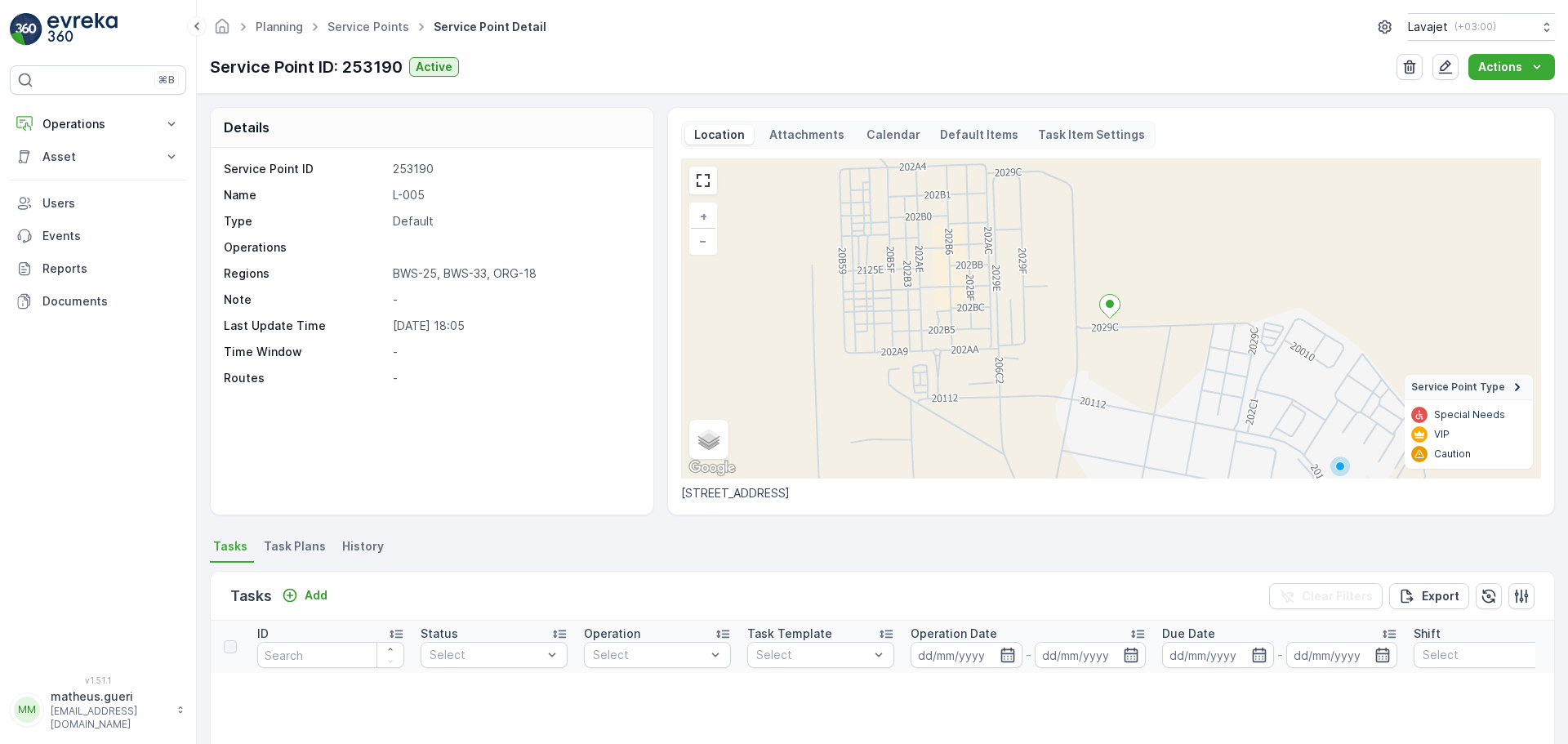
drag, startPoint x: 392, startPoint y: 326, endPoint x: 535, endPoint y: 331, distance: 143.1
click at [534, 330] on p "19.08.2025 18:05" at bounding box center [514, 326] width 243 height 16
click at [539, 357] on p "-" at bounding box center [514, 352] width 243 height 16
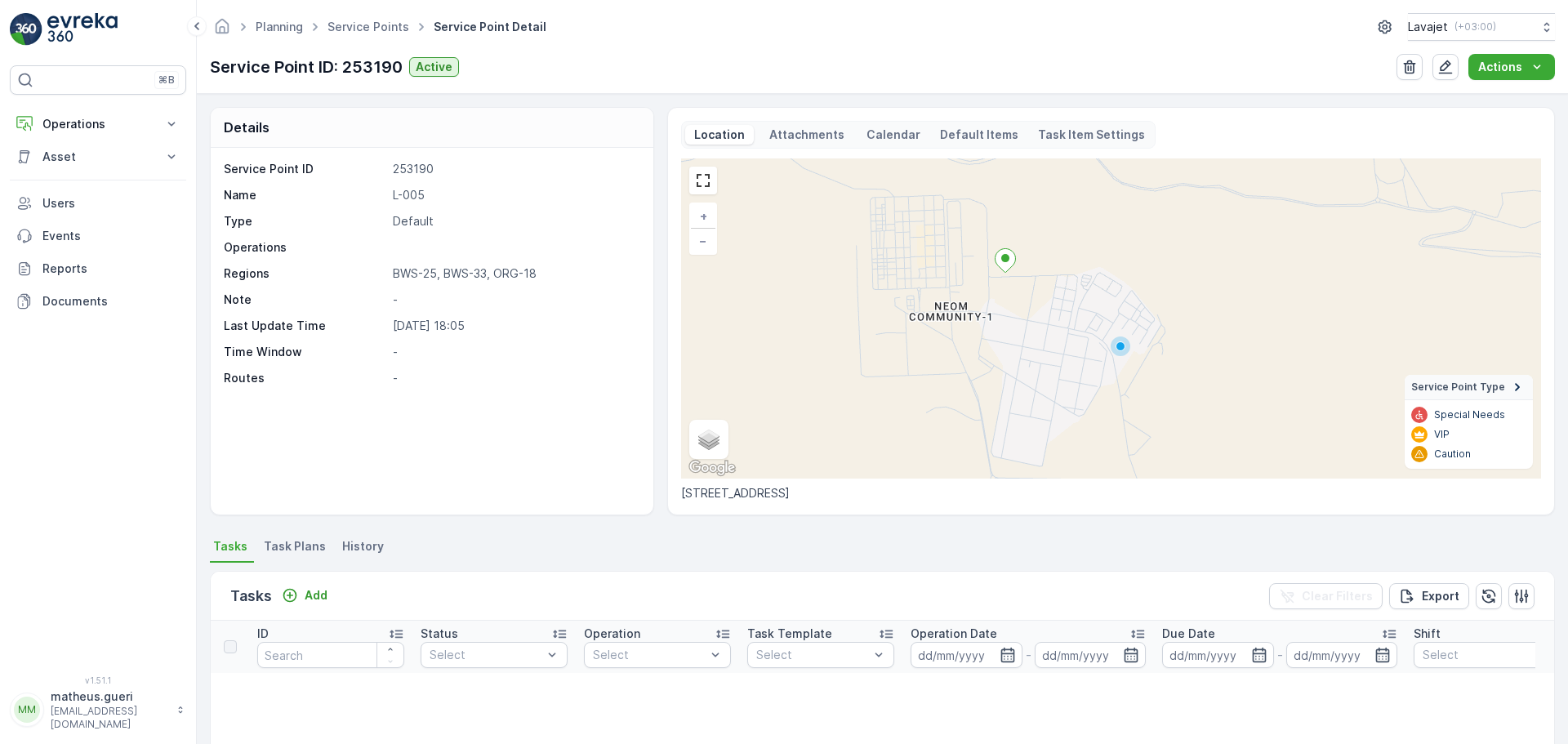
drag, startPoint x: 1142, startPoint y: 343, endPoint x: 1058, endPoint y: 306, distance: 91.8
click at [1058, 306] on div "+ − Satellite Roadmap Terrain Hybrid Leaflet Keyboard shortcuts Map Data Map da…" at bounding box center [1111, 319] width 860 height 321
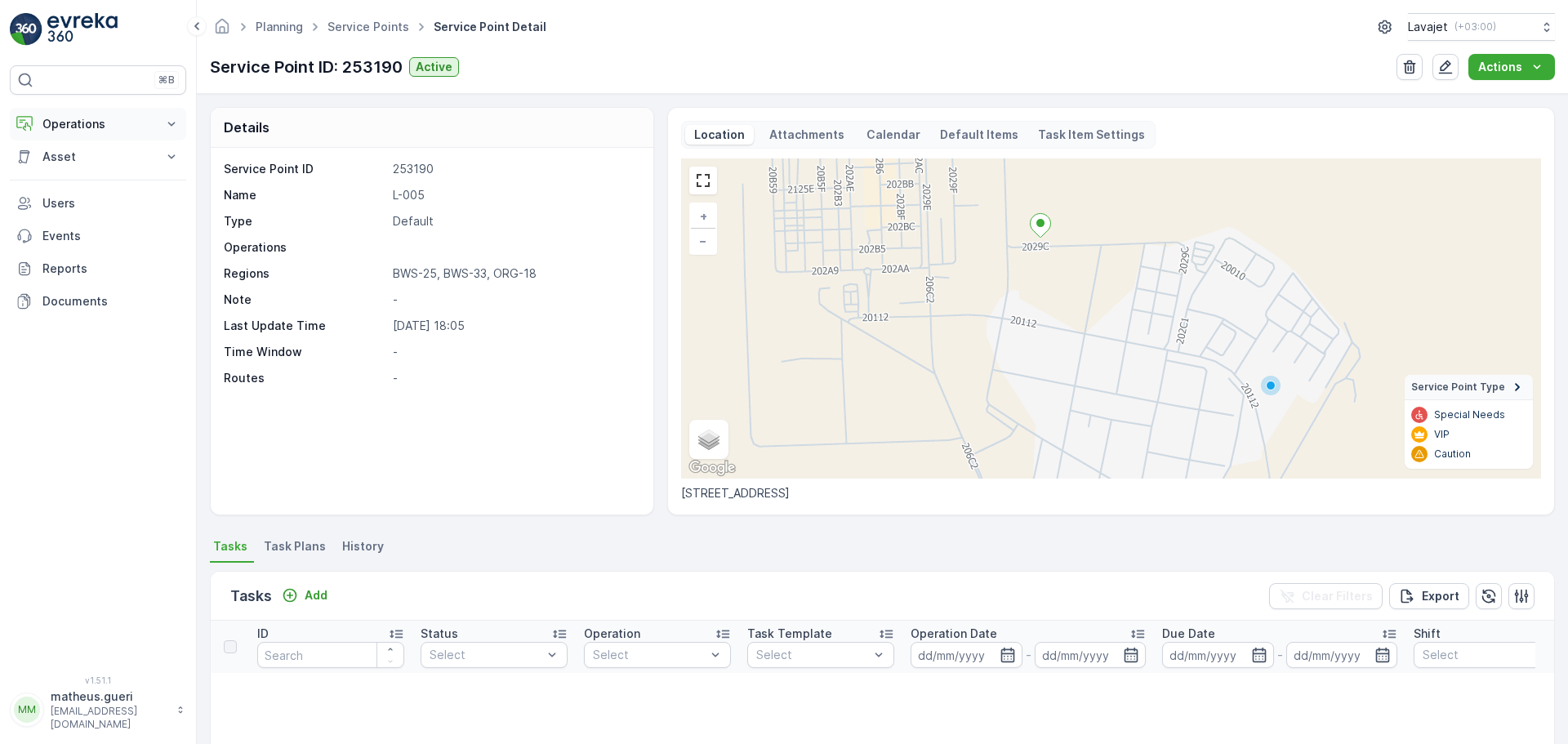
click at [137, 126] on p "Operations" at bounding box center [98, 124] width 111 height 16
click at [71, 171] on p "Planning" at bounding box center [64, 174] width 46 height 16
